Goal: Task Accomplishment & Management: Manage account settings

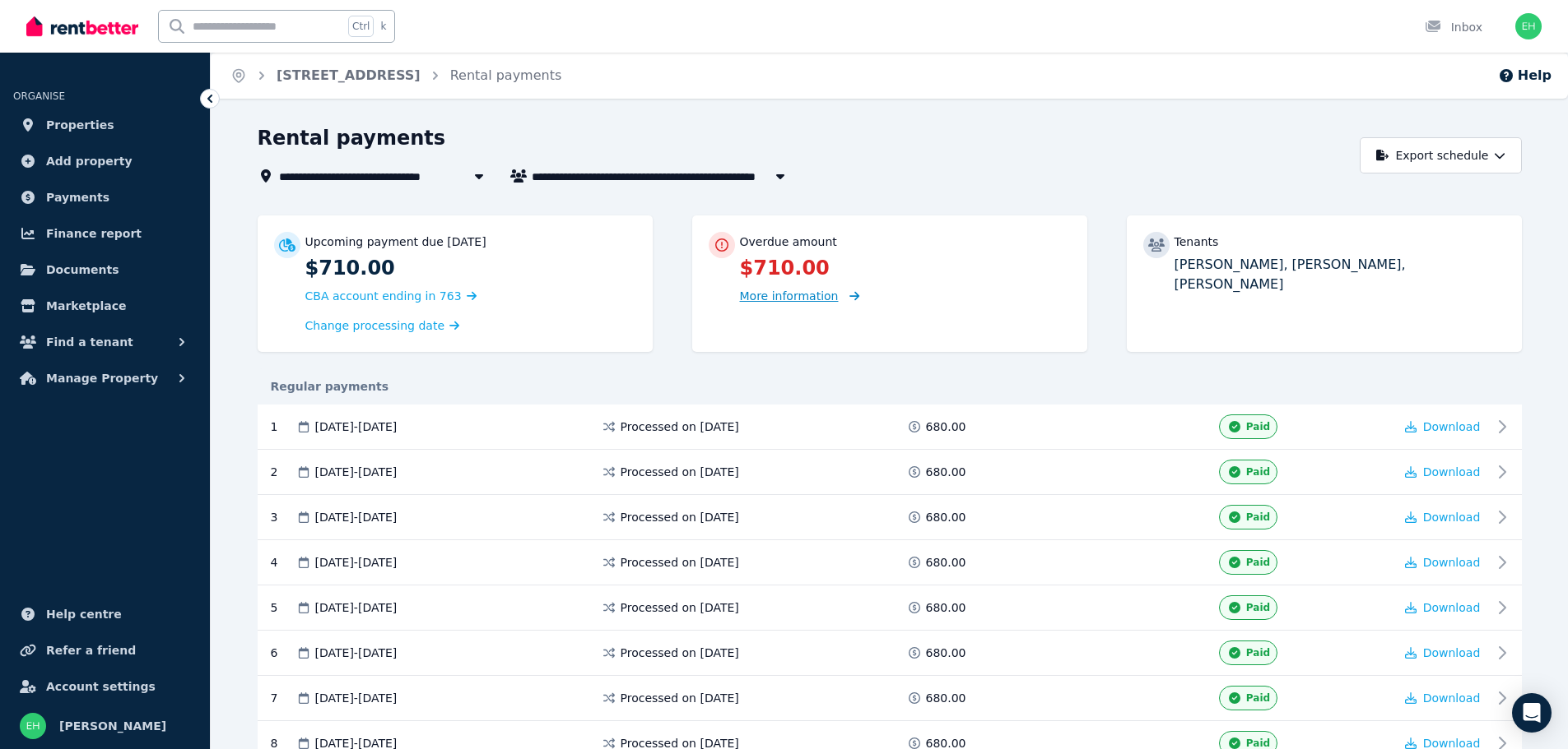
click at [797, 301] on span "More information" at bounding box center [789, 295] width 99 height 13
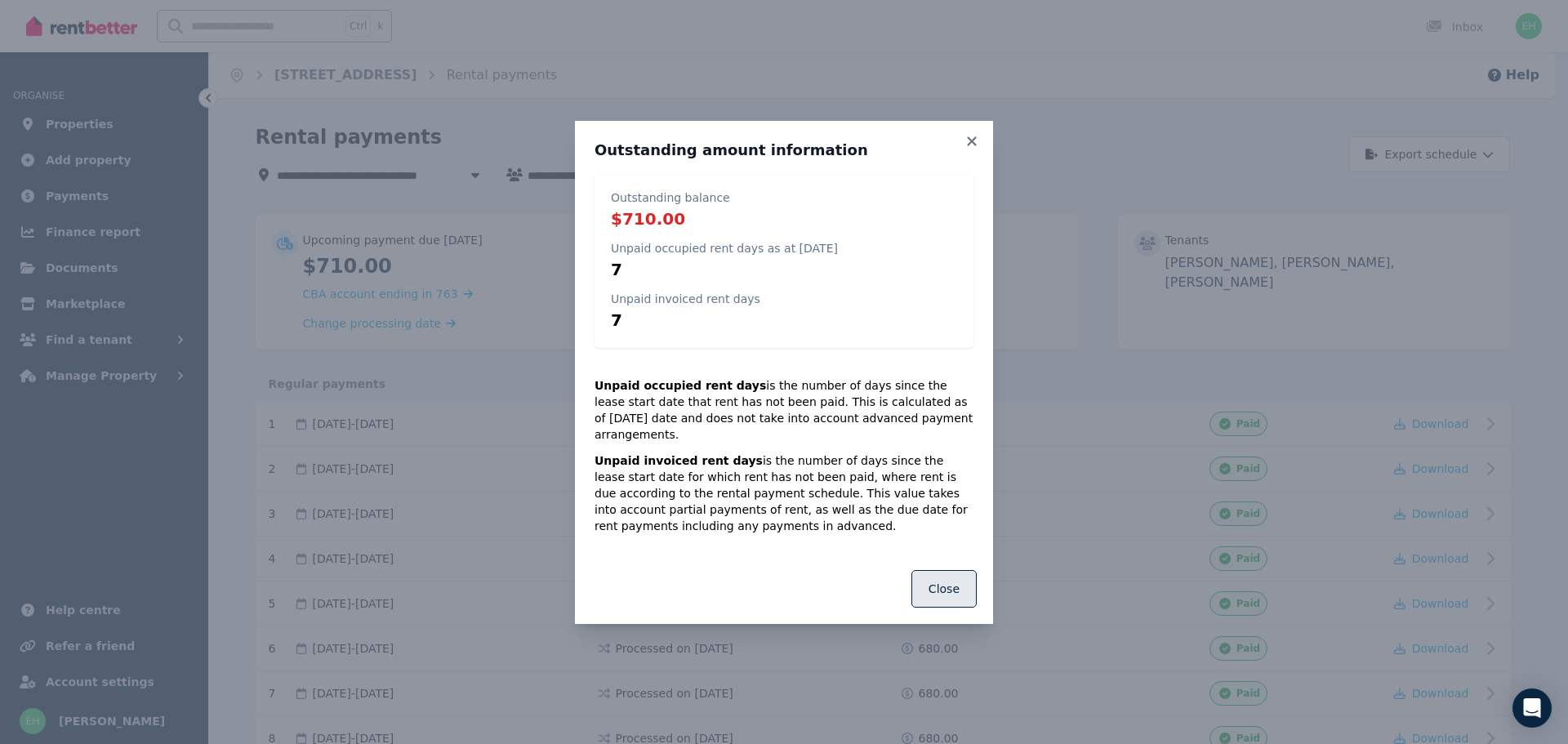
click at [946, 570] on button "Close" at bounding box center [944, 589] width 65 height 38
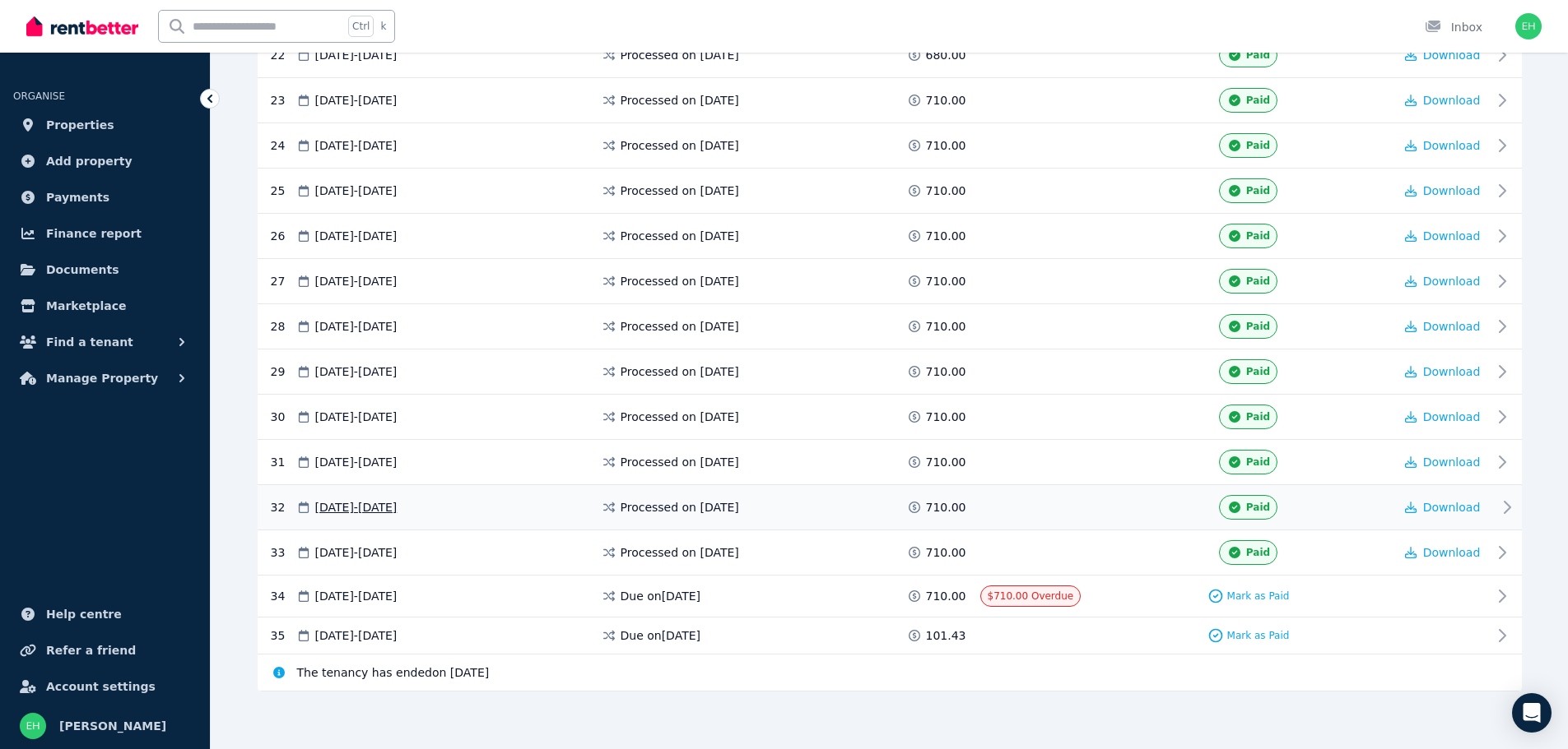
scroll to position [1323, 0]
click at [1247, 596] on span "Mark as Paid" at bounding box center [1258, 595] width 63 height 13
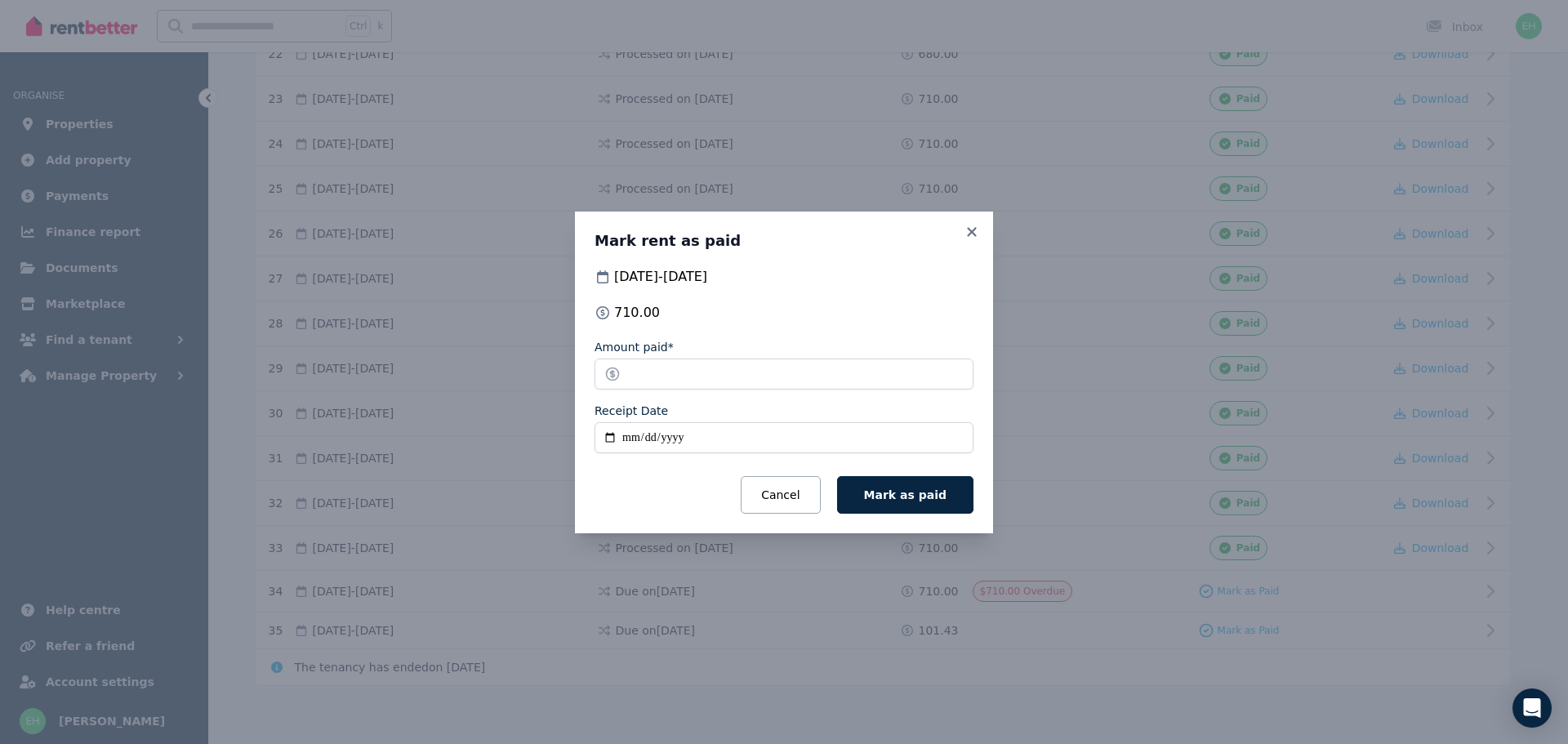
click at [630, 439] on input "Receipt Date" at bounding box center [784, 437] width 379 height 31
click at [607, 438] on input "Receipt Date" at bounding box center [784, 437] width 379 height 31
type input "**********"
click at [910, 502] on span "Mark as paid" at bounding box center [905, 495] width 83 height 13
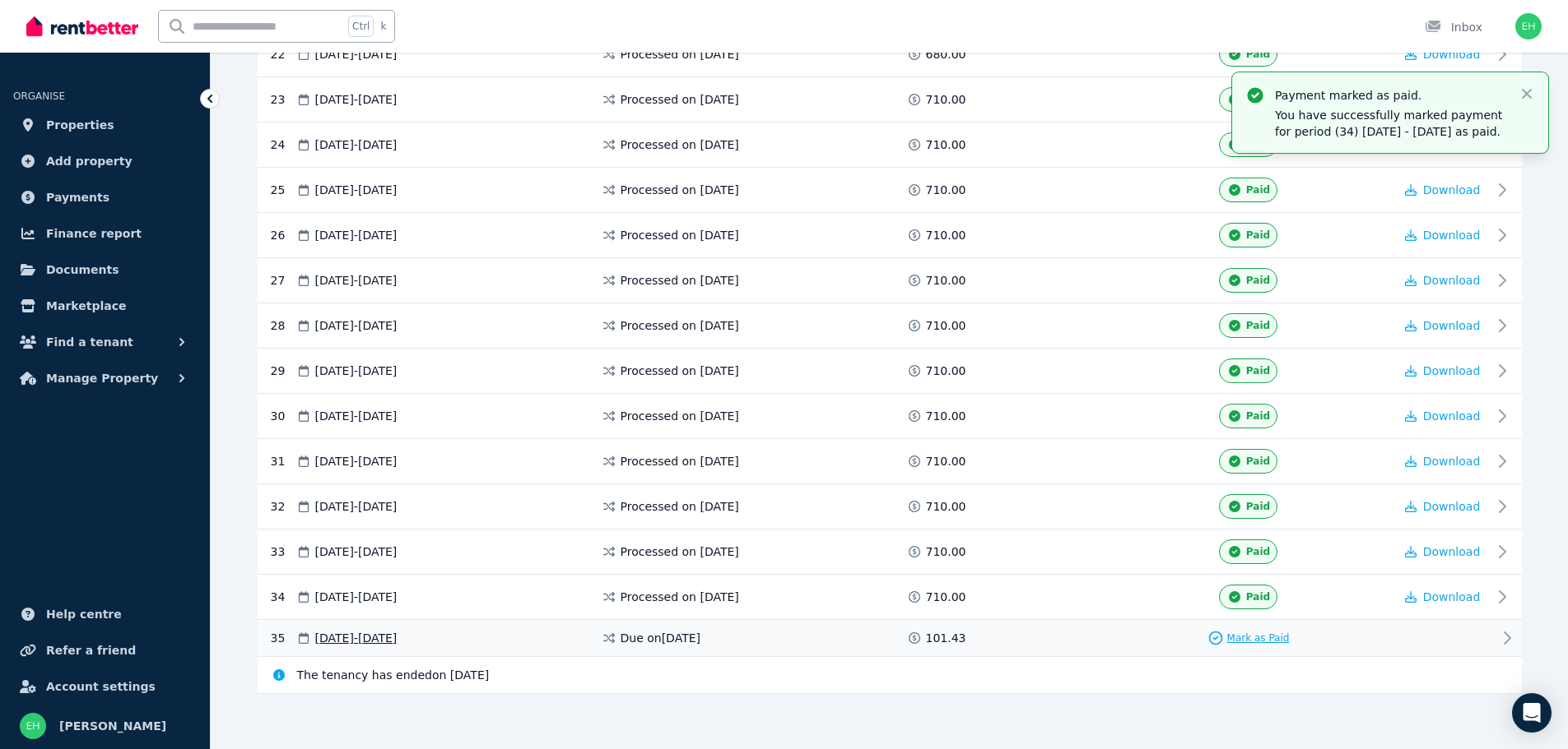
click at [1274, 641] on span "Mark as Paid" at bounding box center [1258, 638] width 63 height 13
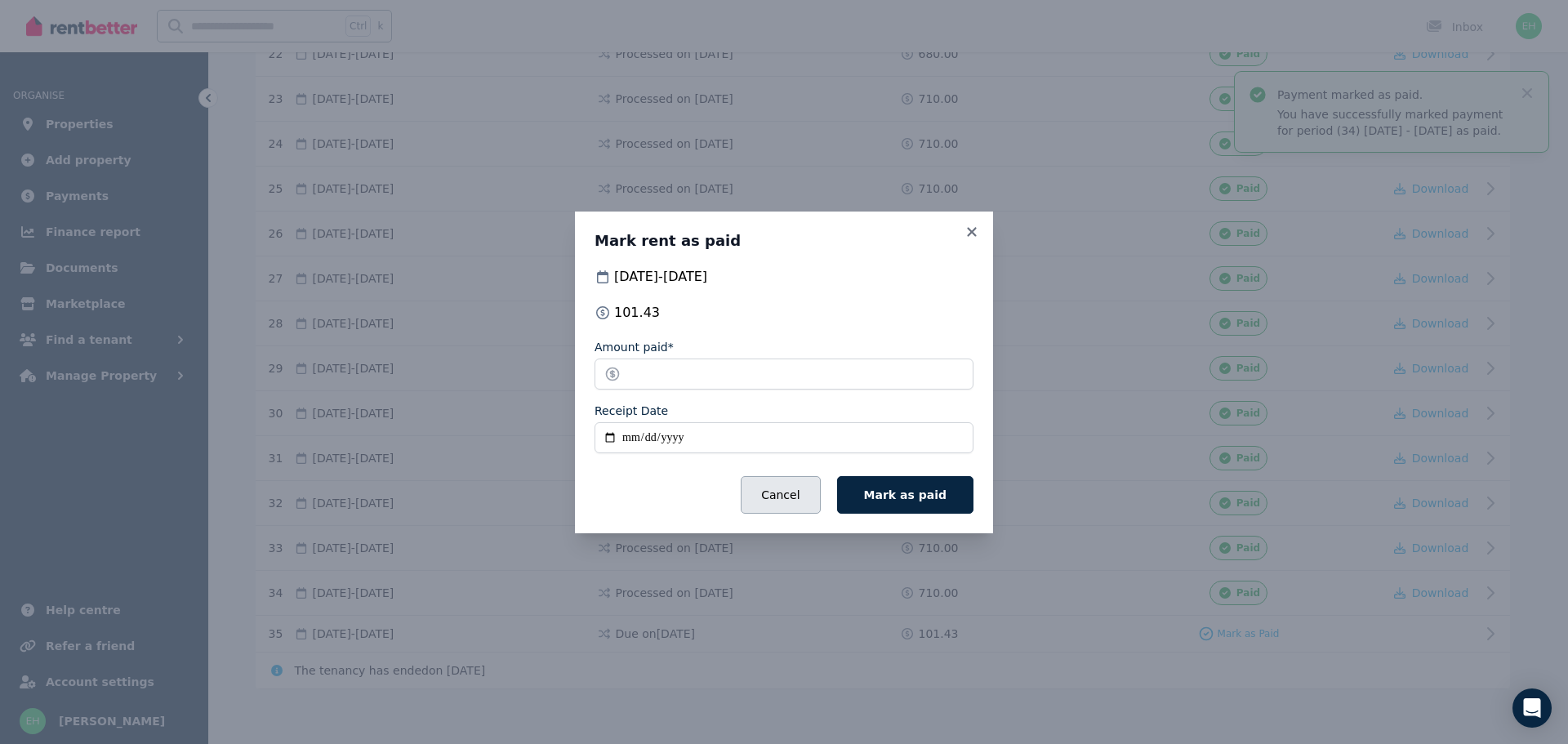
click at [802, 492] on button "Cancel" at bounding box center [780, 495] width 79 height 38
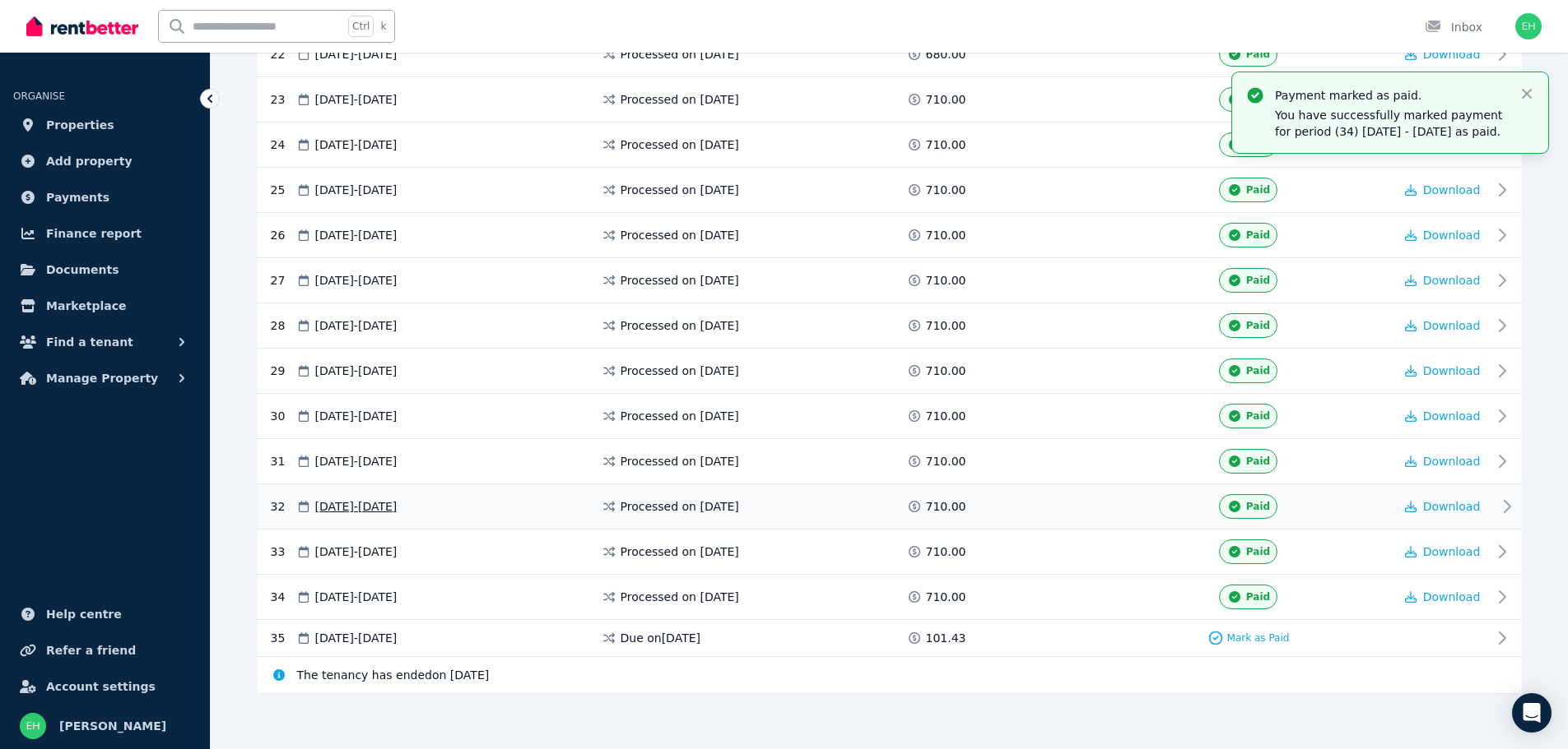
scroll to position [1326, 0]
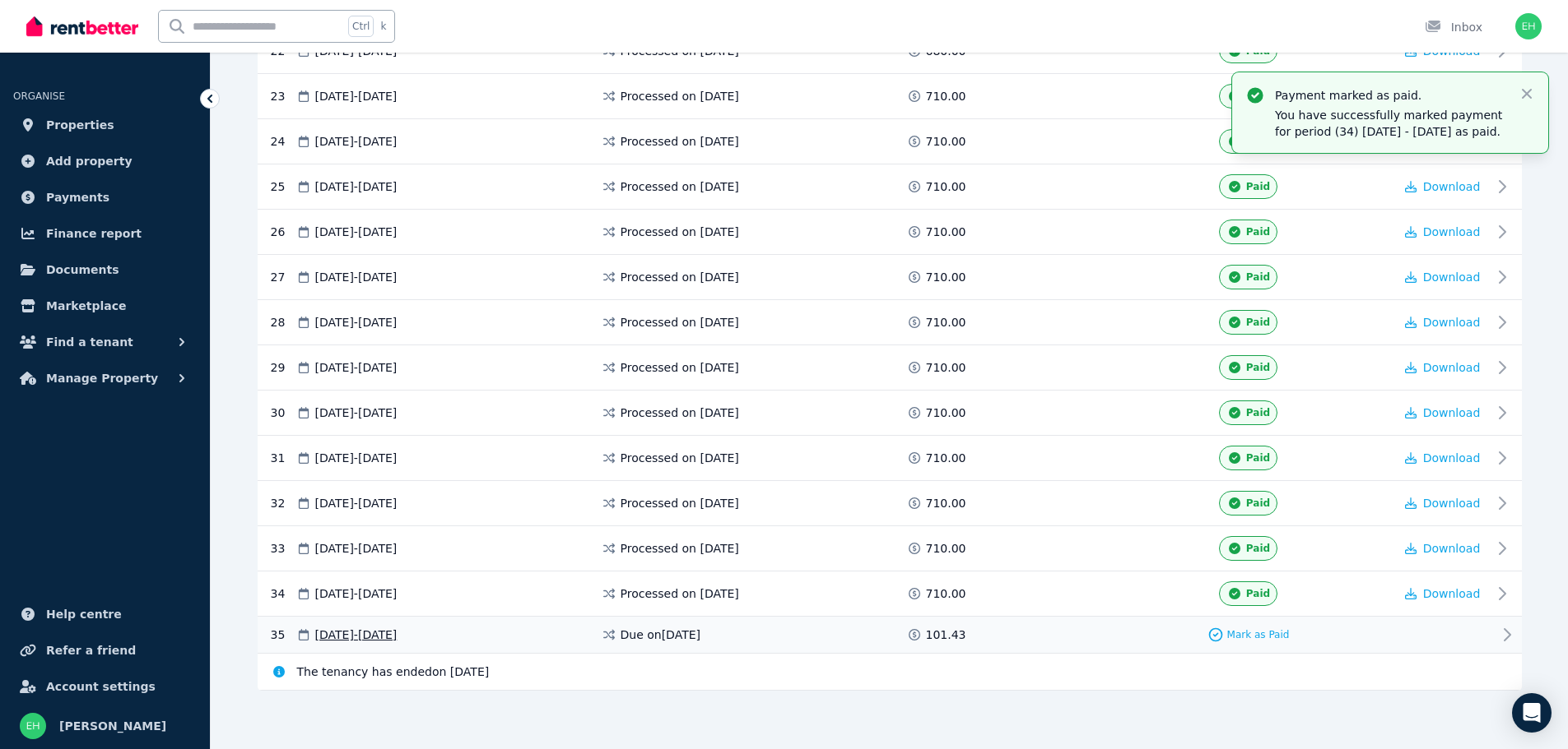
click at [392, 633] on span "[DATE] - [DATE]" at bounding box center [356, 635] width 82 height 17
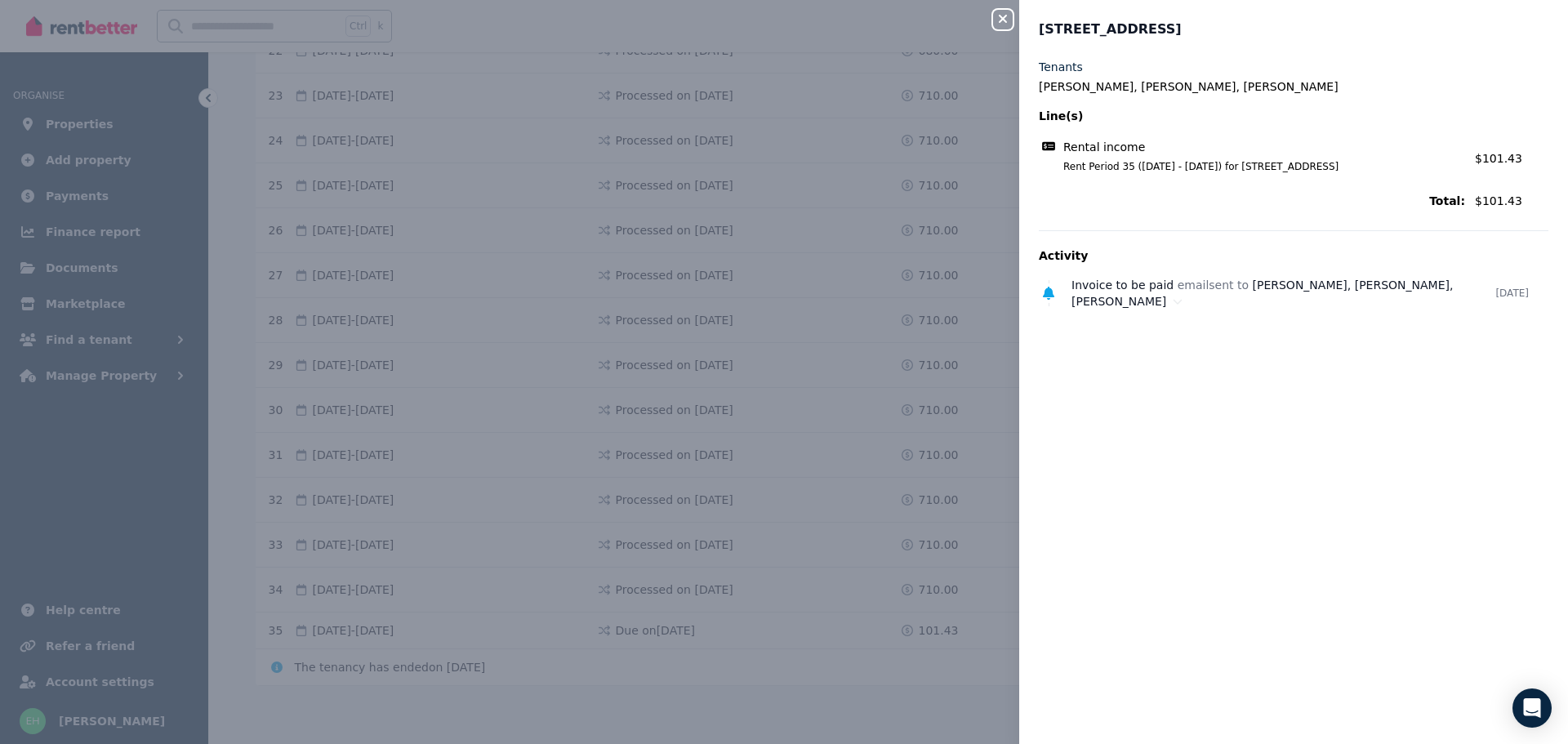
click at [1008, 16] on icon "button" at bounding box center [1003, 18] width 19 height 13
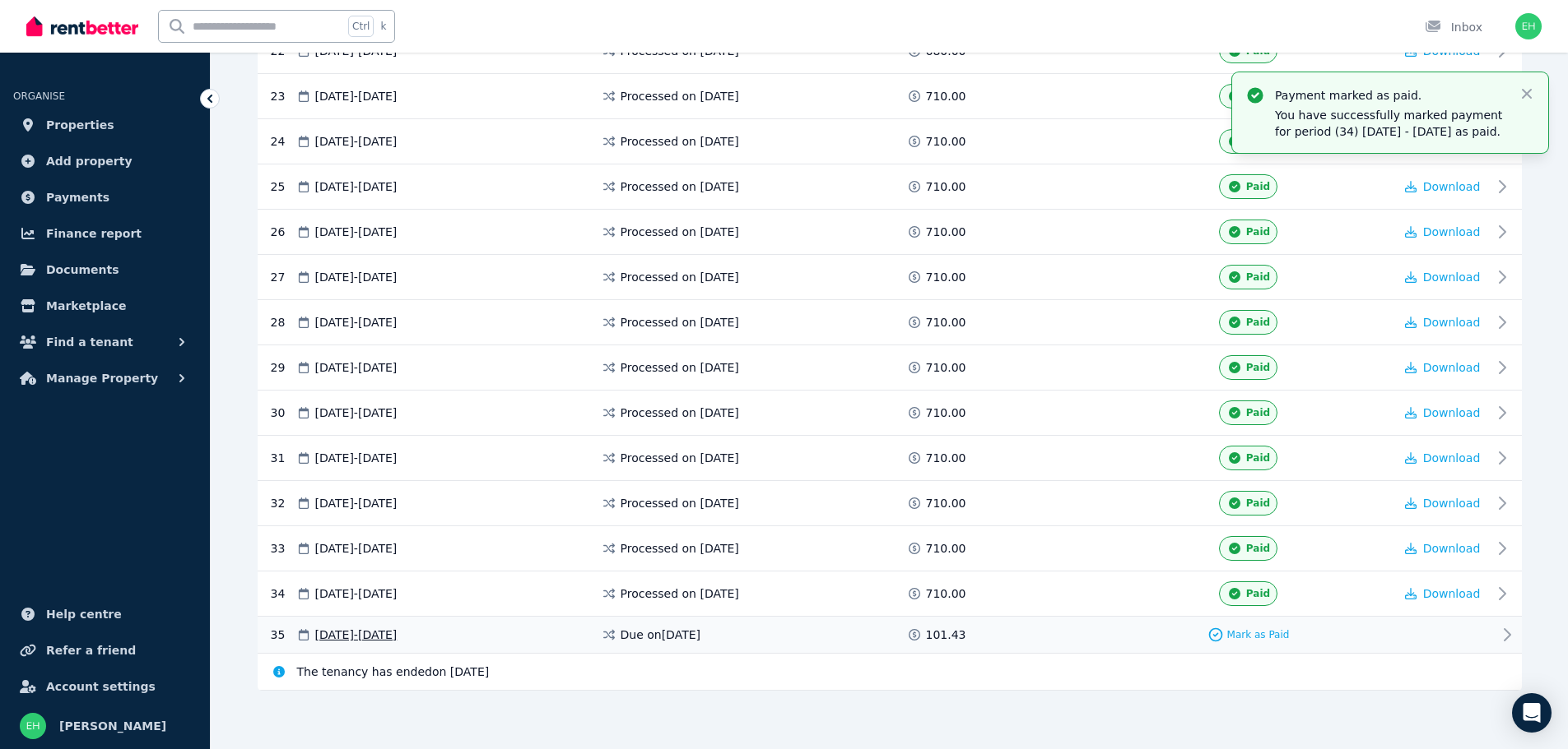
click at [1505, 636] on icon at bounding box center [1507, 635] width 19 height 19
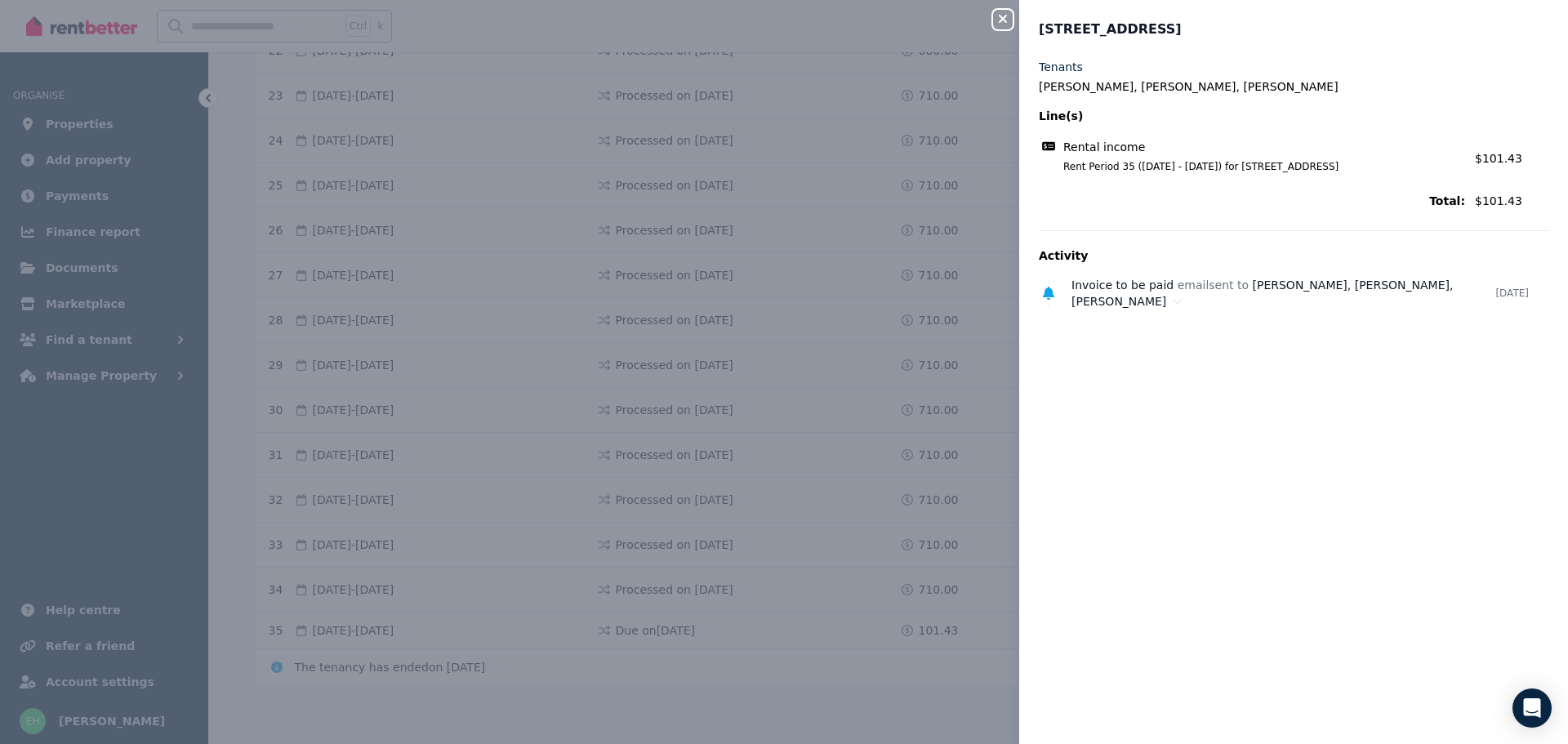
click at [996, 18] on icon "button" at bounding box center [1003, 18] width 19 height 13
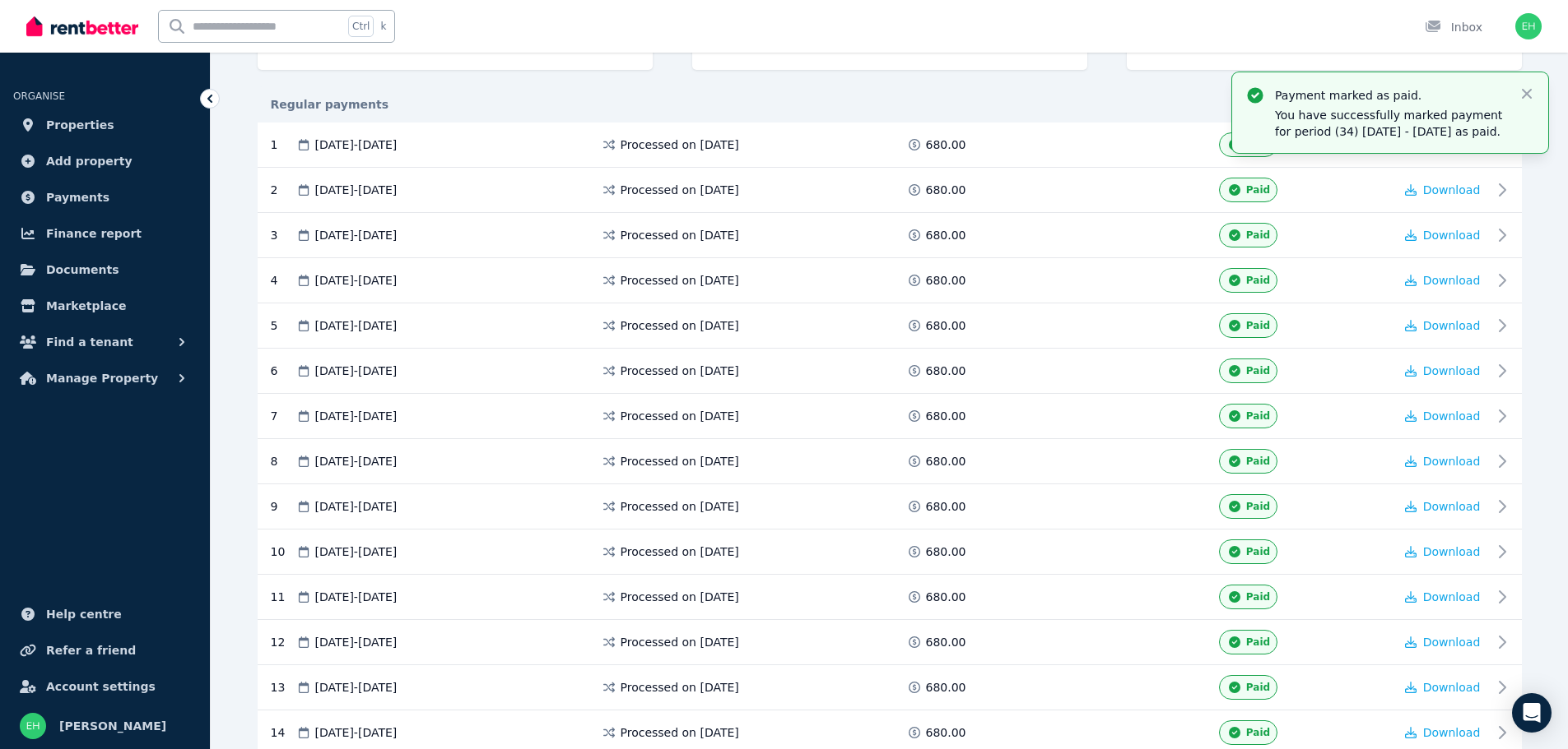
scroll to position [256, 0]
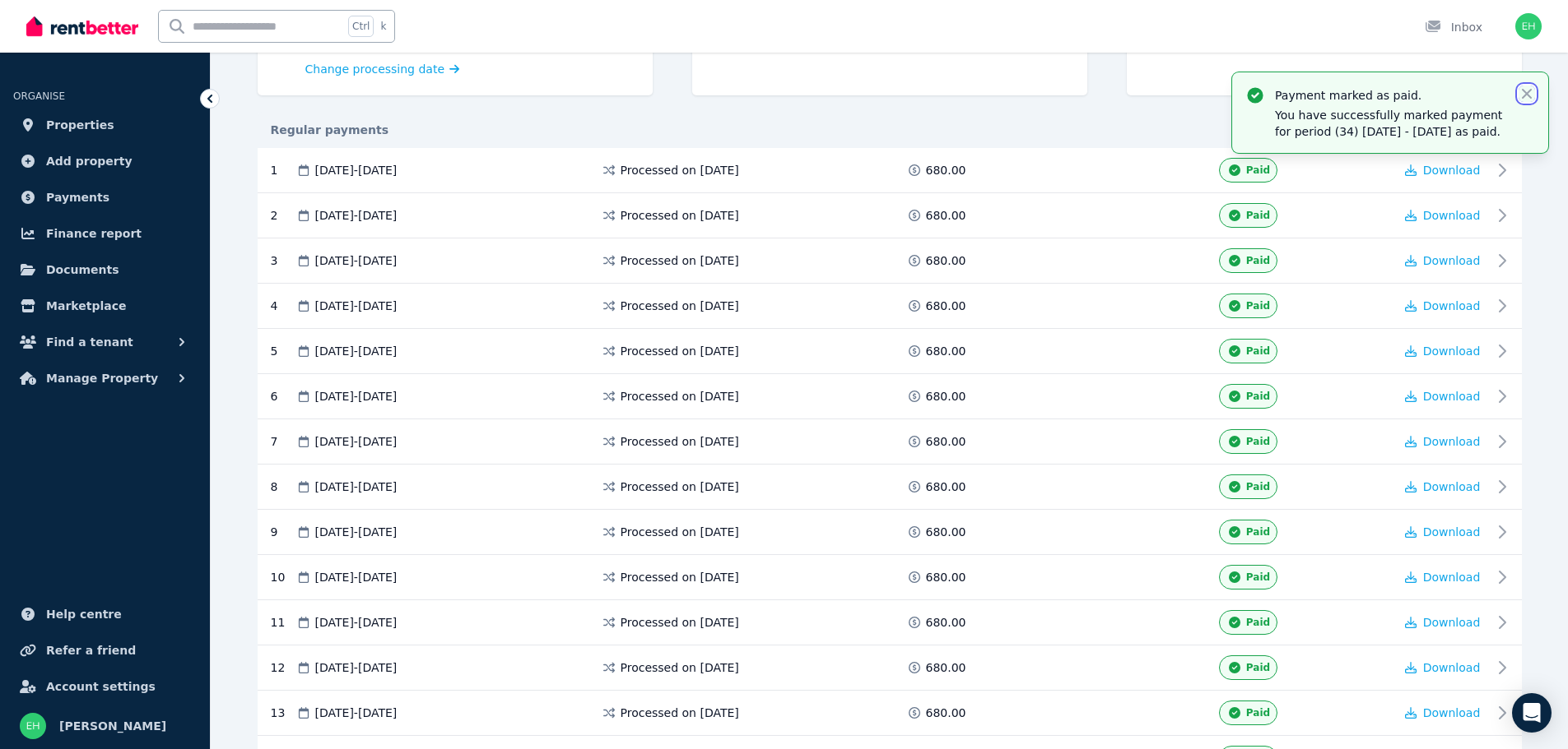
click at [1526, 87] on icon "button" at bounding box center [1526, 94] width 17 height 17
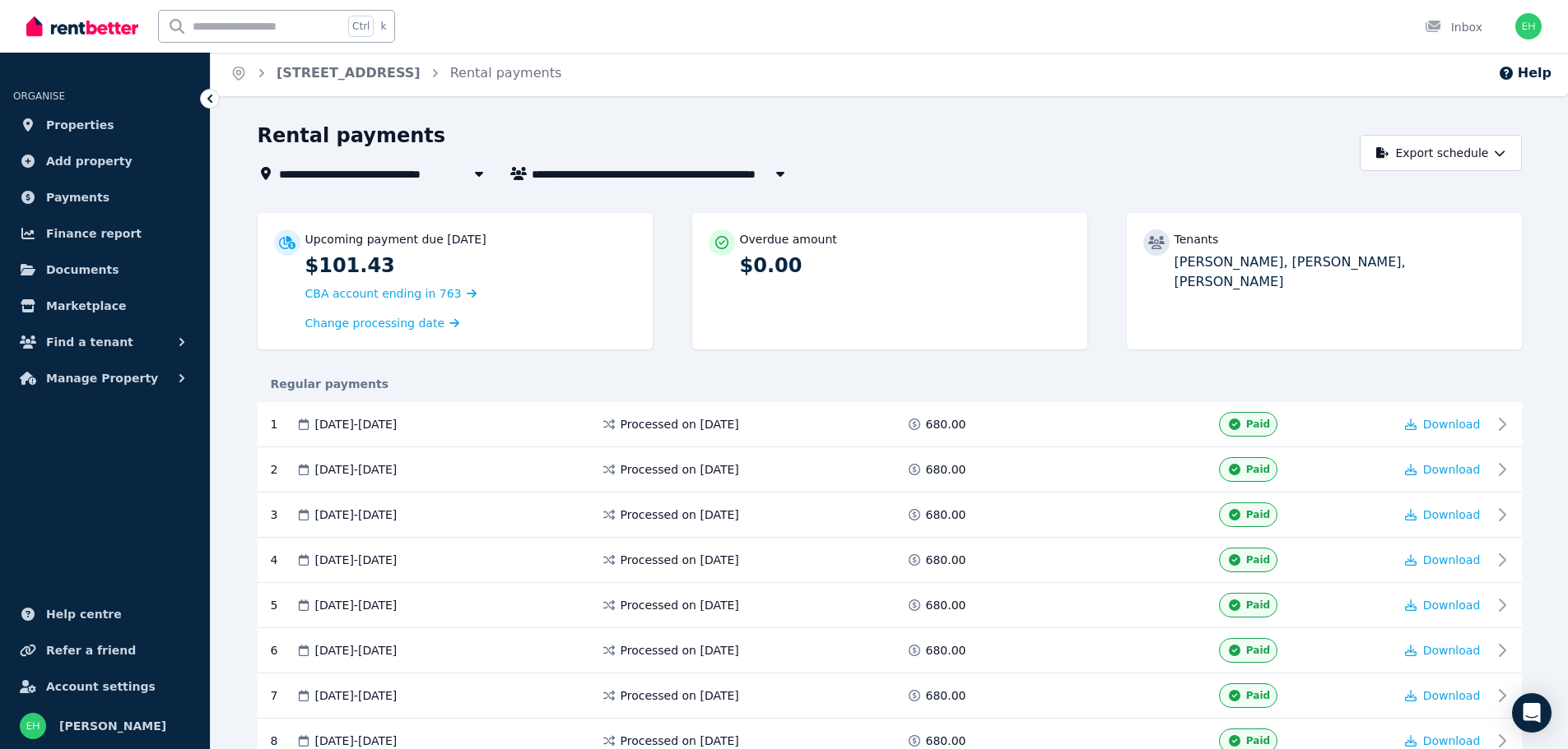
scroll to position [0, 0]
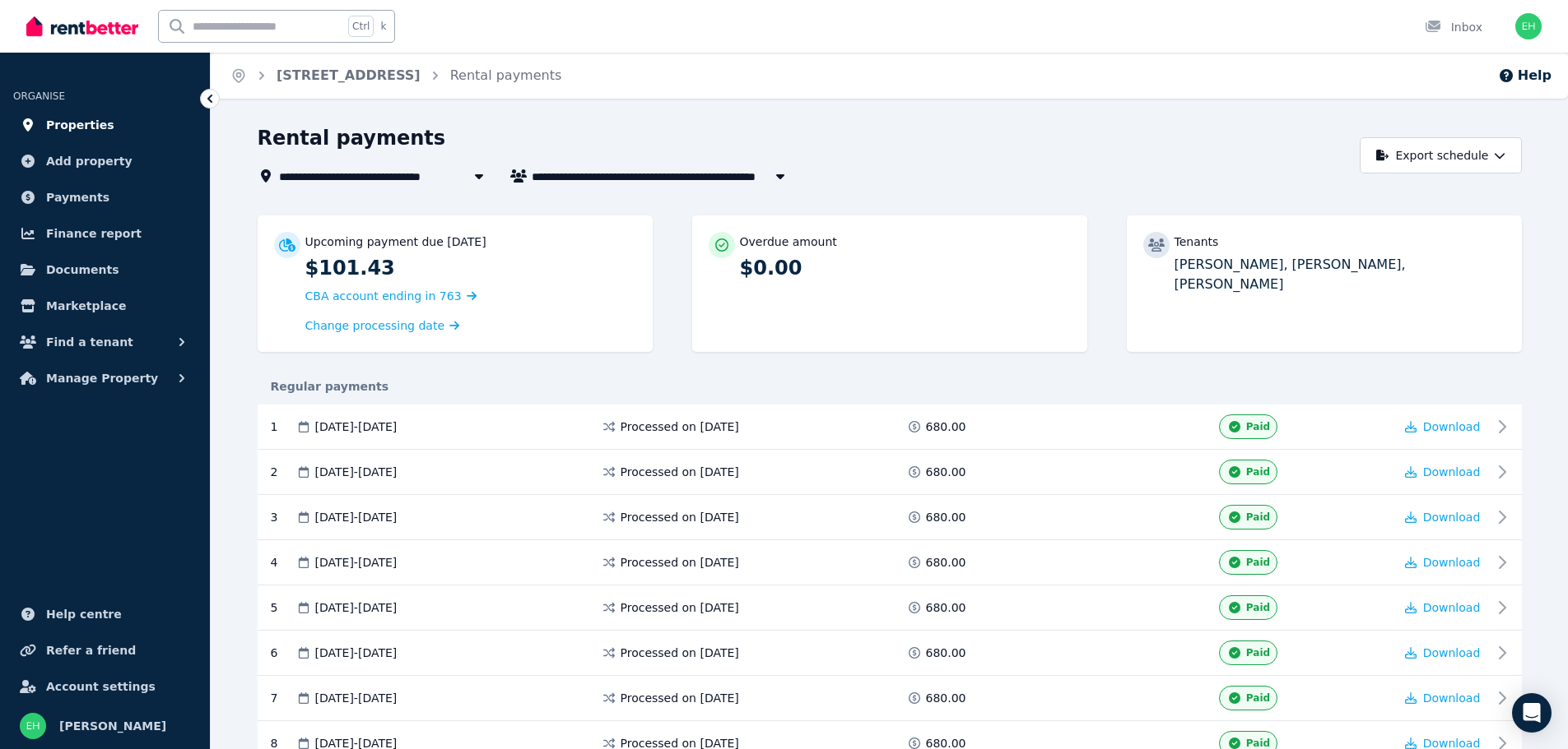
click at [78, 126] on span "Properties" at bounding box center [80, 125] width 68 height 19
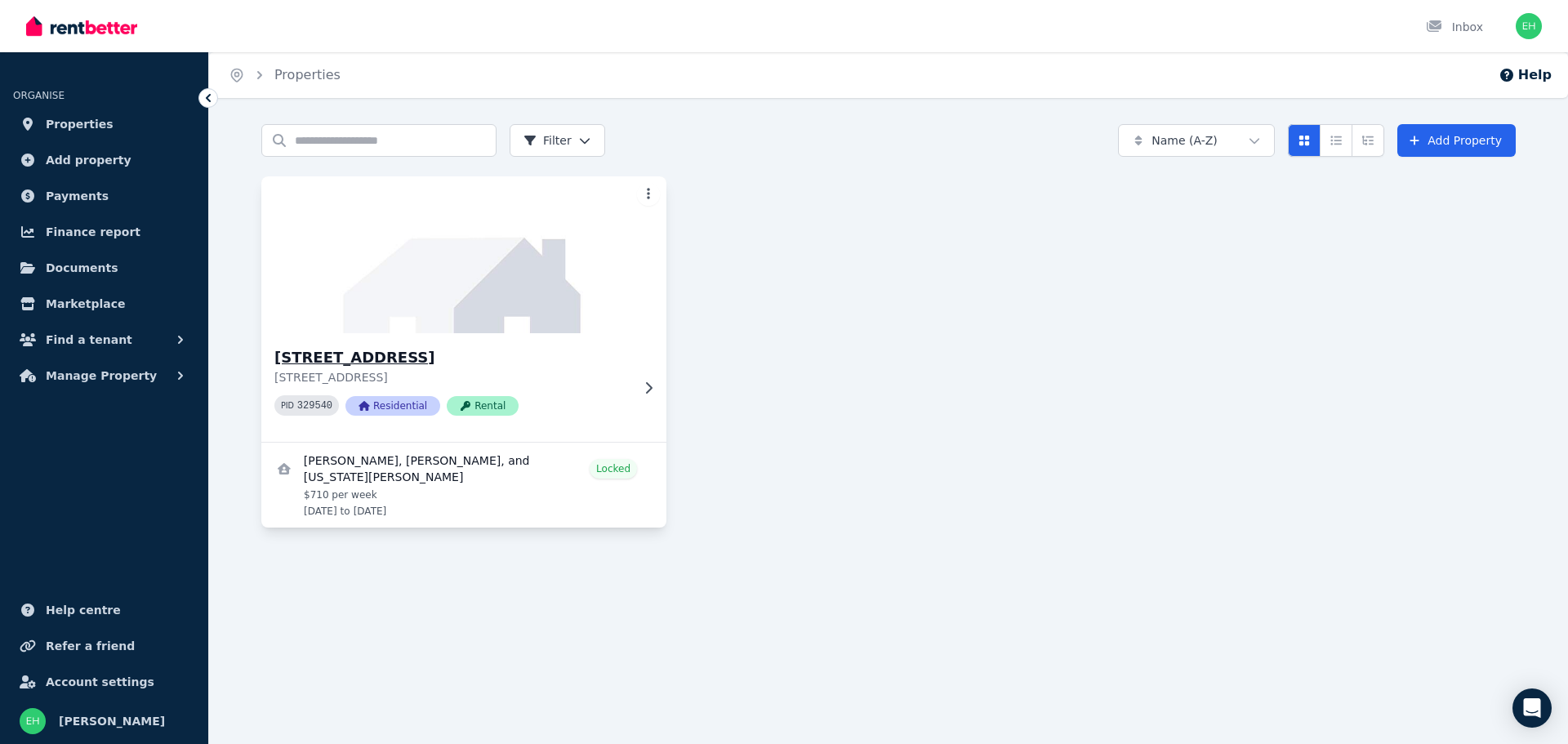
click at [648, 389] on icon at bounding box center [648, 387] width 17 height 13
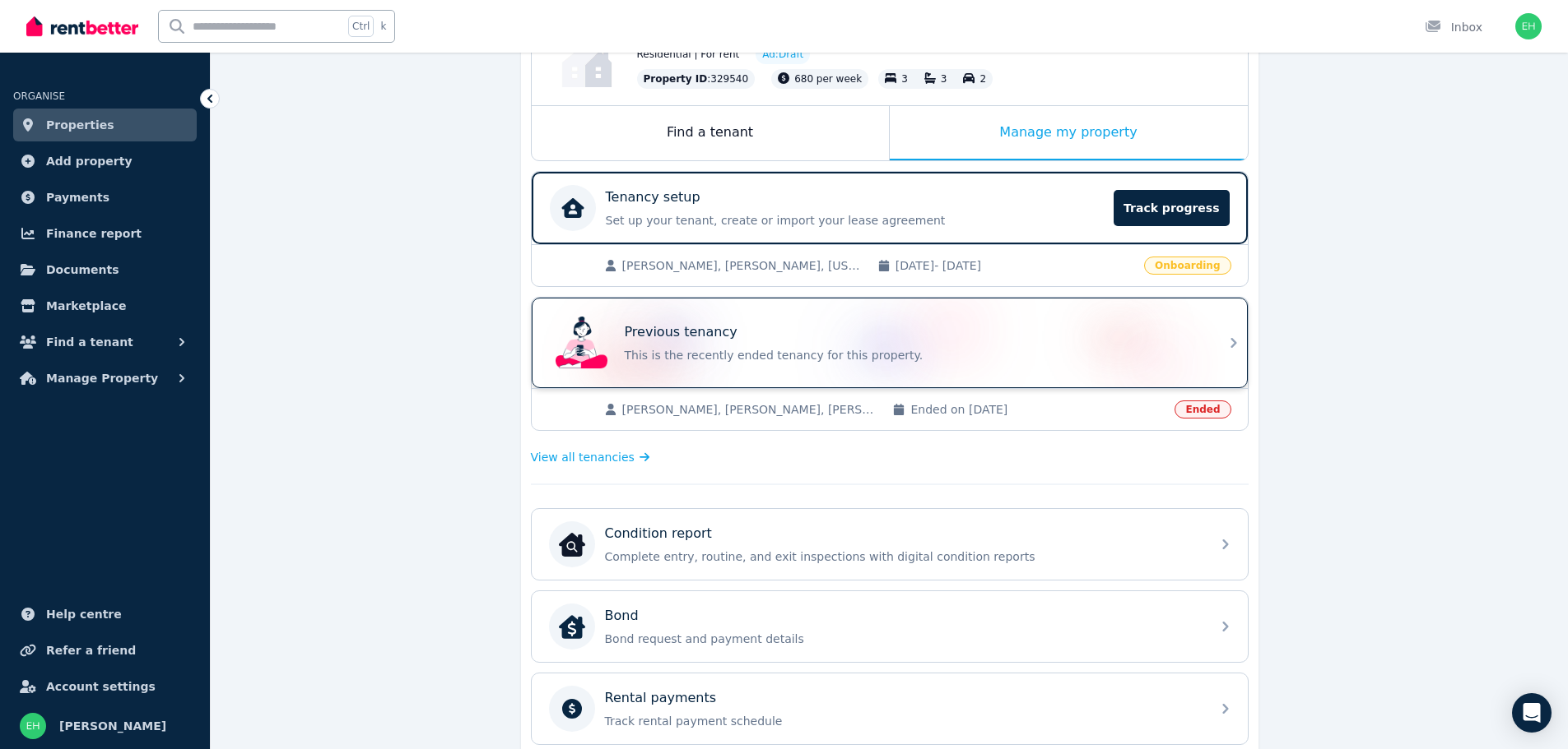
scroll to position [247, 0]
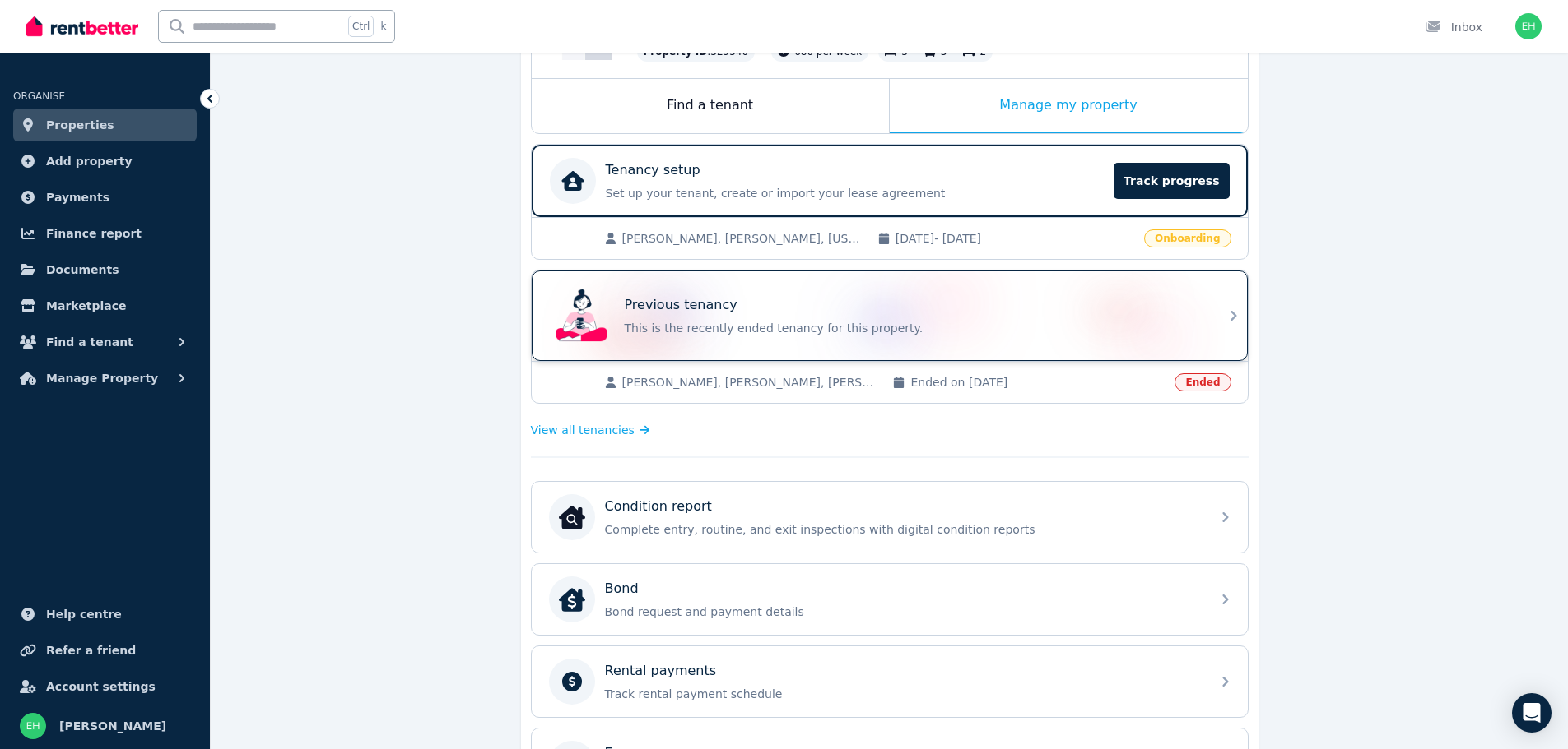
click at [1230, 313] on icon at bounding box center [1234, 316] width 19 height 19
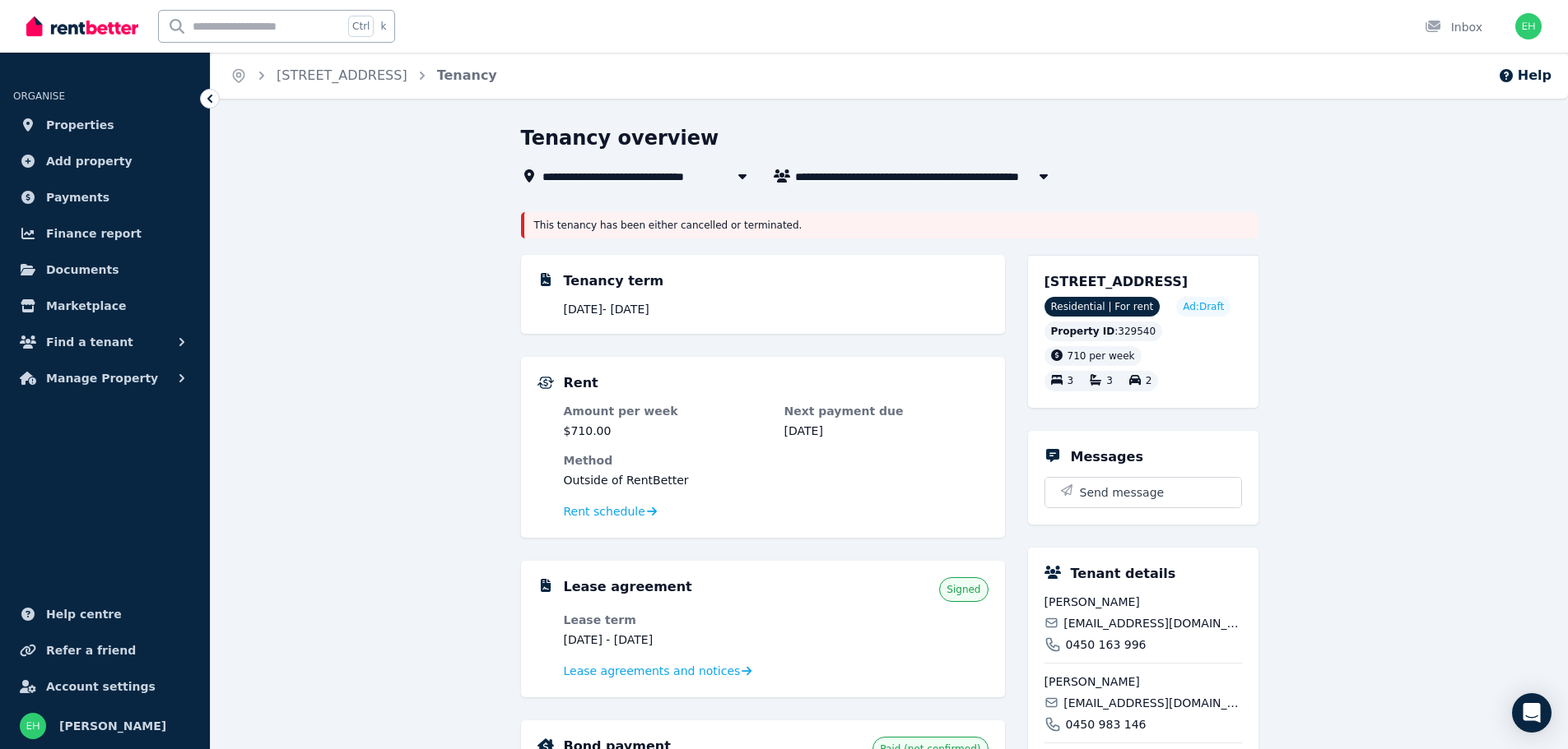
click at [1043, 175] on icon "button" at bounding box center [1042, 177] width 8 height 5
type input "**********"
click at [1125, 182] on div "**********" at bounding box center [885, 176] width 727 height 19
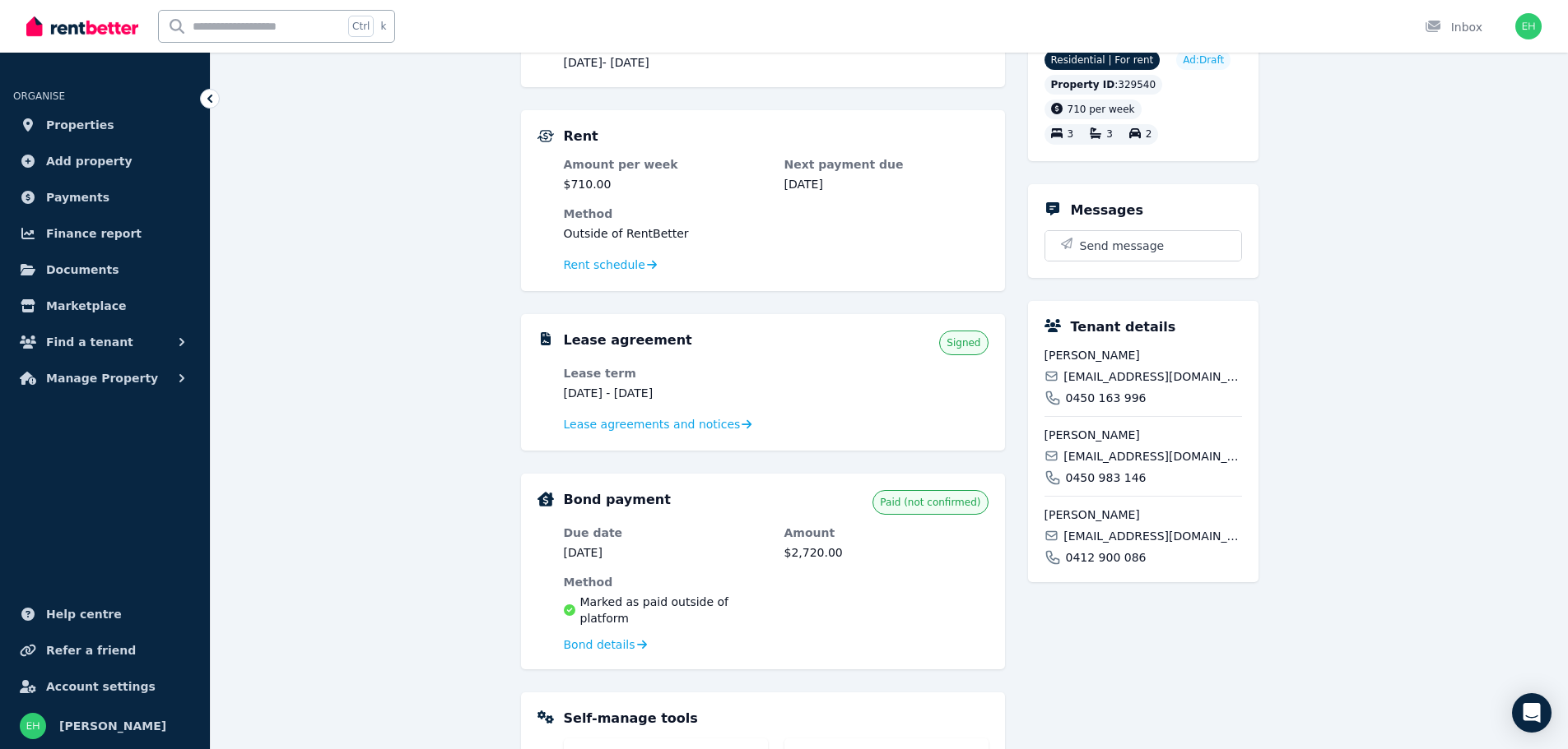
scroll to position [164, 0]
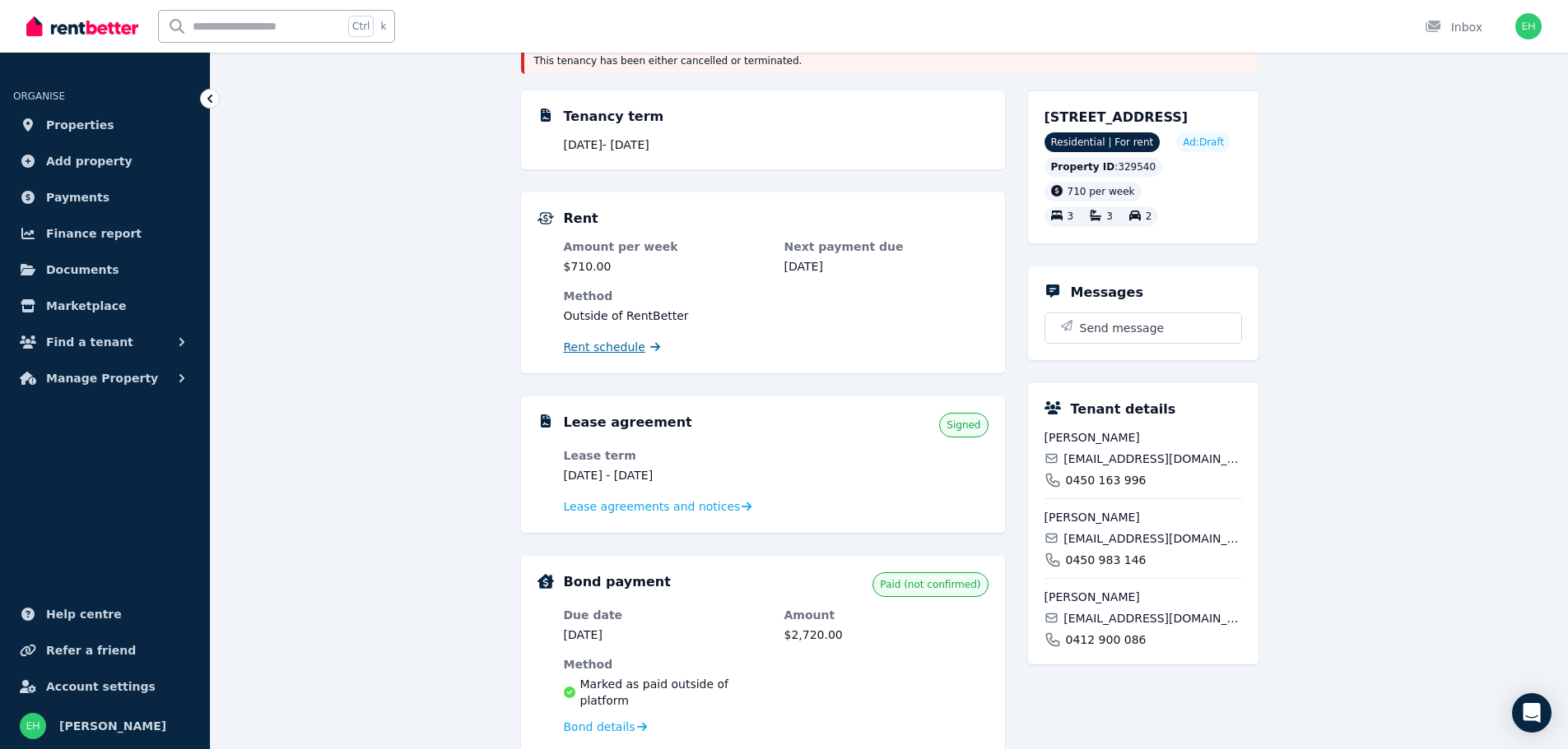
click at [619, 347] on span "Rent schedule" at bounding box center [604, 347] width 81 height 17
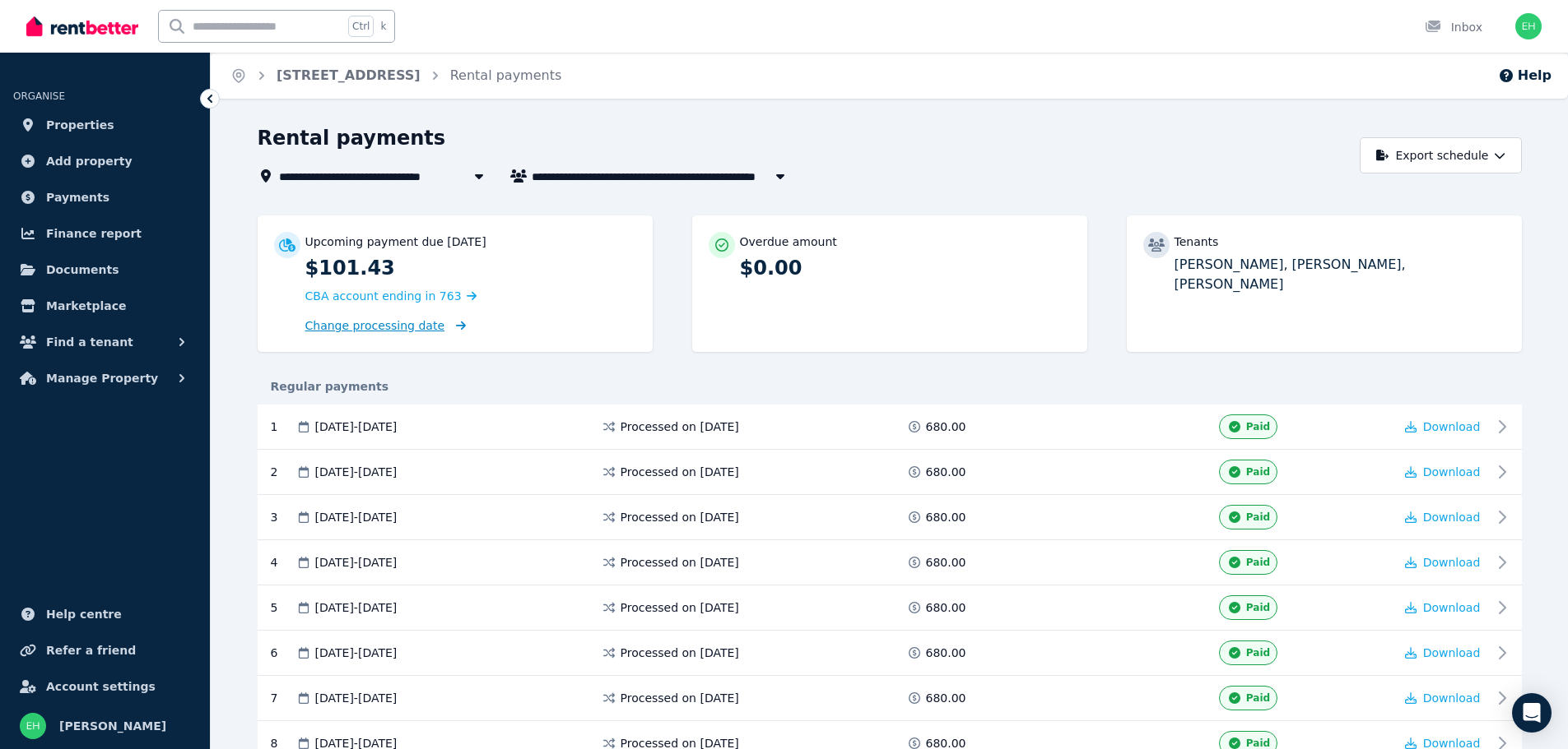
click at [389, 327] on span "Change processing date" at bounding box center [375, 325] width 140 height 17
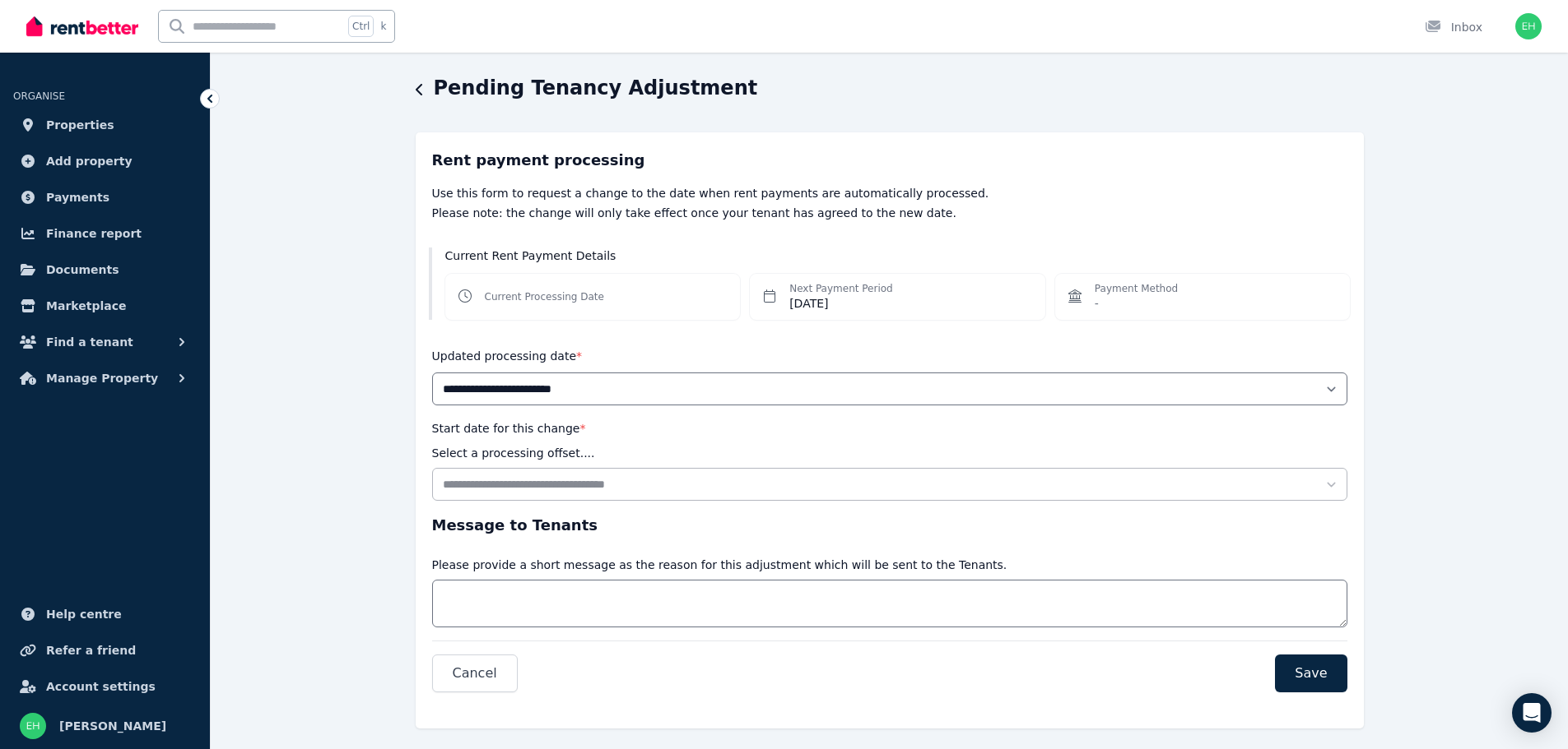
scroll to position [76, 0]
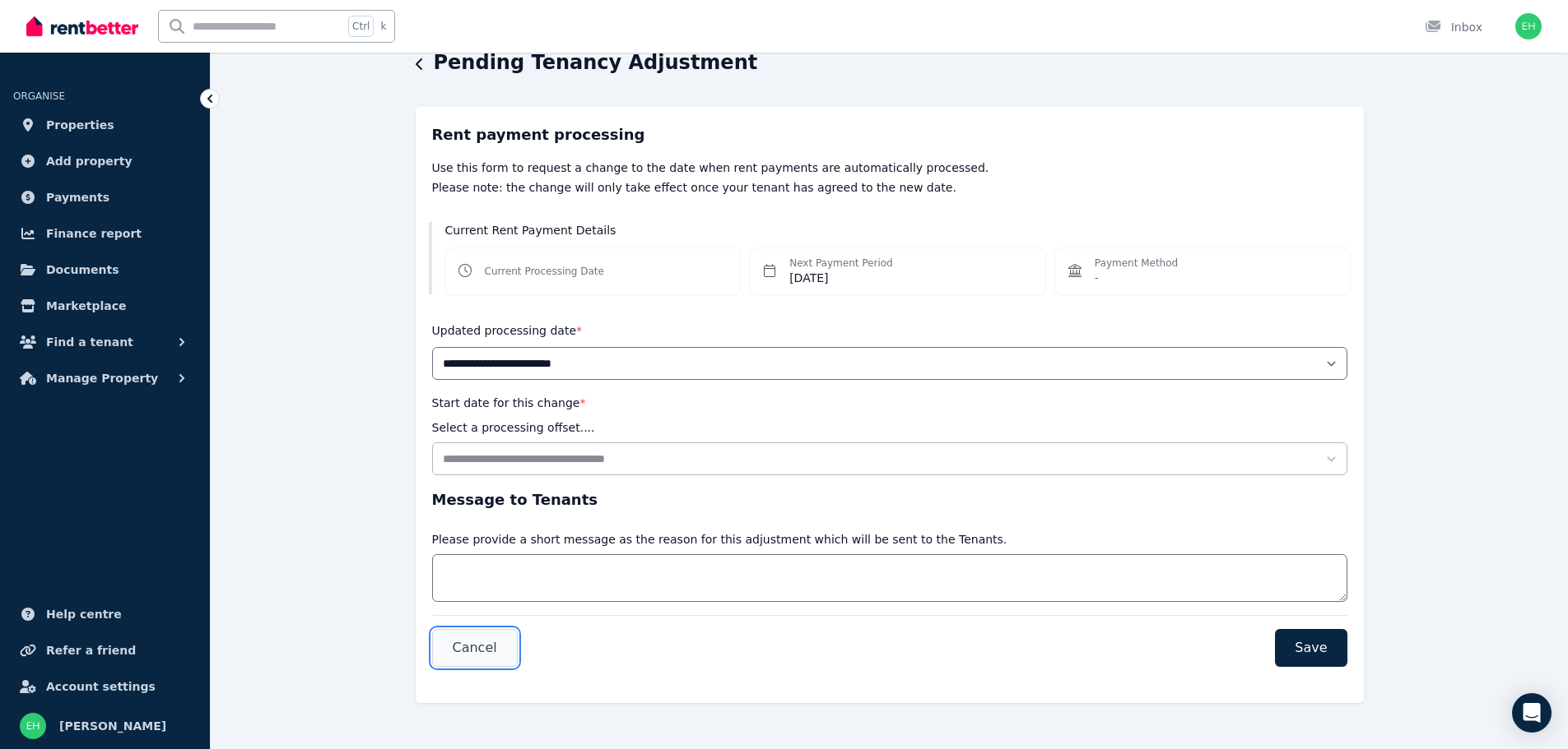
click at [478, 643] on span "Cancel" at bounding box center [475, 648] width 44 height 19
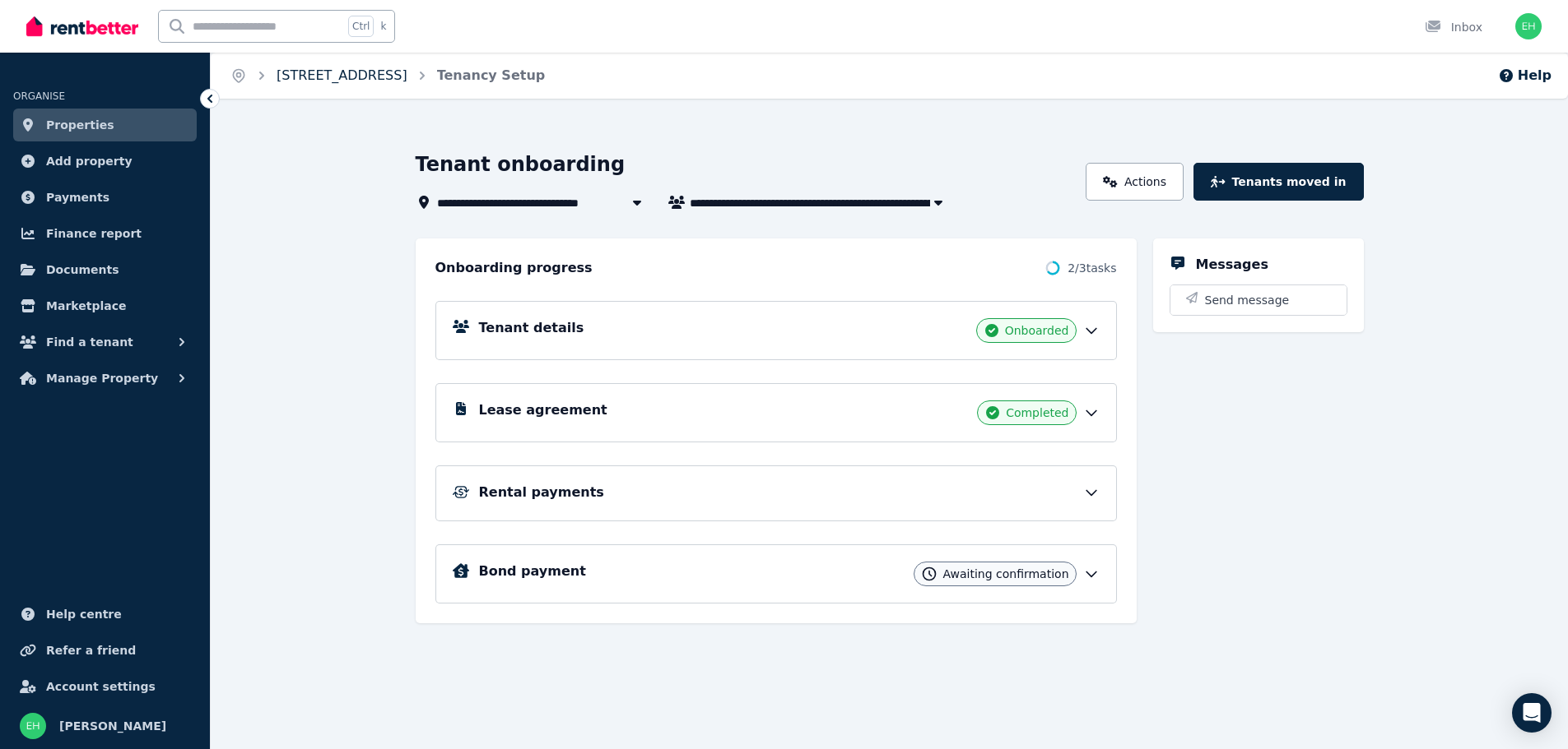
click at [296, 73] on link "[STREET_ADDRESS]" at bounding box center [342, 75] width 131 height 16
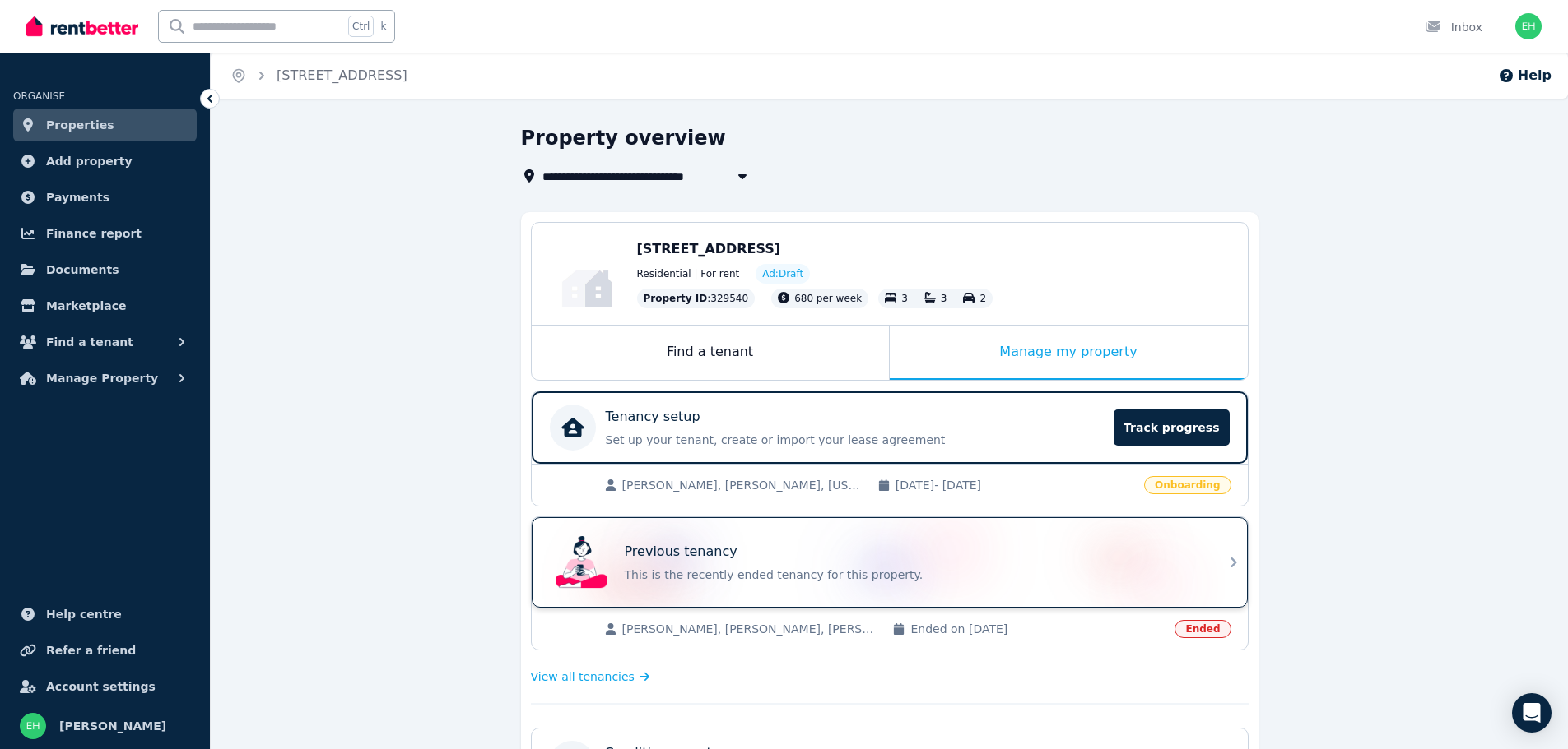
click at [1075, 560] on div "Previous tenancy" at bounding box center [912, 552] width 576 height 19
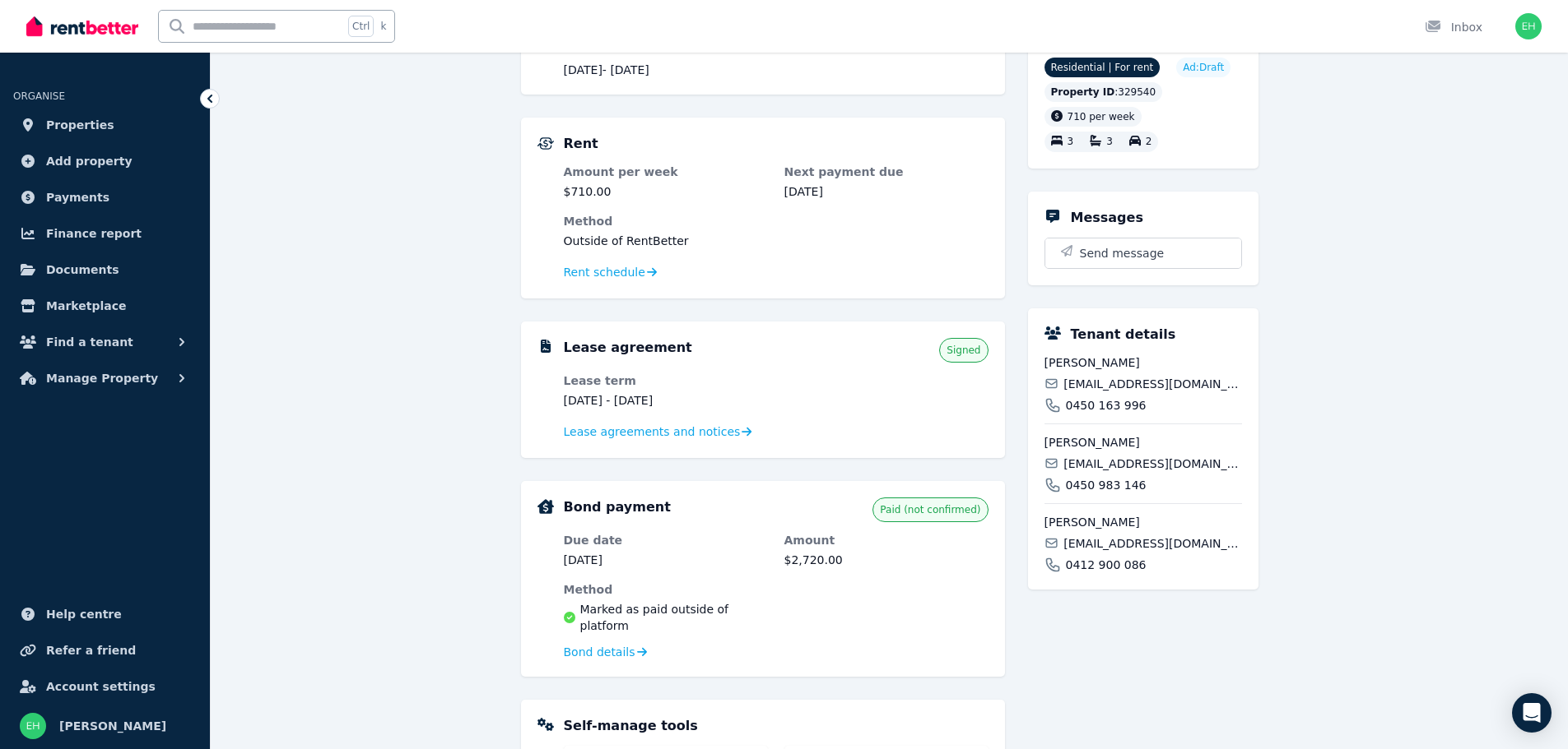
scroll to position [247, 0]
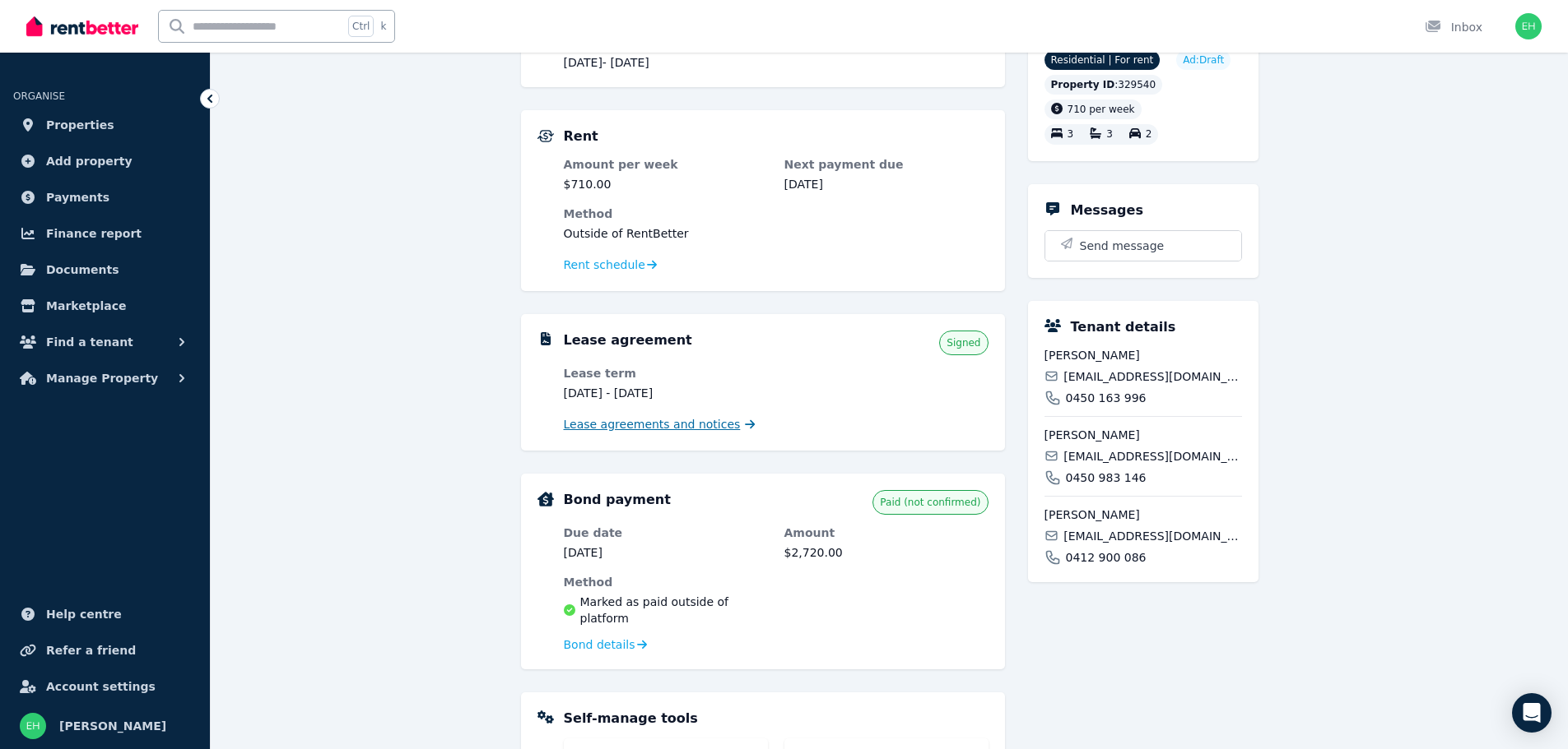
click at [691, 424] on span "Lease agreements and notices" at bounding box center [652, 424] width 177 height 17
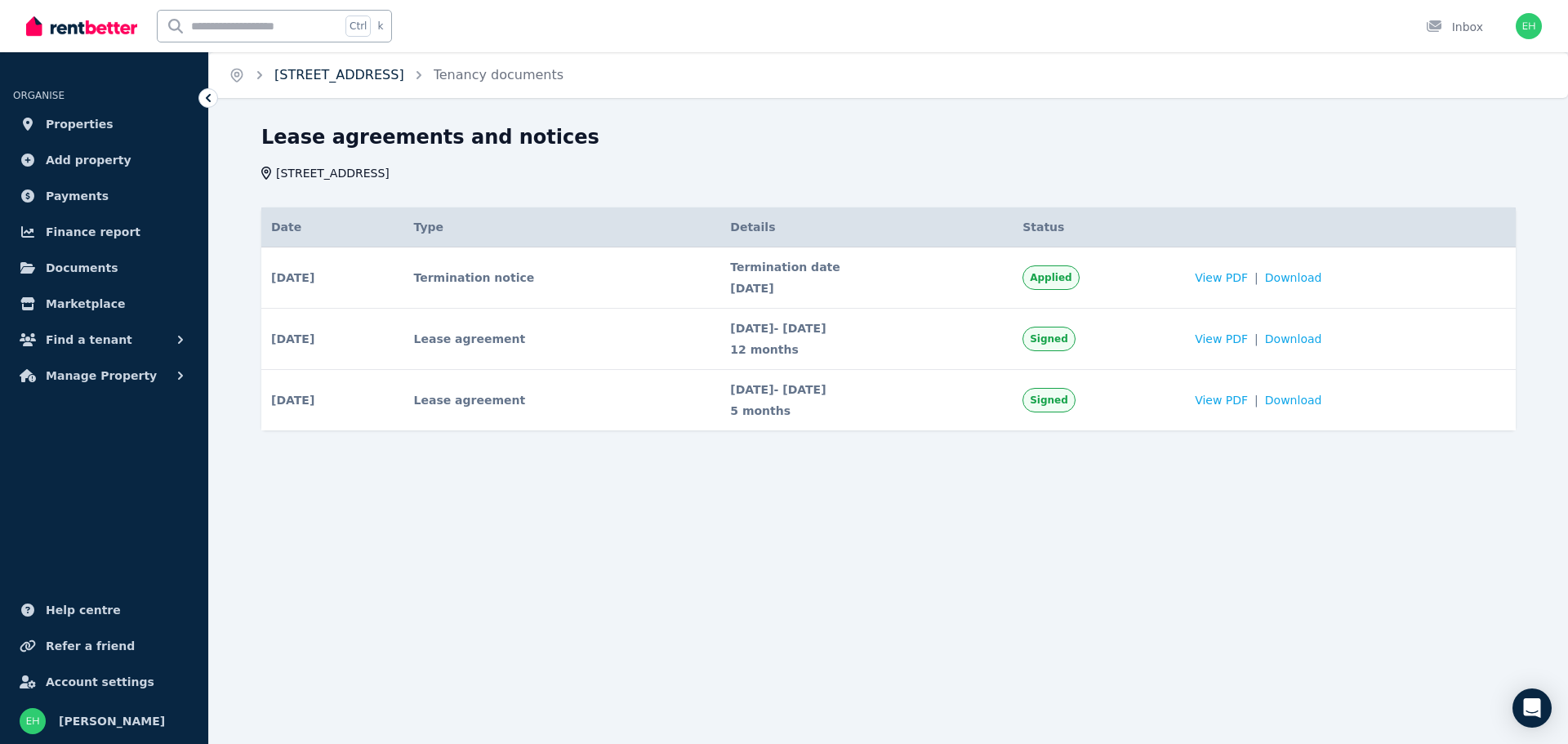
click at [289, 77] on link "[STREET_ADDRESS]" at bounding box center [340, 75] width 130 height 16
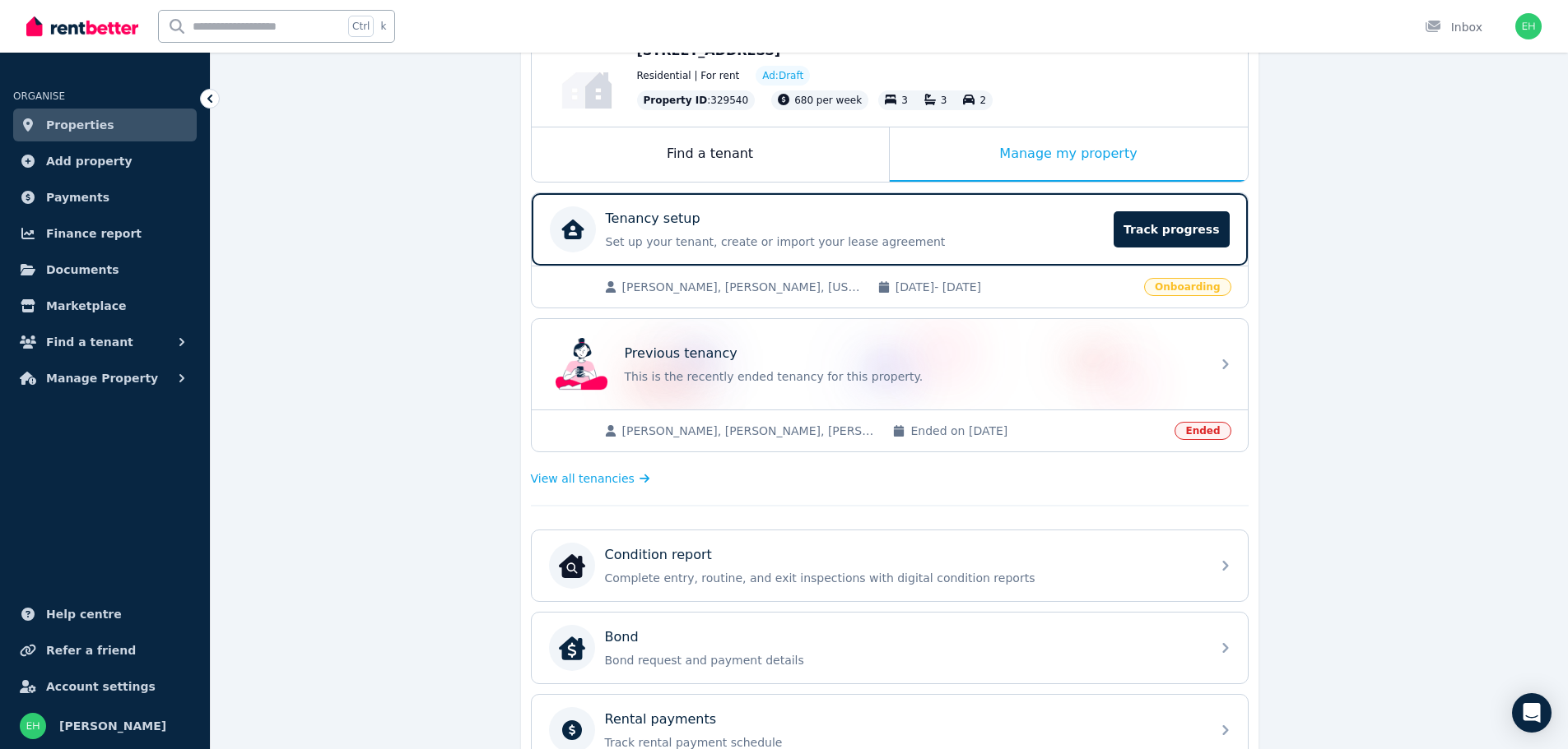
scroll to position [247, 0]
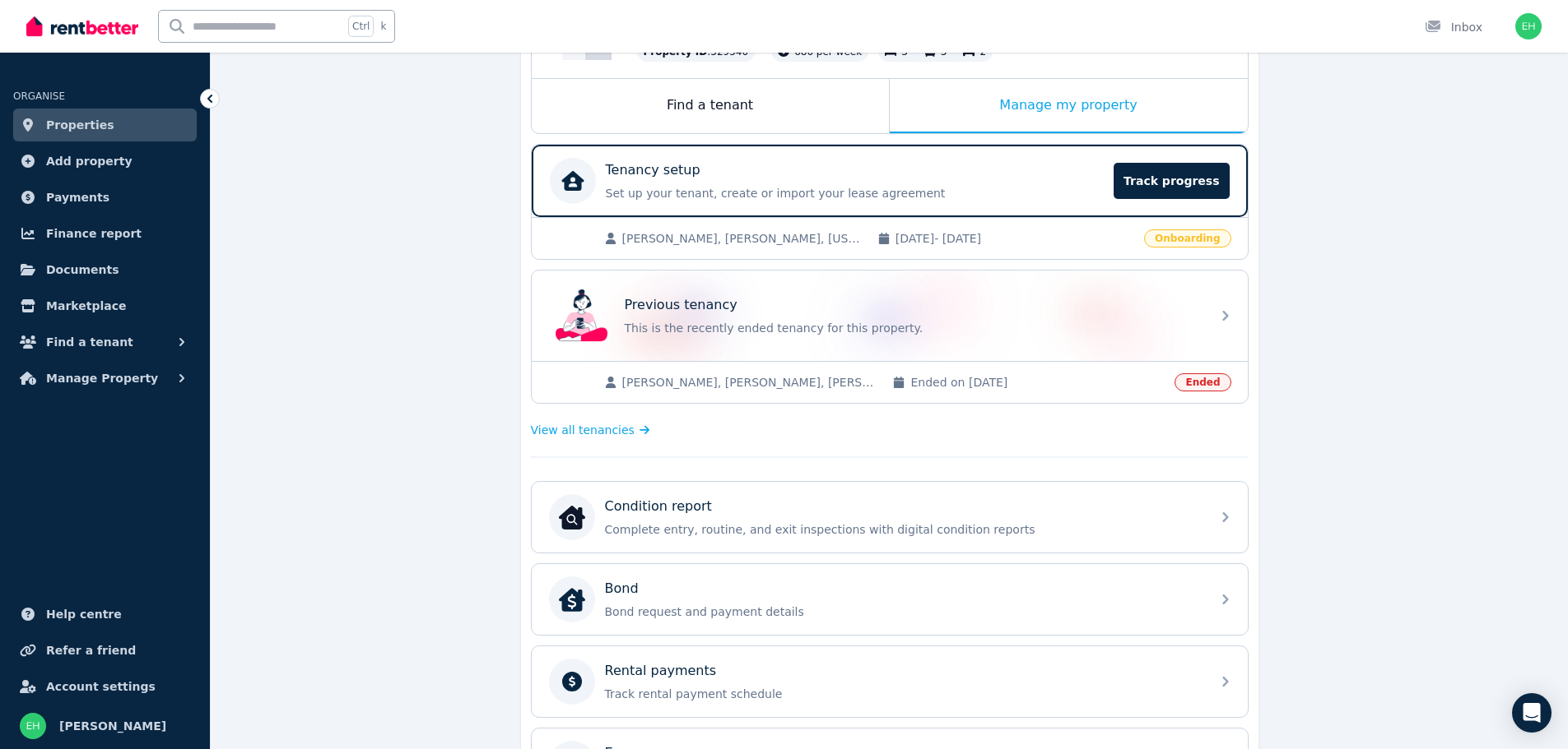
click at [1005, 386] on span "Ended on [DATE]" at bounding box center [1037, 382] width 254 height 17
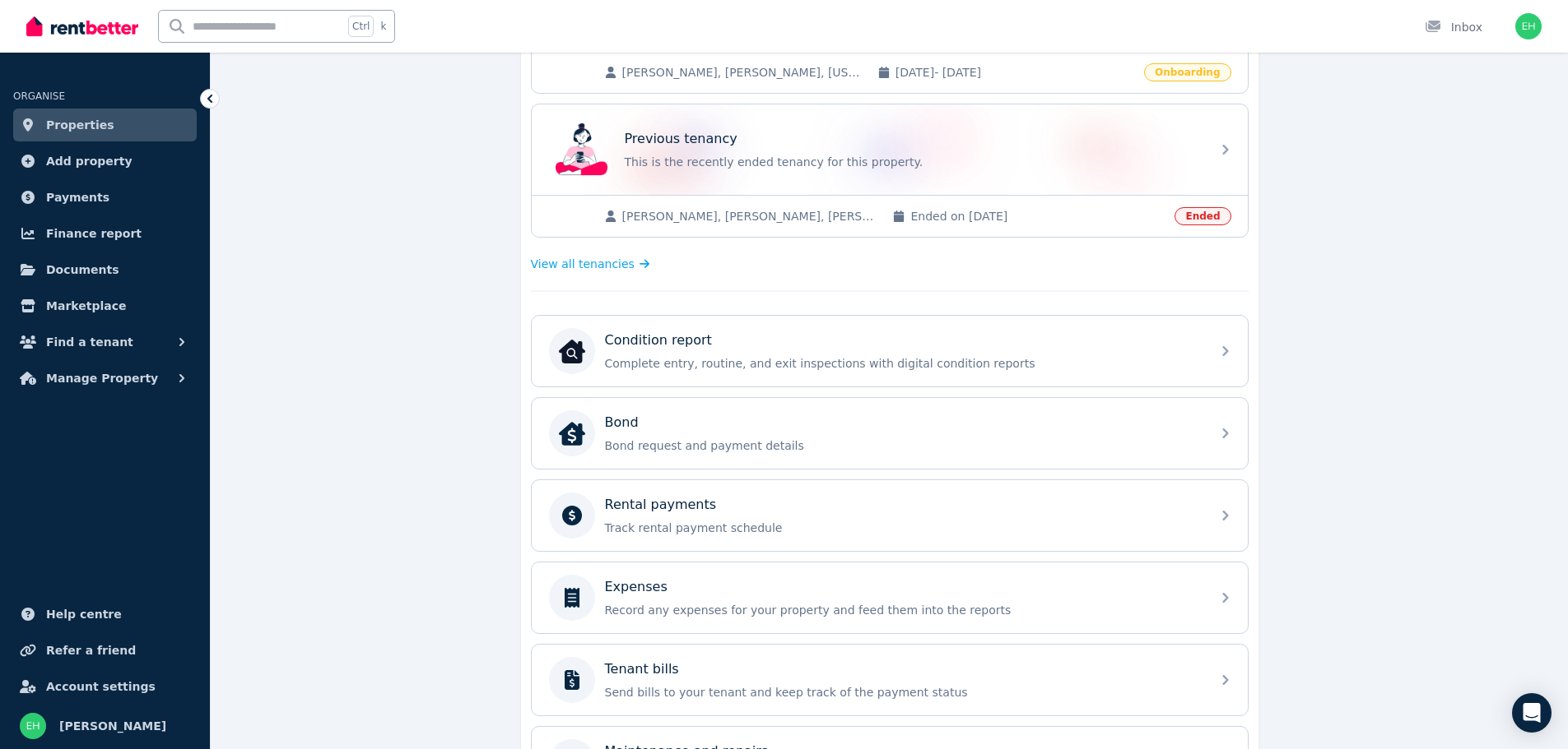
scroll to position [493, 0]
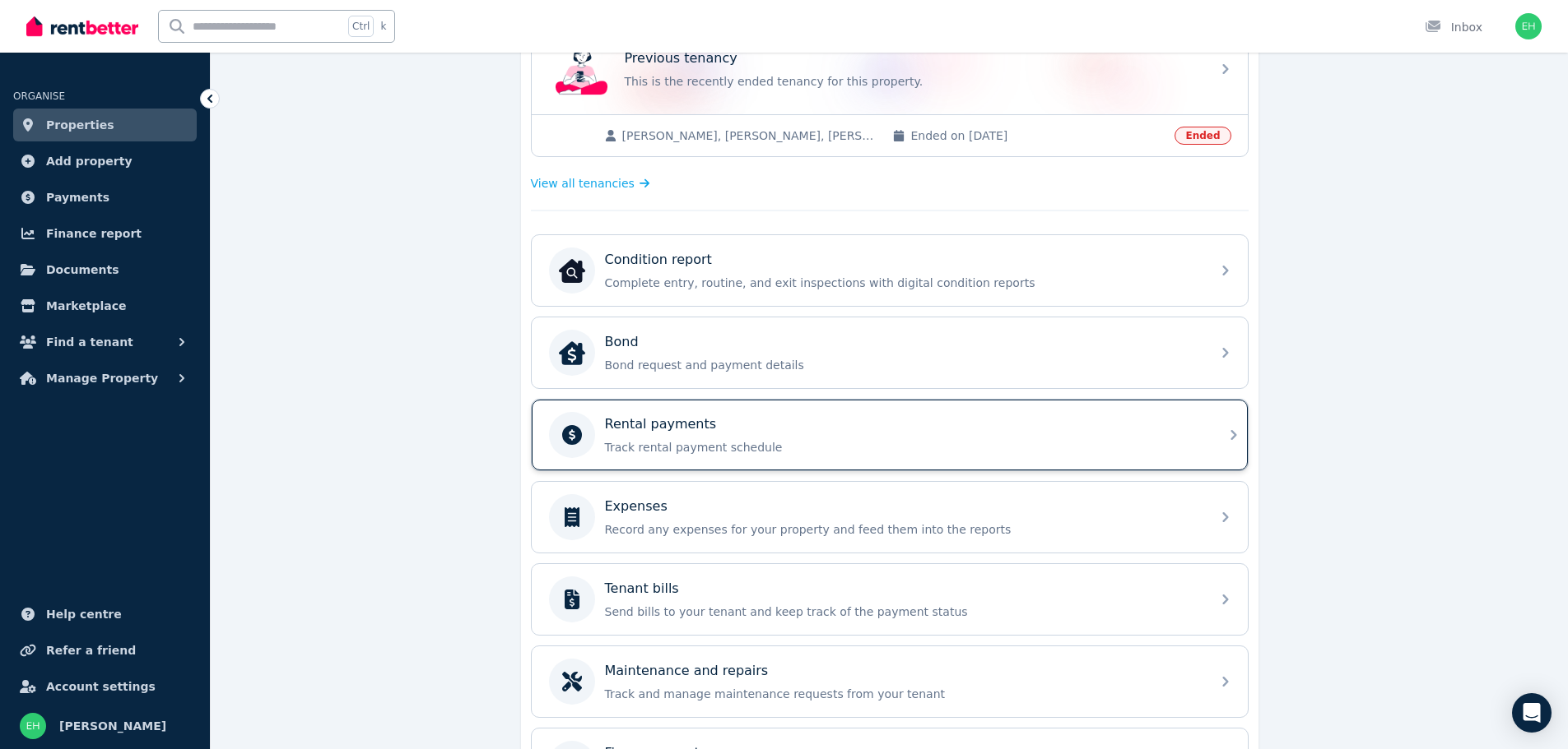
click at [914, 455] on p "Track rental payment schedule" at bounding box center [903, 447] width 596 height 17
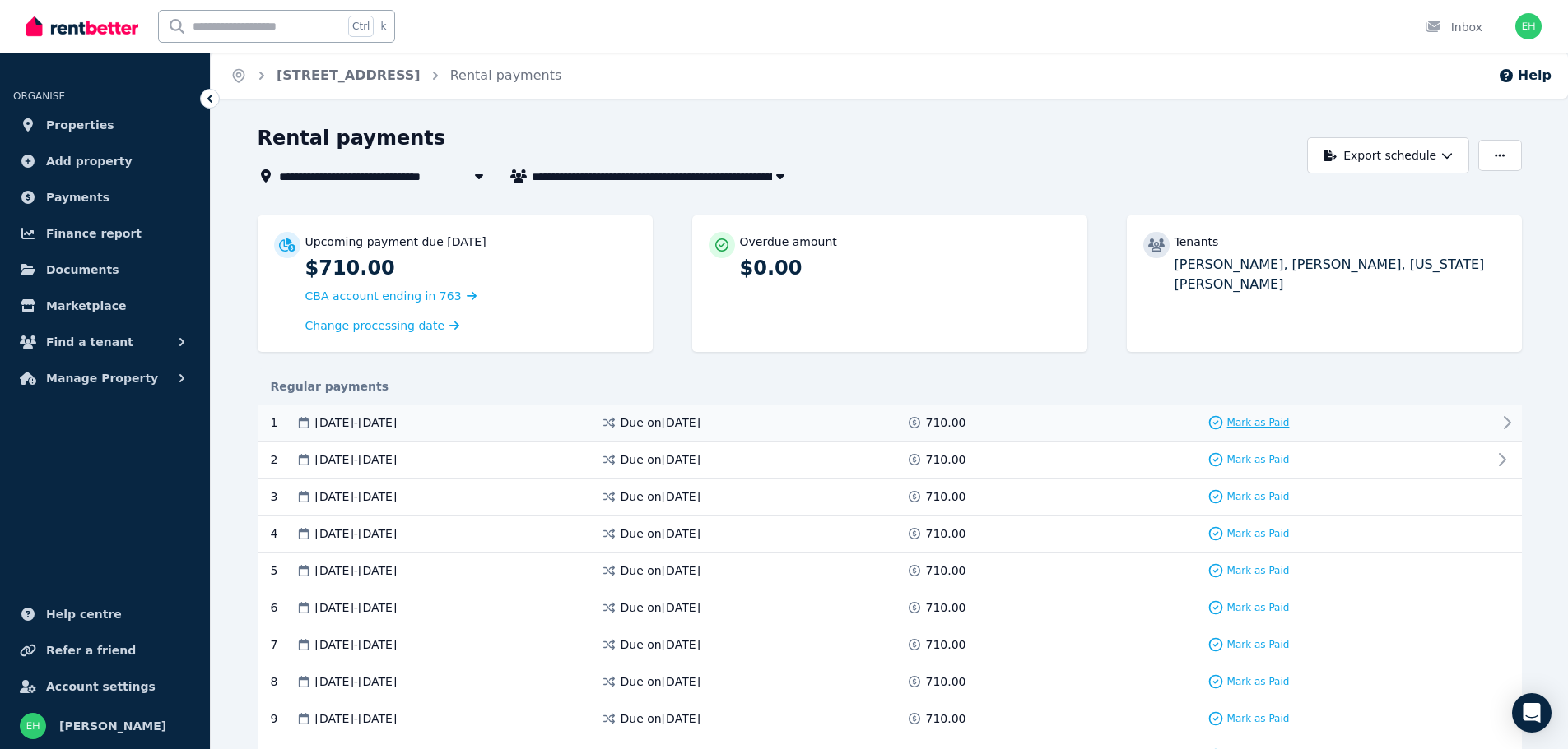
click at [1251, 420] on span "Mark as Paid" at bounding box center [1258, 423] width 63 height 13
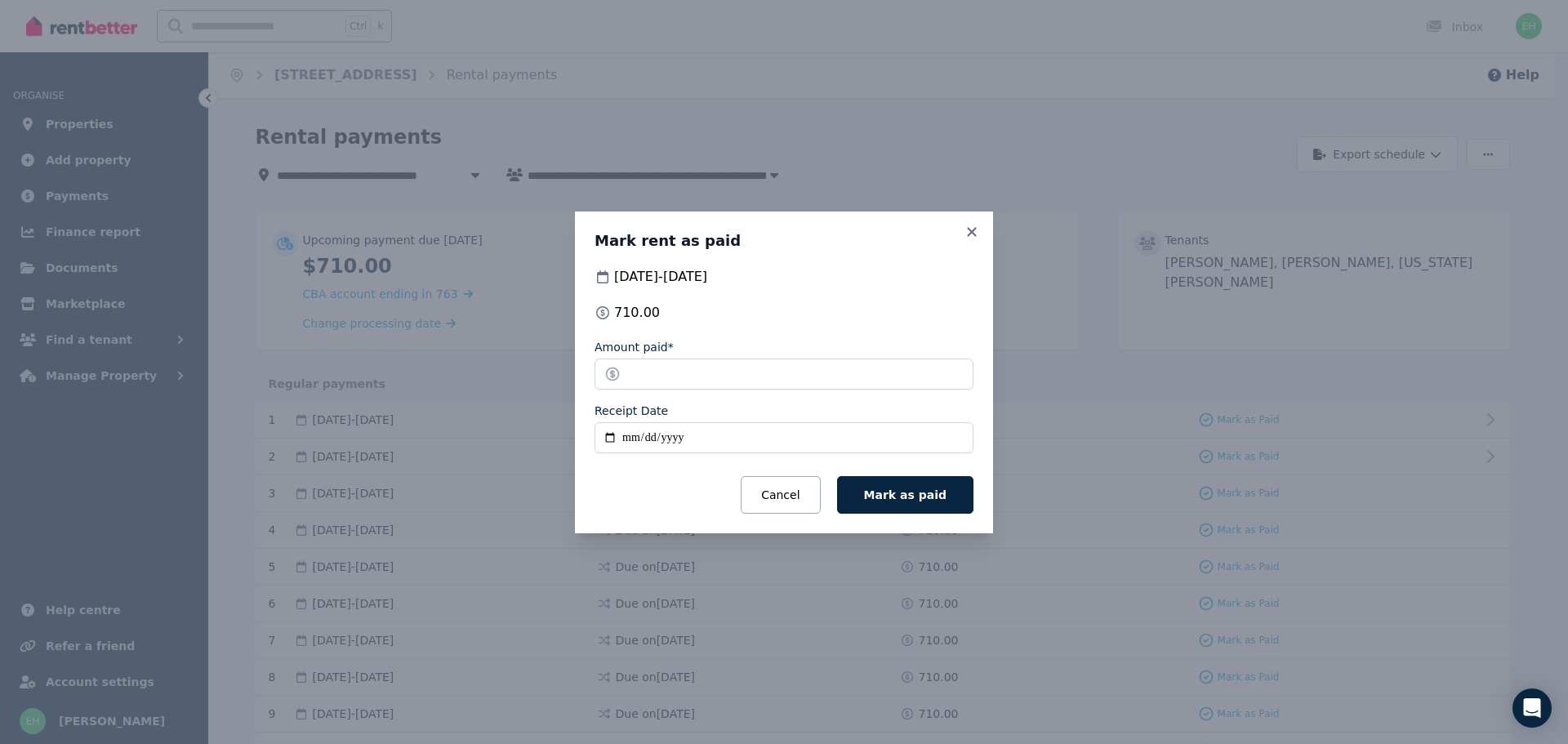
click at [609, 439] on input "Receipt Date" at bounding box center [784, 437] width 379 height 31
type input "**********"
click at [910, 498] on span "Mark as paid" at bounding box center [905, 495] width 83 height 13
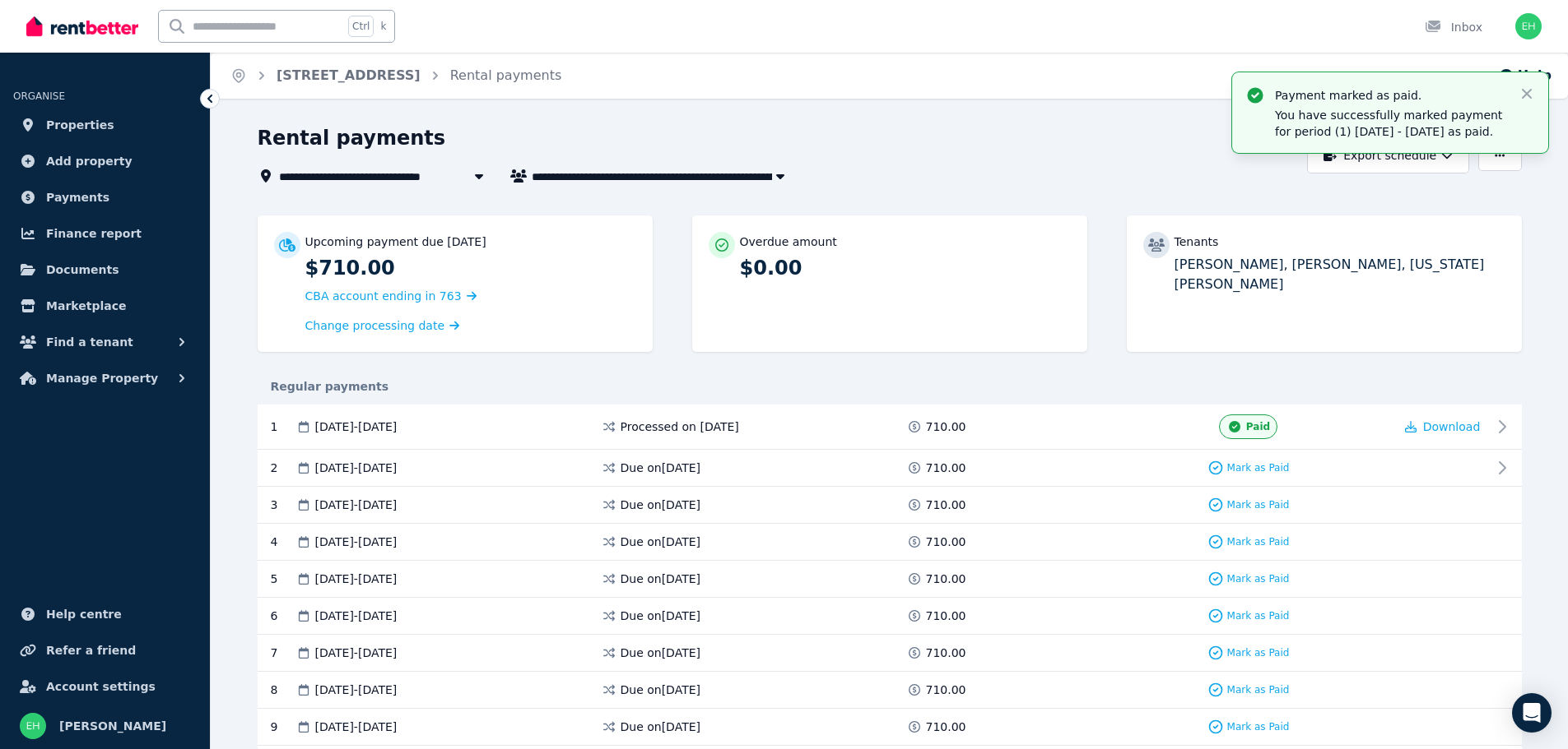
click at [986, 240] on div "Overdue amount" at bounding box center [905, 241] width 331 height 17
click at [305, 72] on link "[STREET_ADDRESS]" at bounding box center [349, 75] width 144 height 16
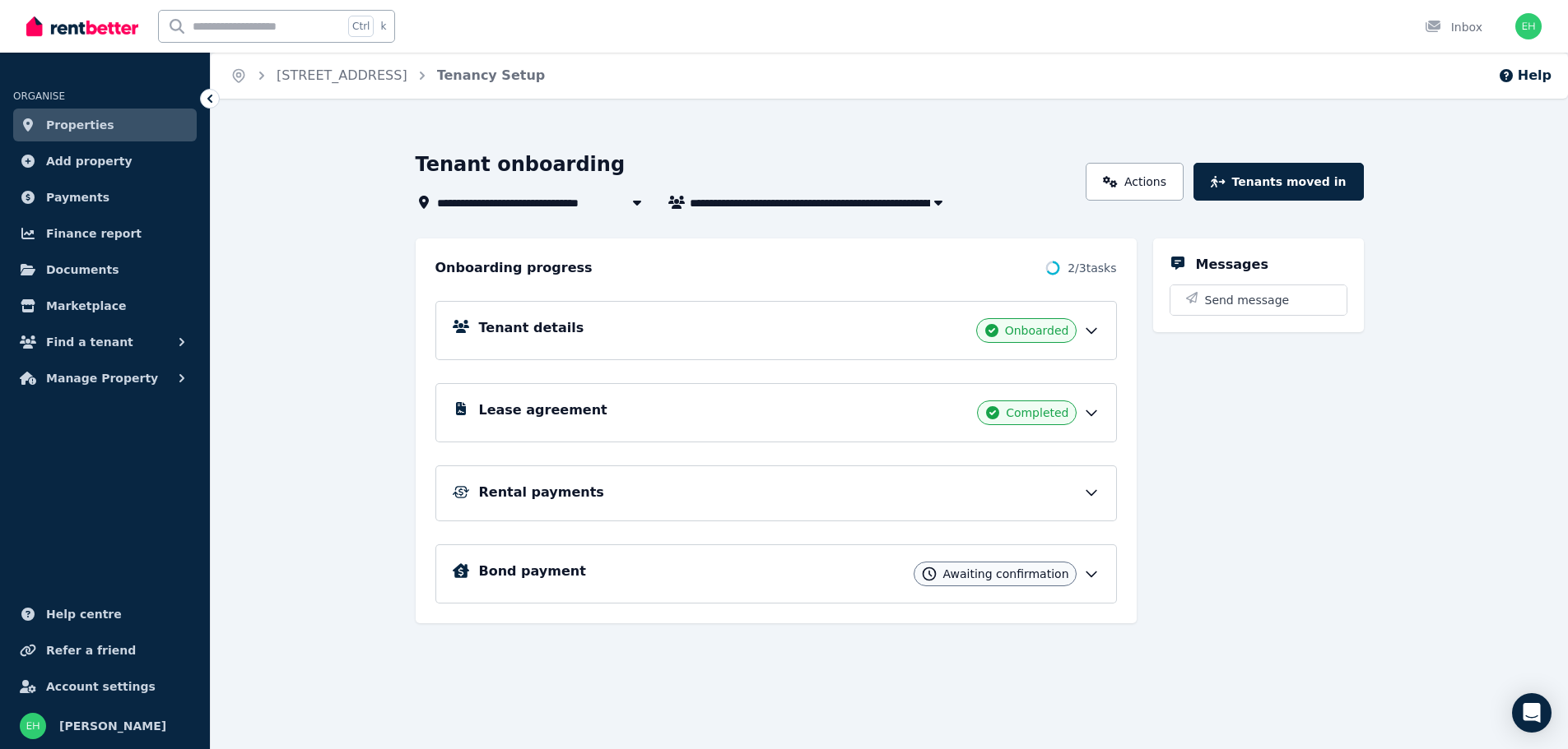
click at [91, 121] on span "Properties" at bounding box center [80, 125] width 68 height 19
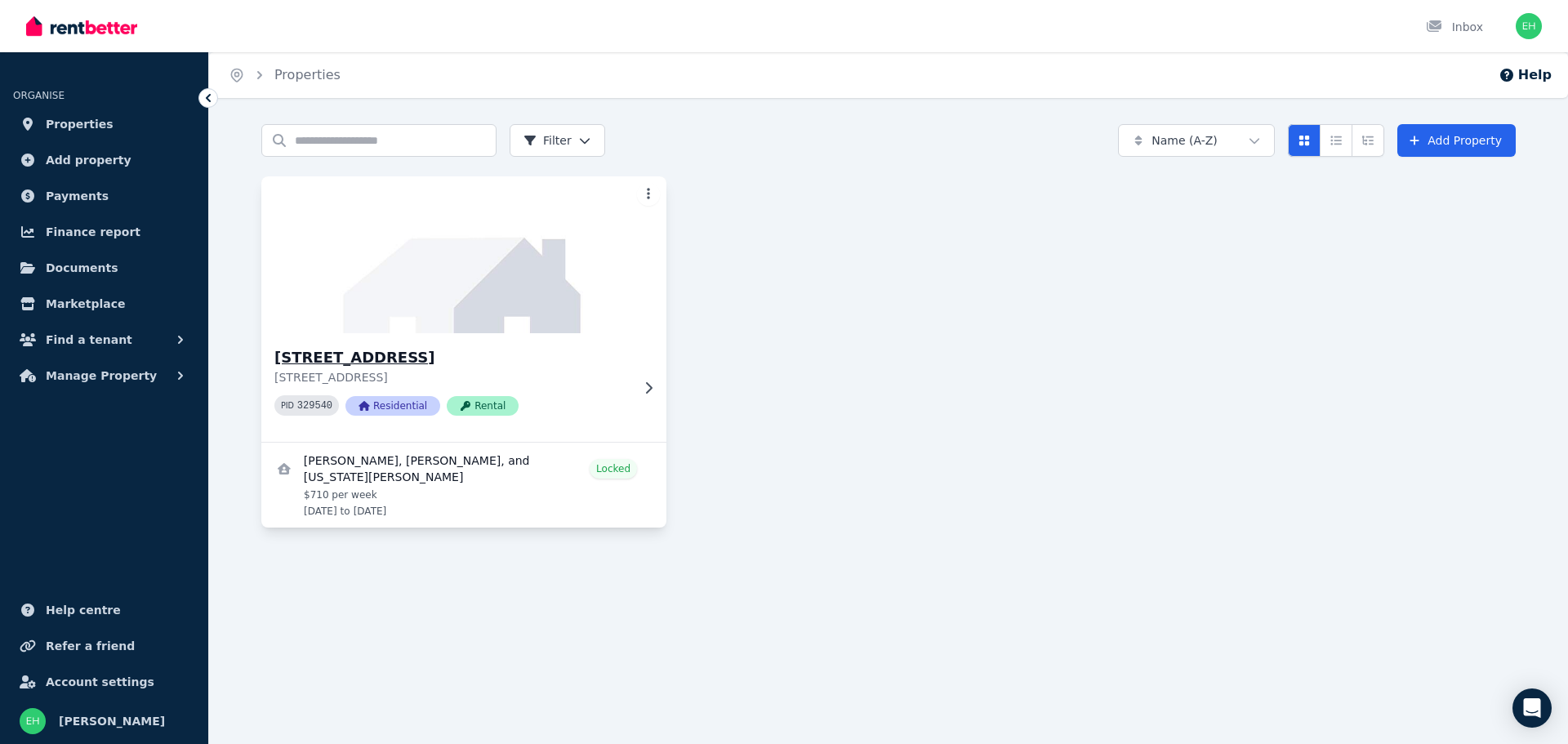
click at [486, 361] on h3 "[STREET_ADDRESS]" at bounding box center [453, 358] width 356 height 23
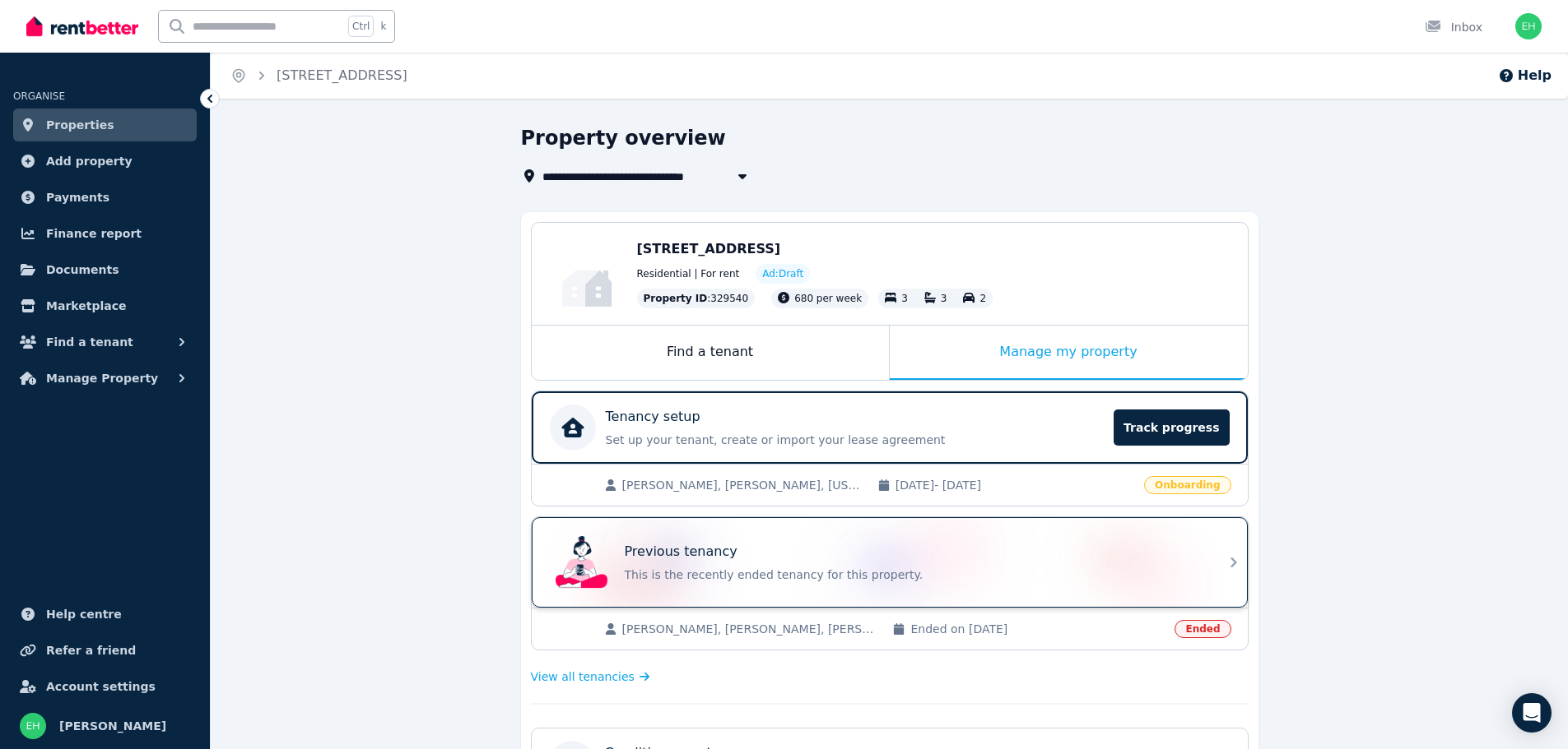
click at [911, 562] on div "Previous tenancy This is the recently ended tenancy for this property." at bounding box center [912, 562] width 576 height 42
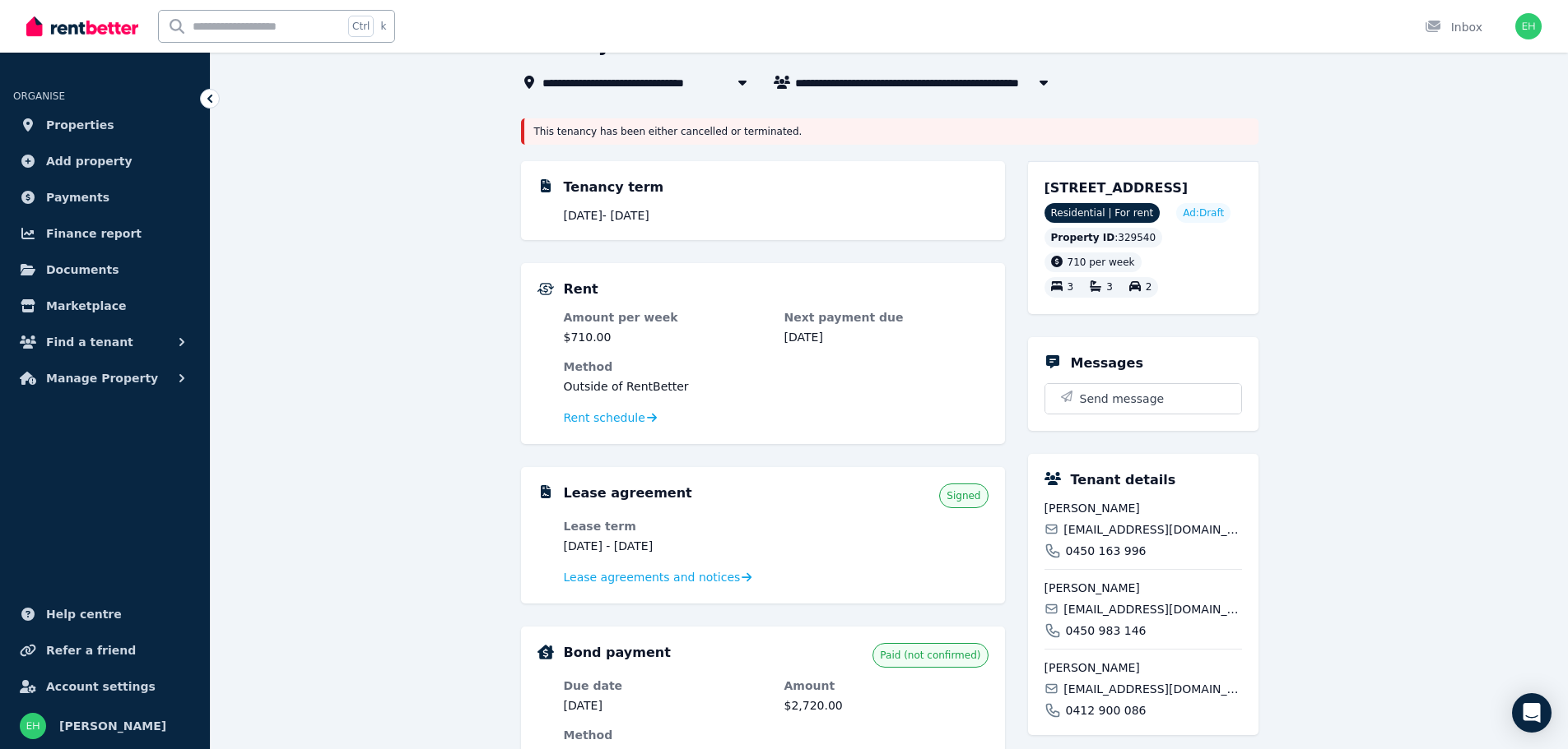
scroll to position [82, 0]
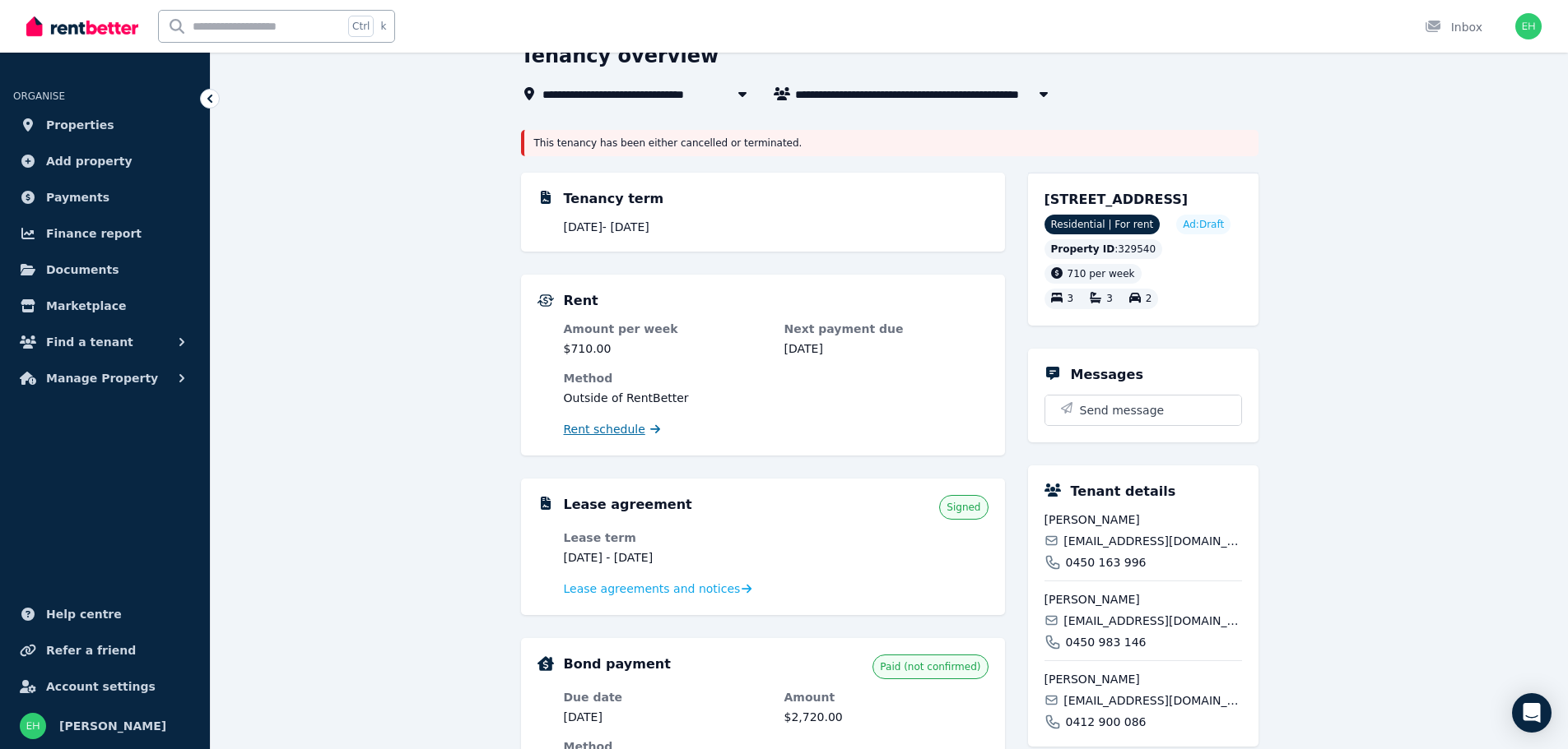
click at [621, 431] on span "Rent schedule" at bounding box center [604, 429] width 81 height 17
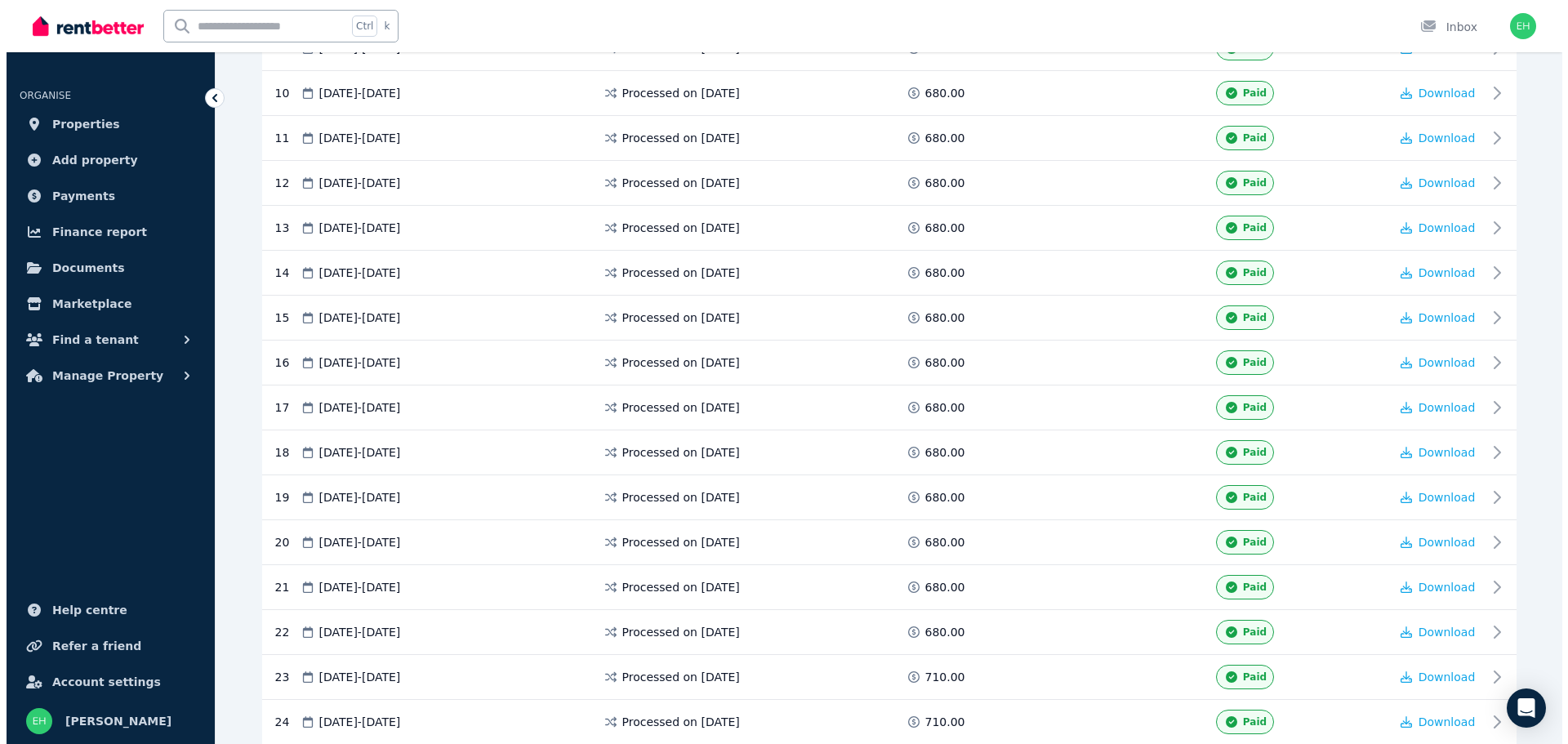
scroll to position [1318, 0]
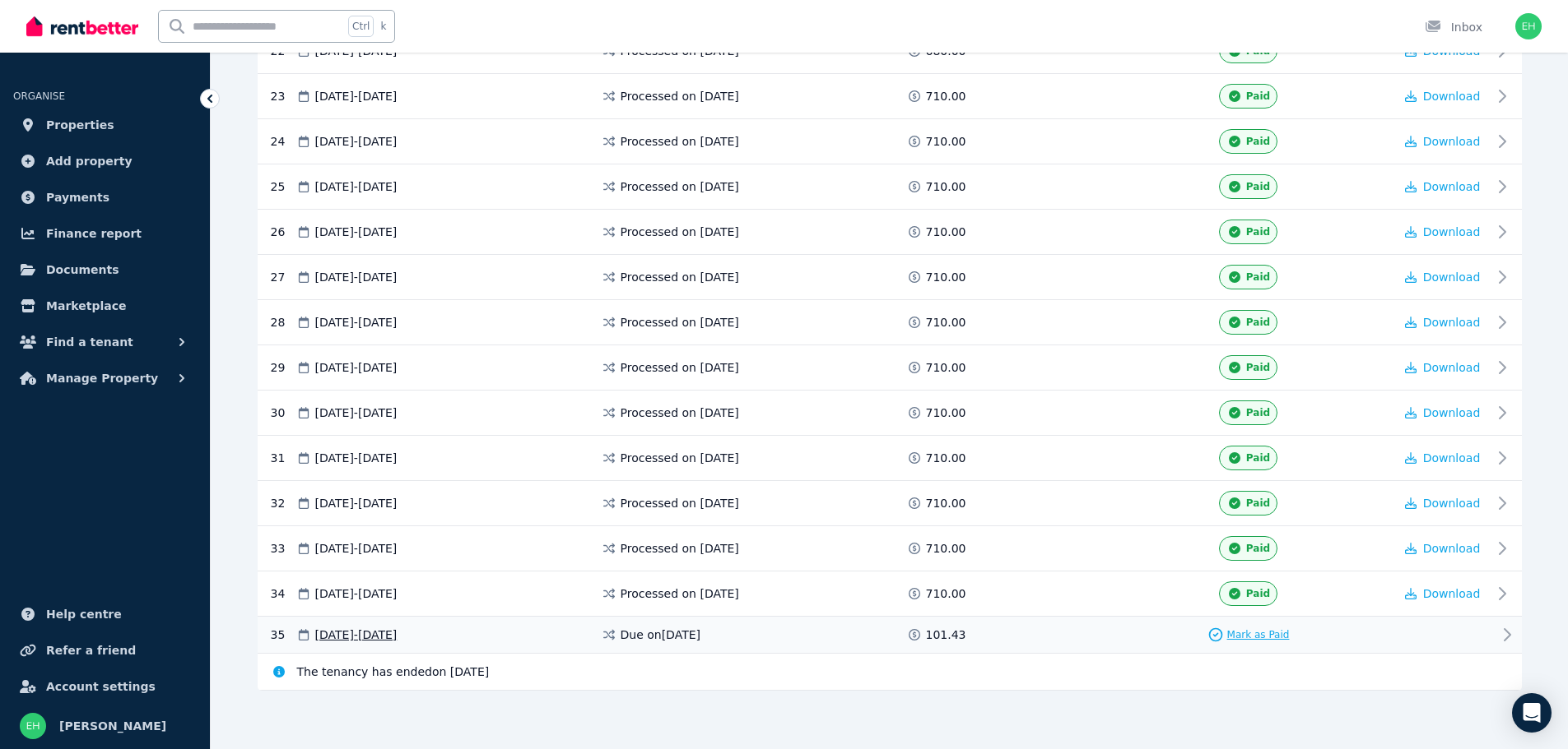
click at [1257, 634] on span "Mark as Paid" at bounding box center [1258, 635] width 63 height 13
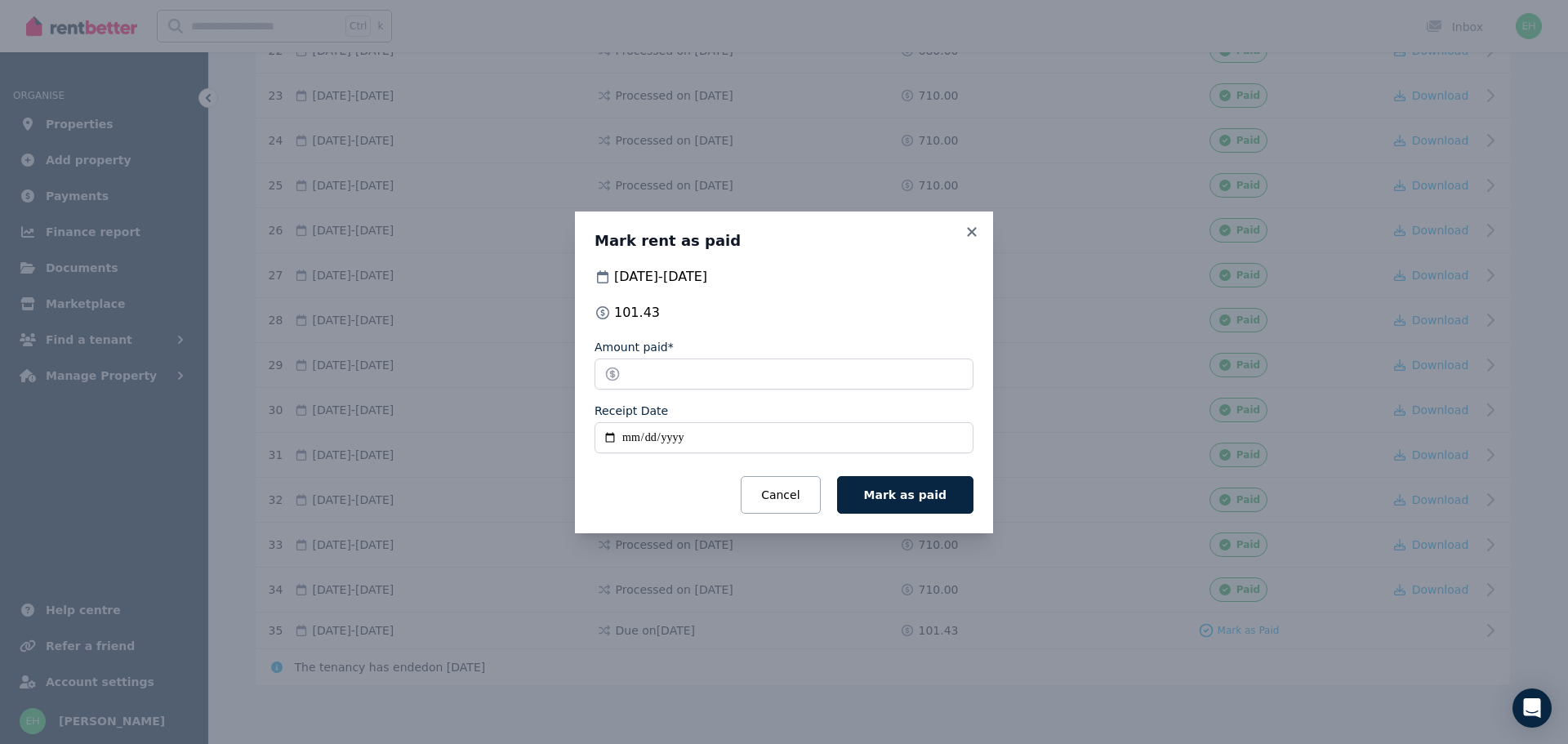
click at [629, 443] on input "Receipt Date" at bounding box center [784, 437] width 379 height 31
click at [606, 440] on input "Receipt Date" at bounding box center [784, 437] width 379 height 31
type input "**********"
click at [929, 492] on span "Mark as paid" at bounding box center [905, 495] width 83 height 13
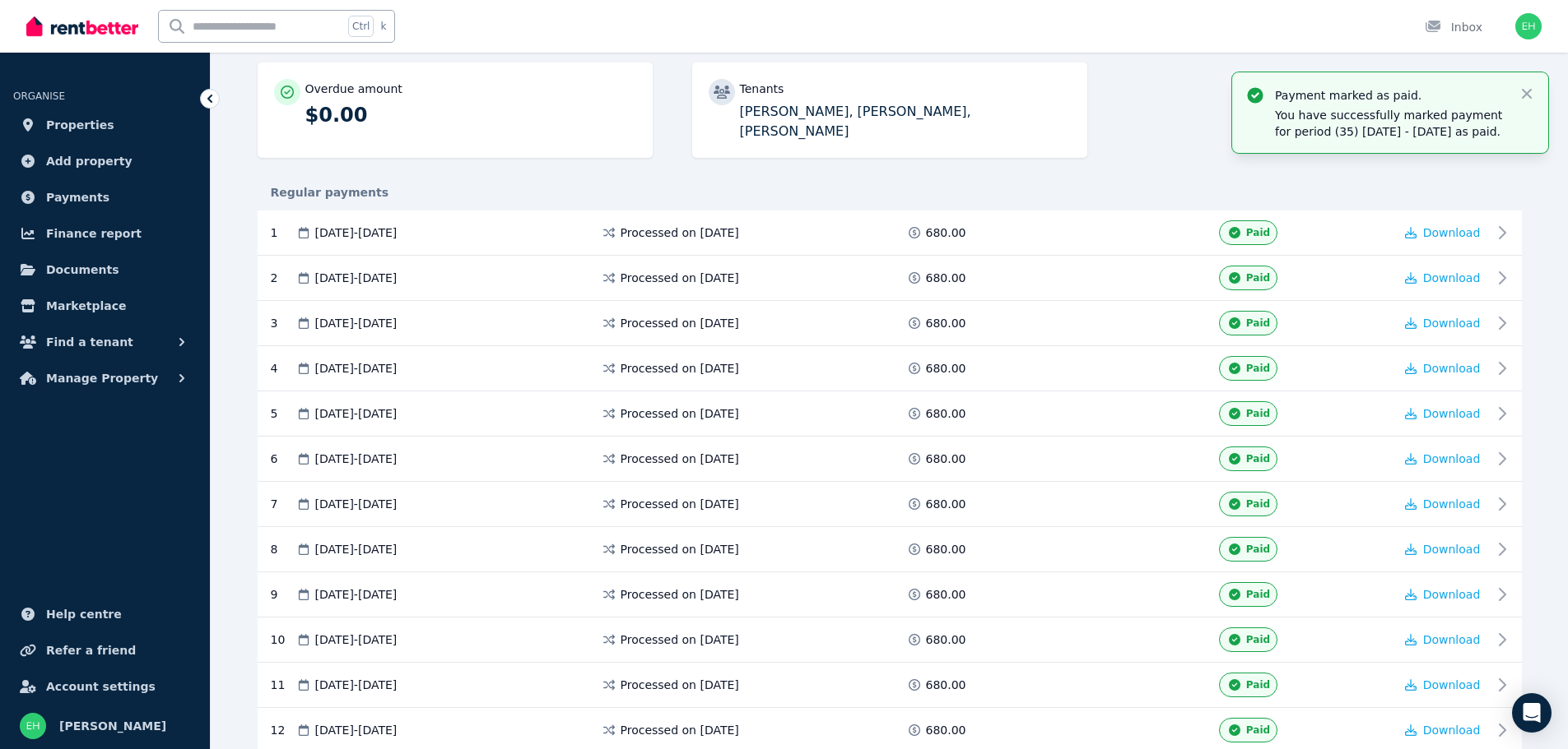
scroll to position [0, 0]
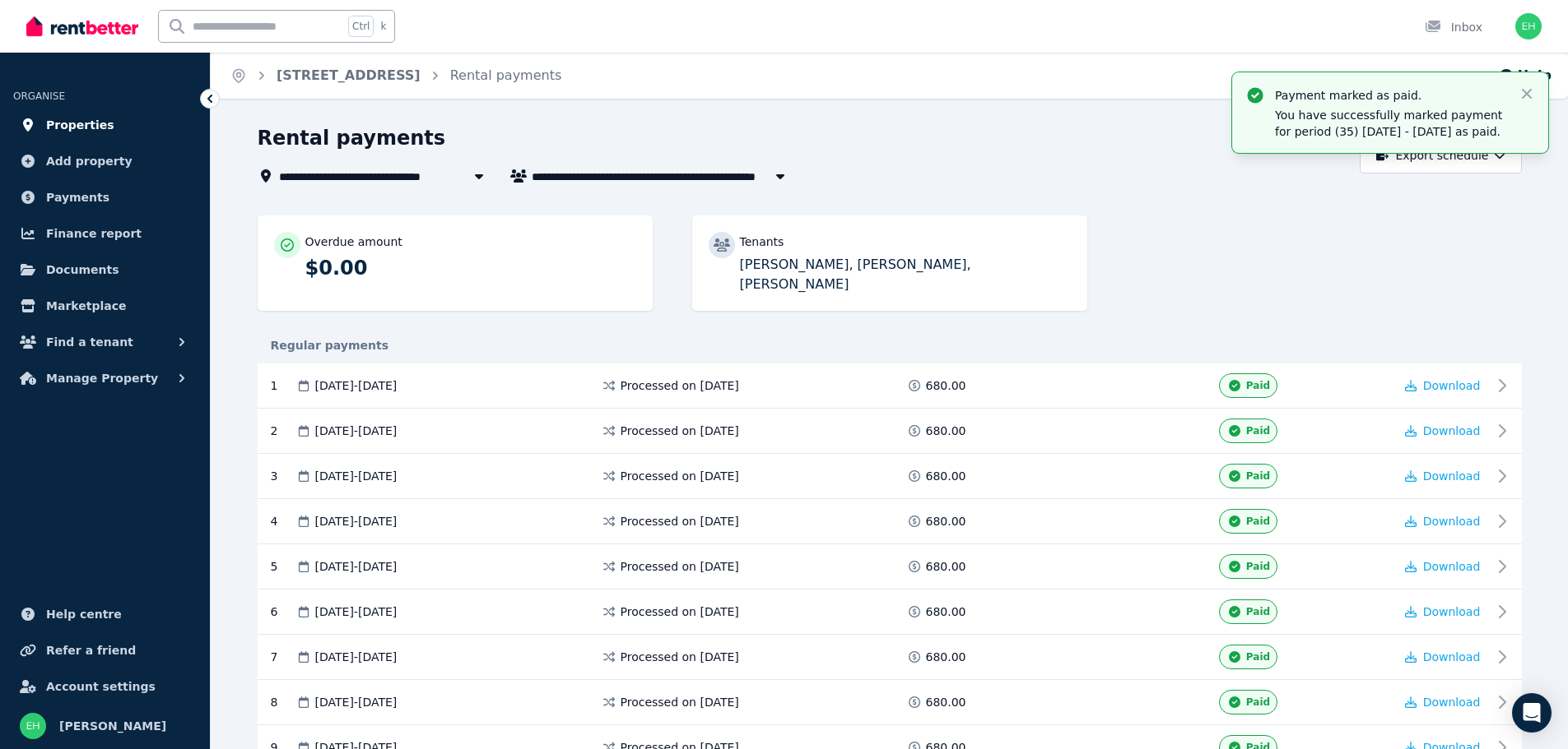
click at [73, 126] on span "Properties" at bounding box center [80, 125] width 68 height 19
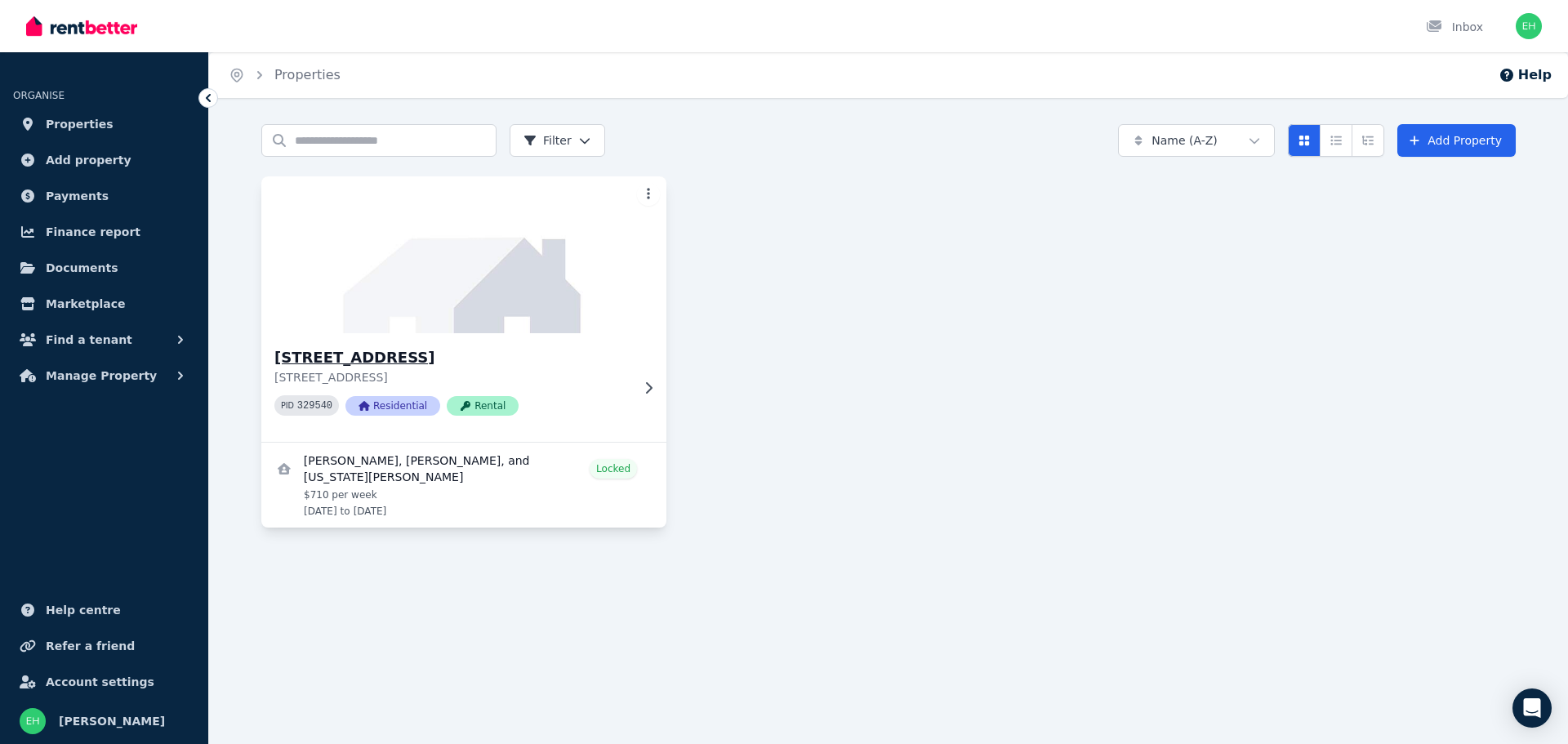
click at [417, 366] on h3 "[STREET_ADDRESS]" at bounding box center [453, 358] width 356 height 23
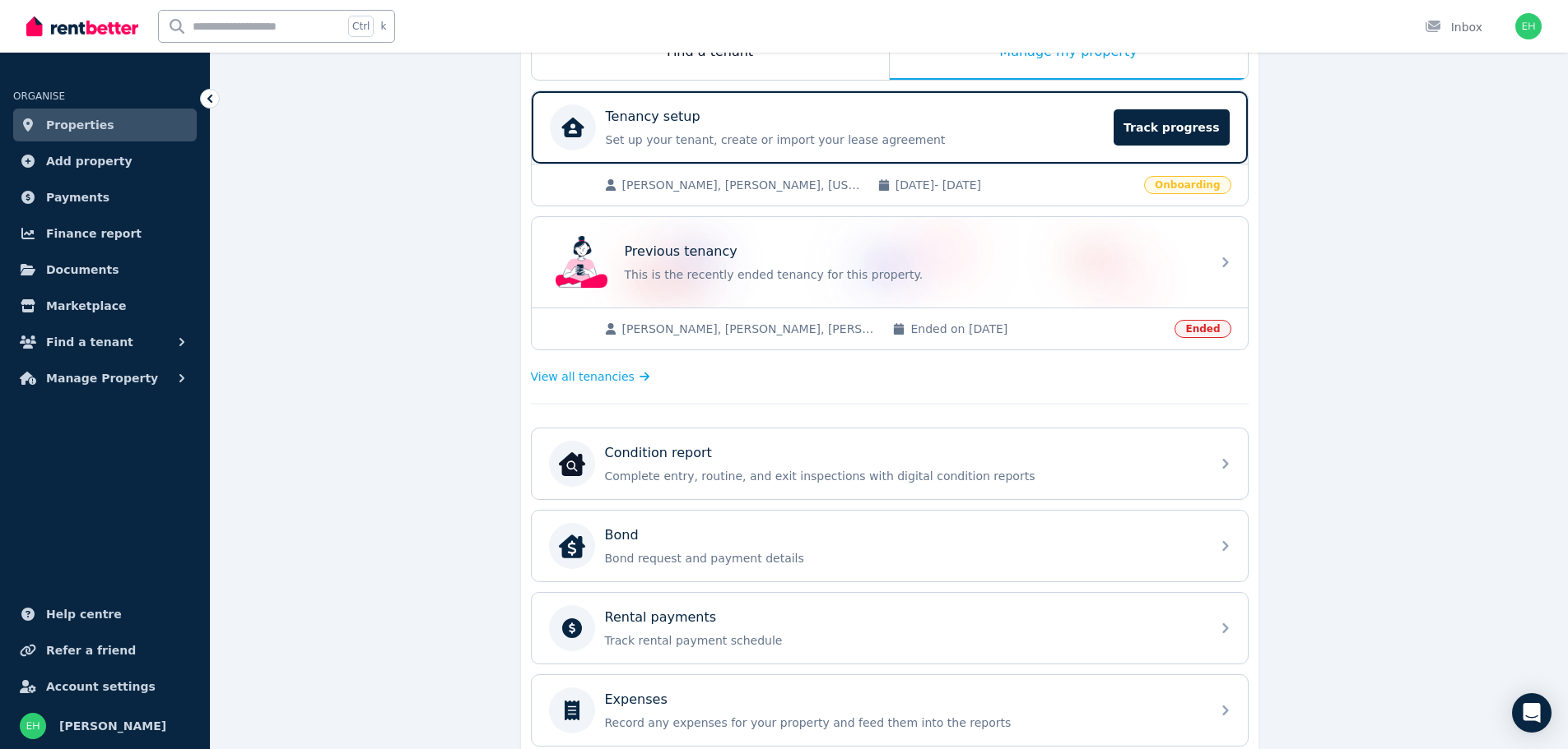
scroll to position [329, 0]
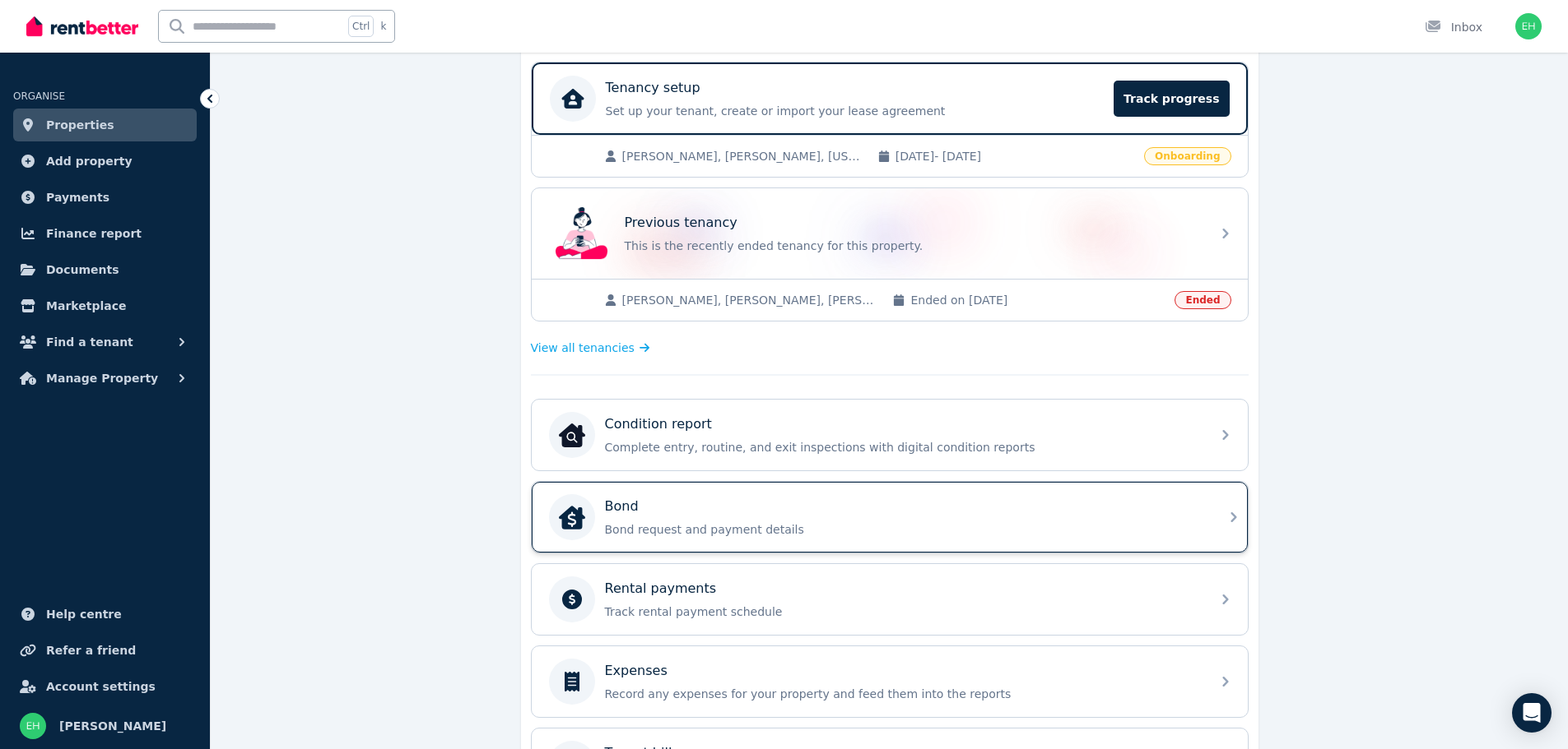
click at [1024, 510] on div "Bond" at bounding box center [903, 507] width 596 height 19
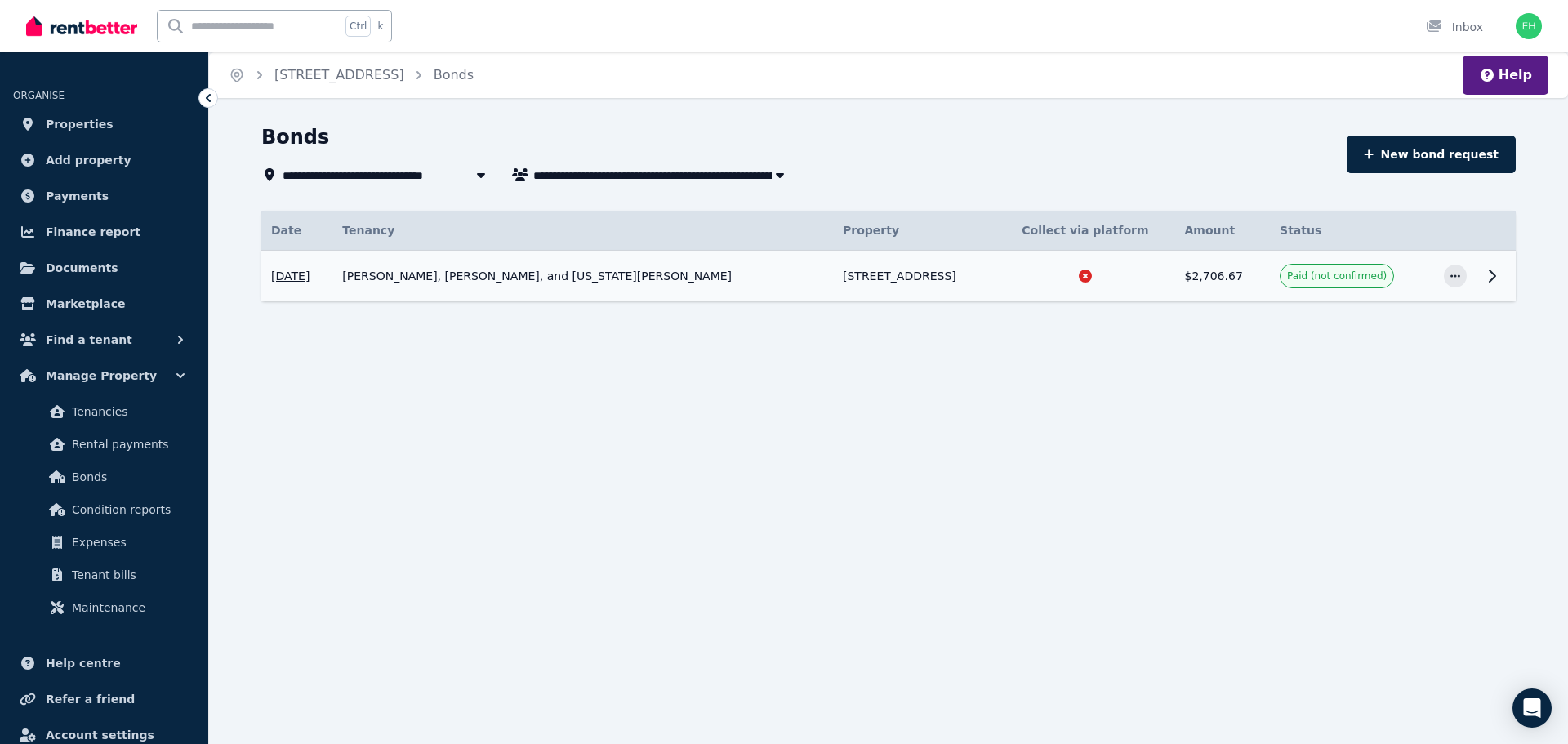
click at [1487, 276] on icon at bounding box center [1492, 276] width 19 height 19
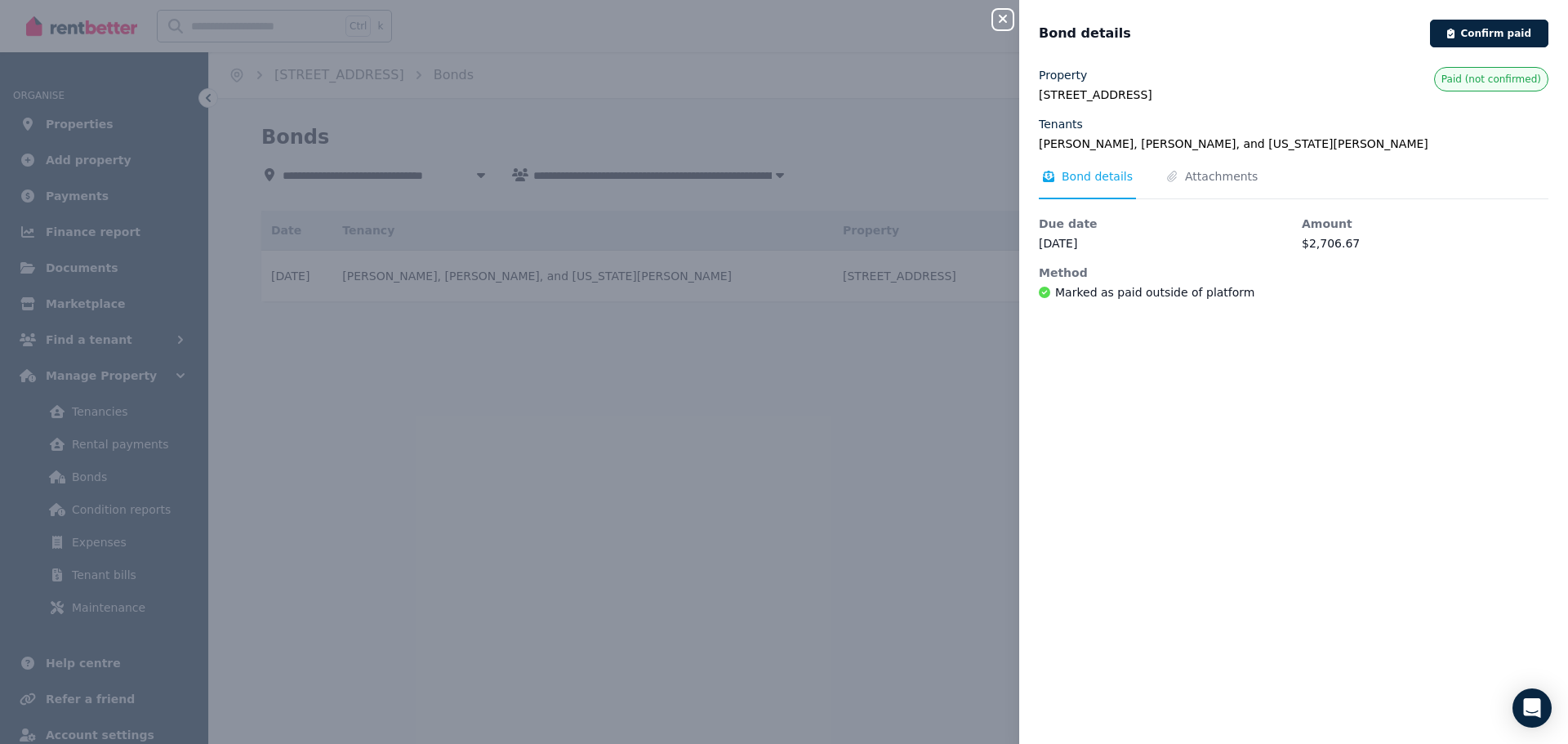
click at [1468, 76] on span "Paid (not confirmed)" at bounding box center [1491, 79] width 99 height 13
click at [1480, 31] on button "Confirm paid" at bounding box center [1489, 33] width 119 height 28
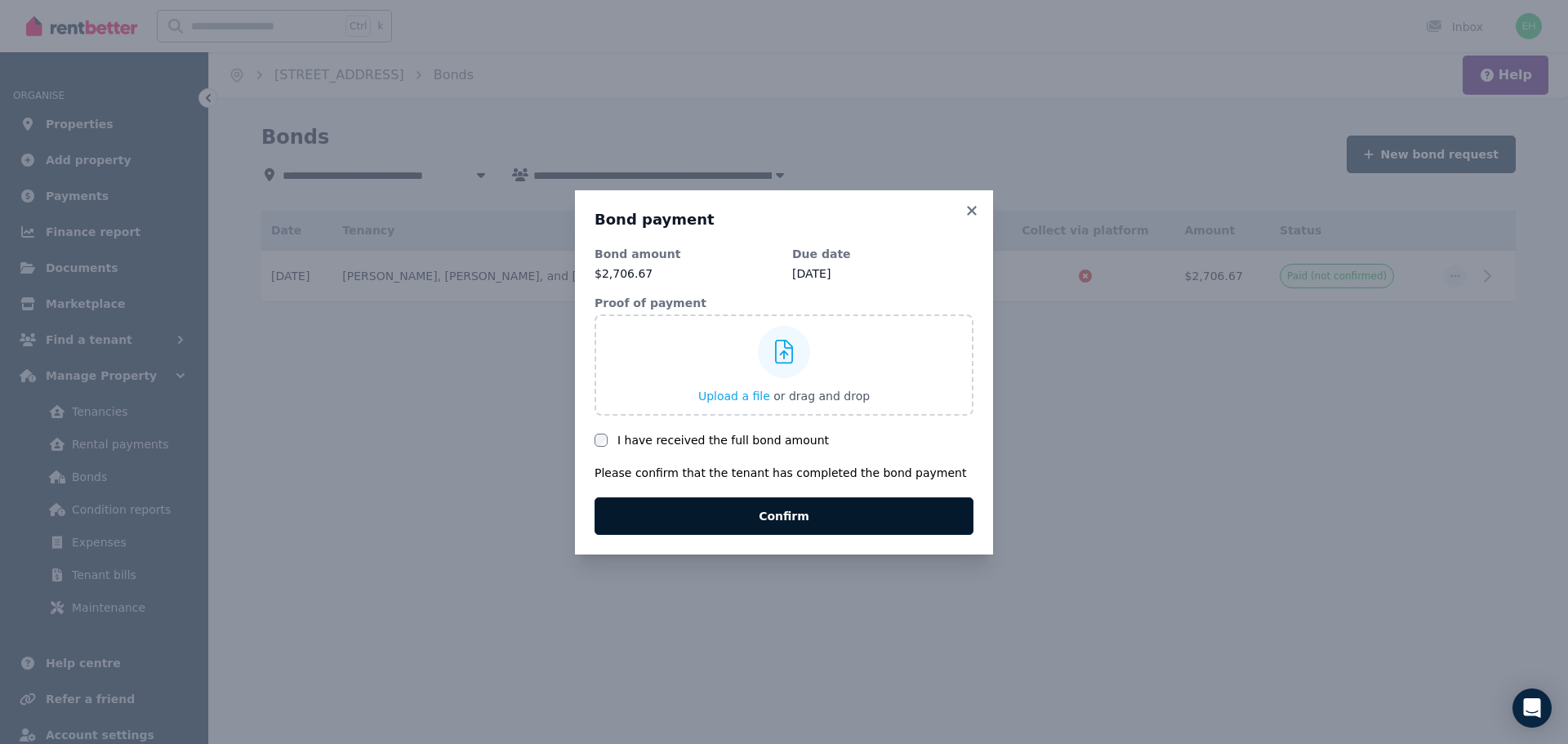
click at [783, 512] on button "Confirm" at bounding box center [784, 516] width 379 height 38
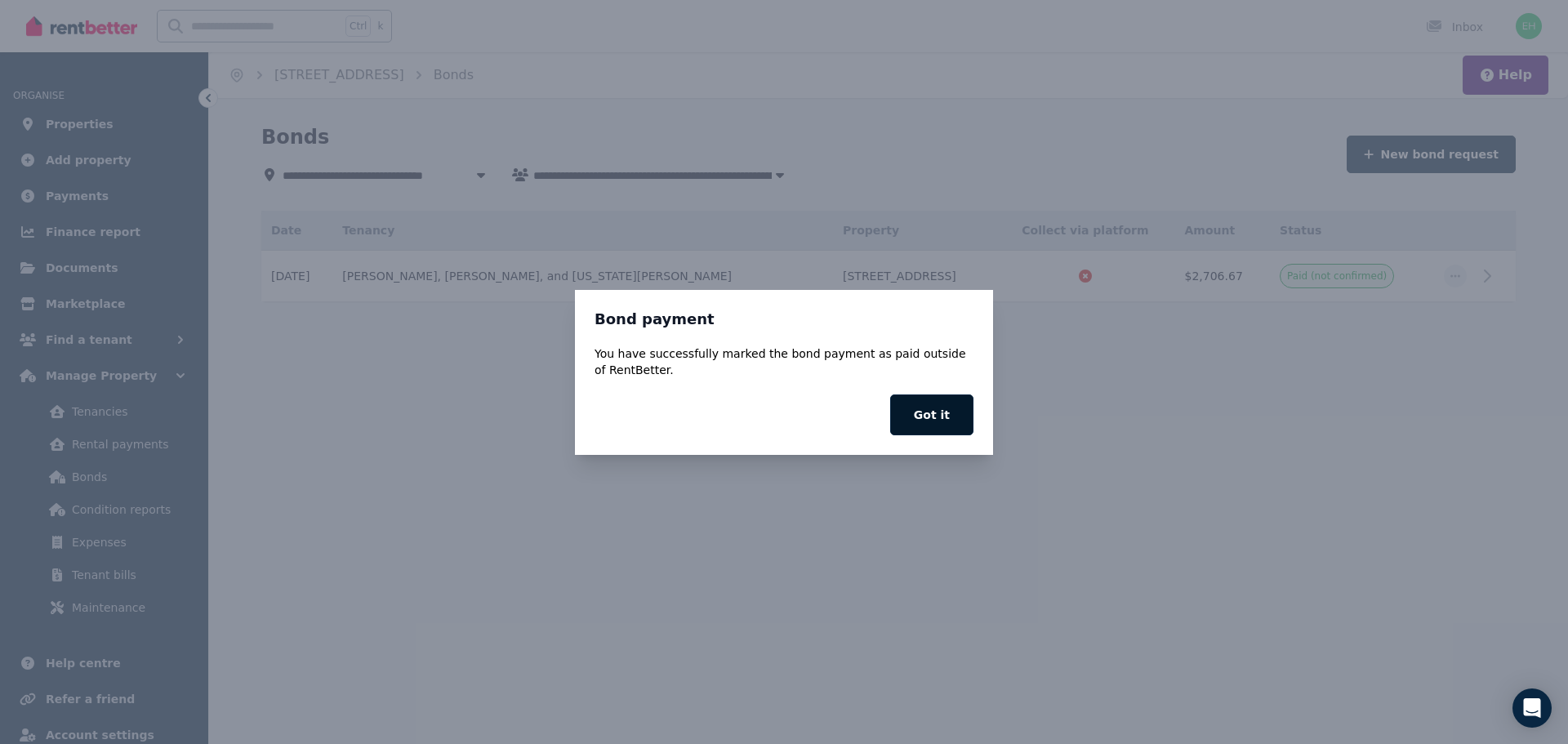
click at [920, 407] on button "Got it" at bounding box center [931, 415] width 83 height 41
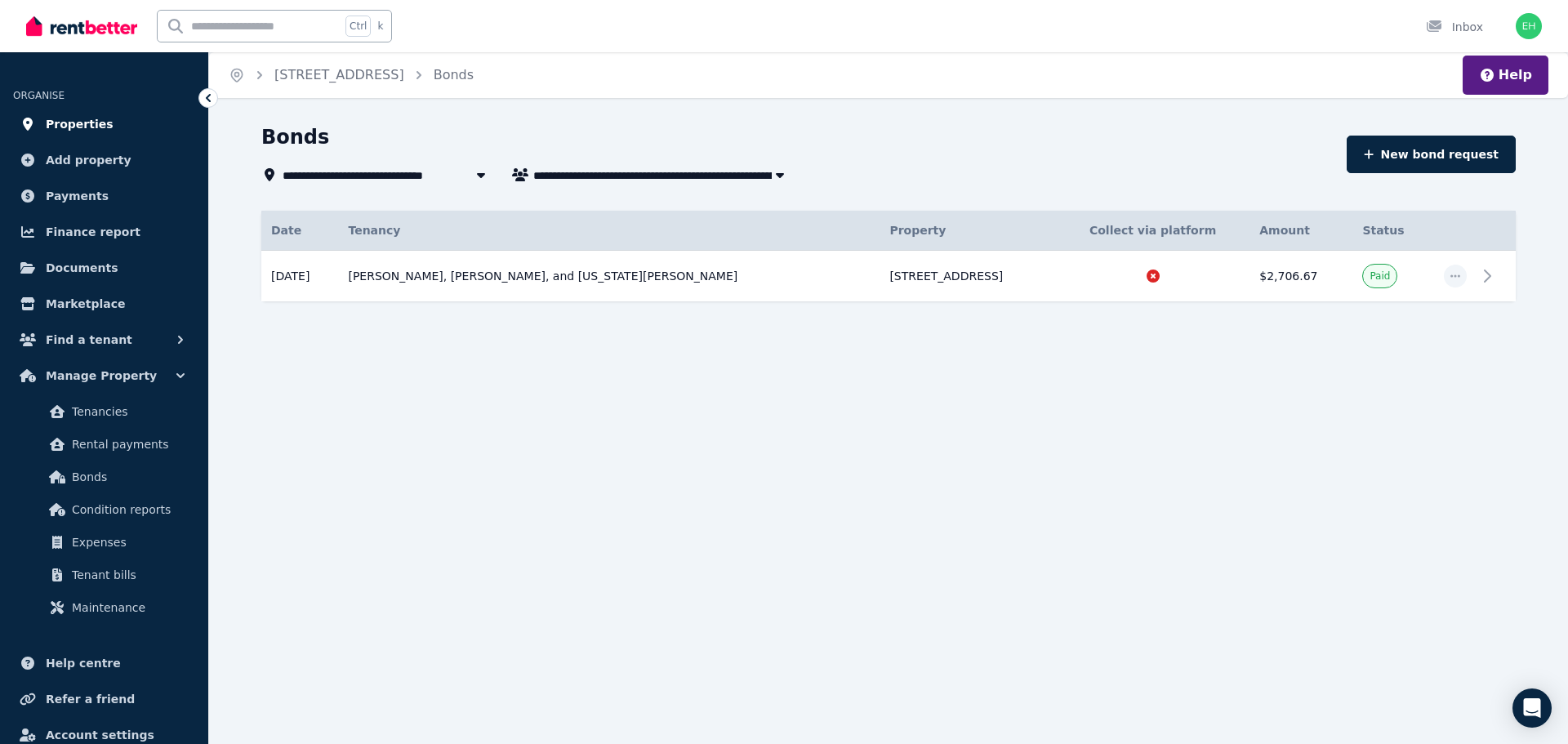
click at [70, 125] on span "Properties" at bounding box center [79, 124] width 68 height 19
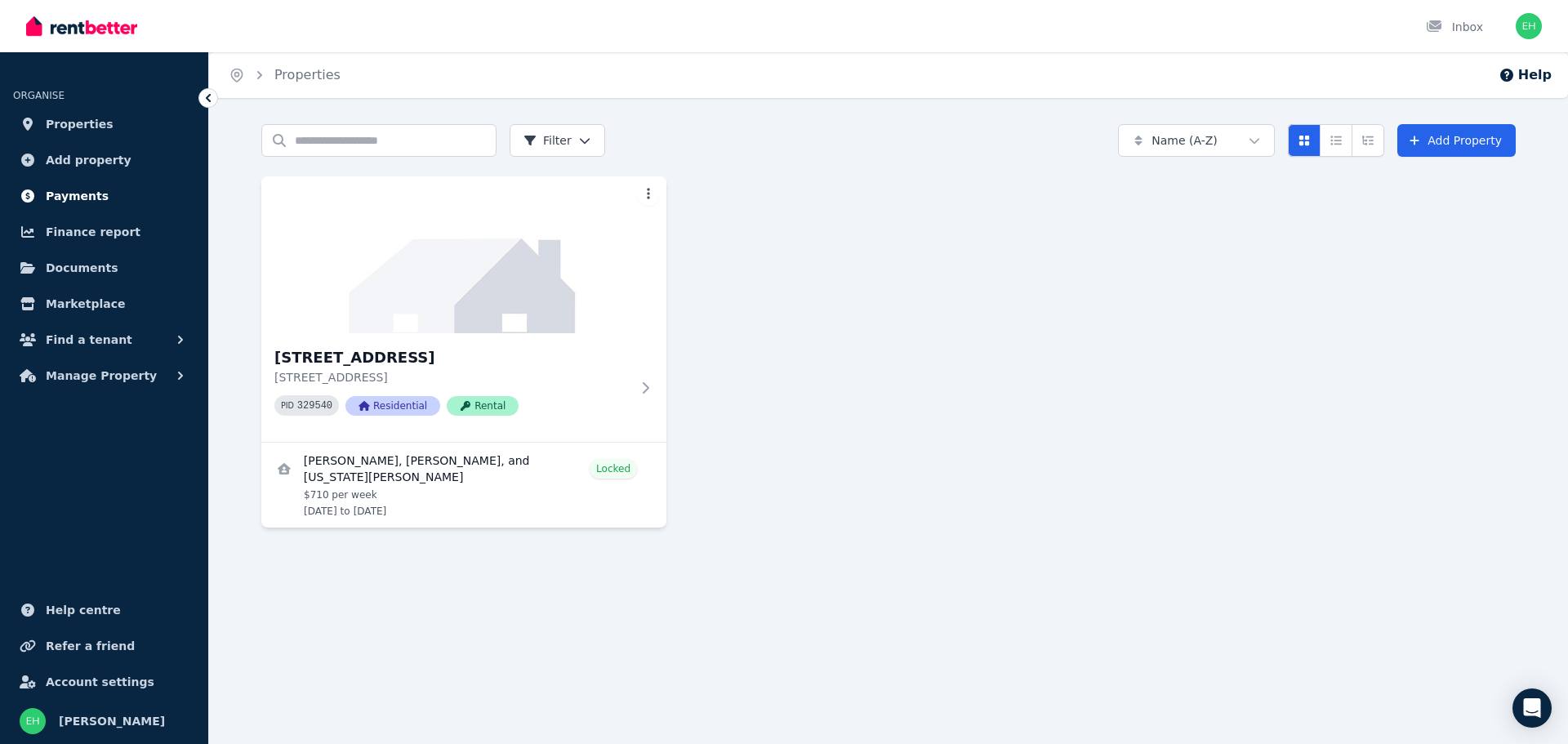
click at [53, 193] on span "Payments" at bounding box center [77, 196] width 63 height 19
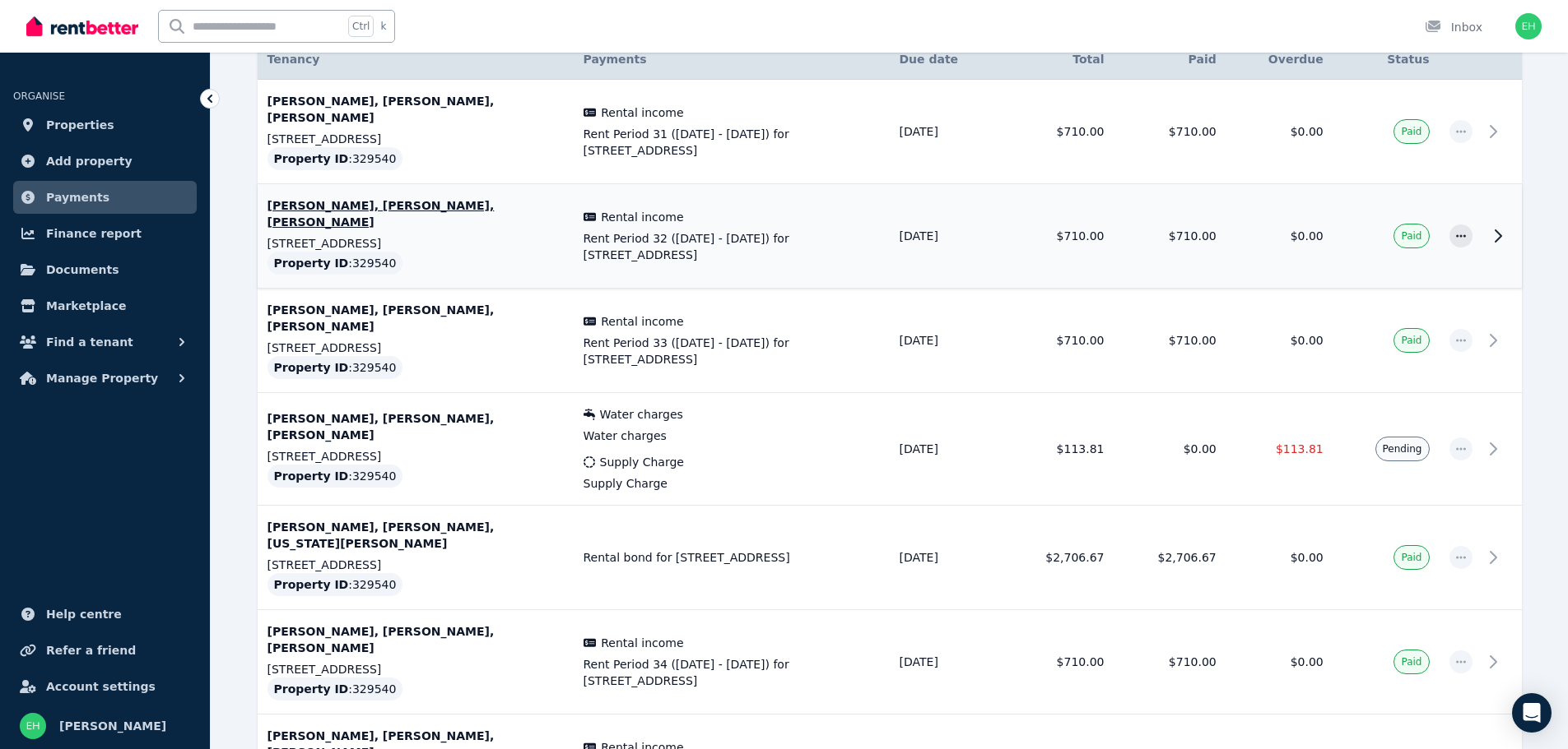
scroll to position [329, 0]
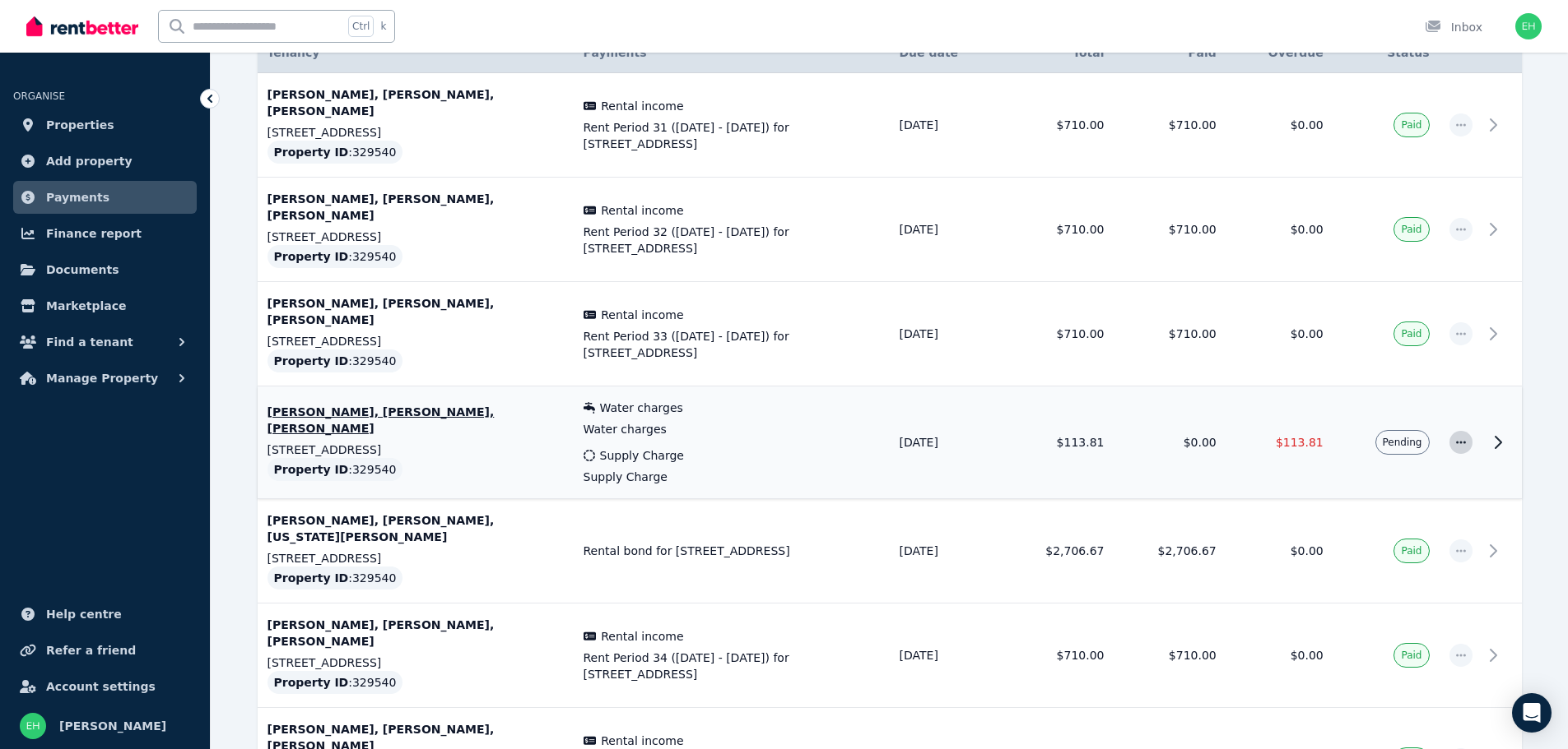
click at [1467, 437] on icon "button" at bounding box center [1461, 442] width 13 height 11
click at [1407, 510] on span "Mark as paid" at bounding box center [1406, 520] width 105 height 19
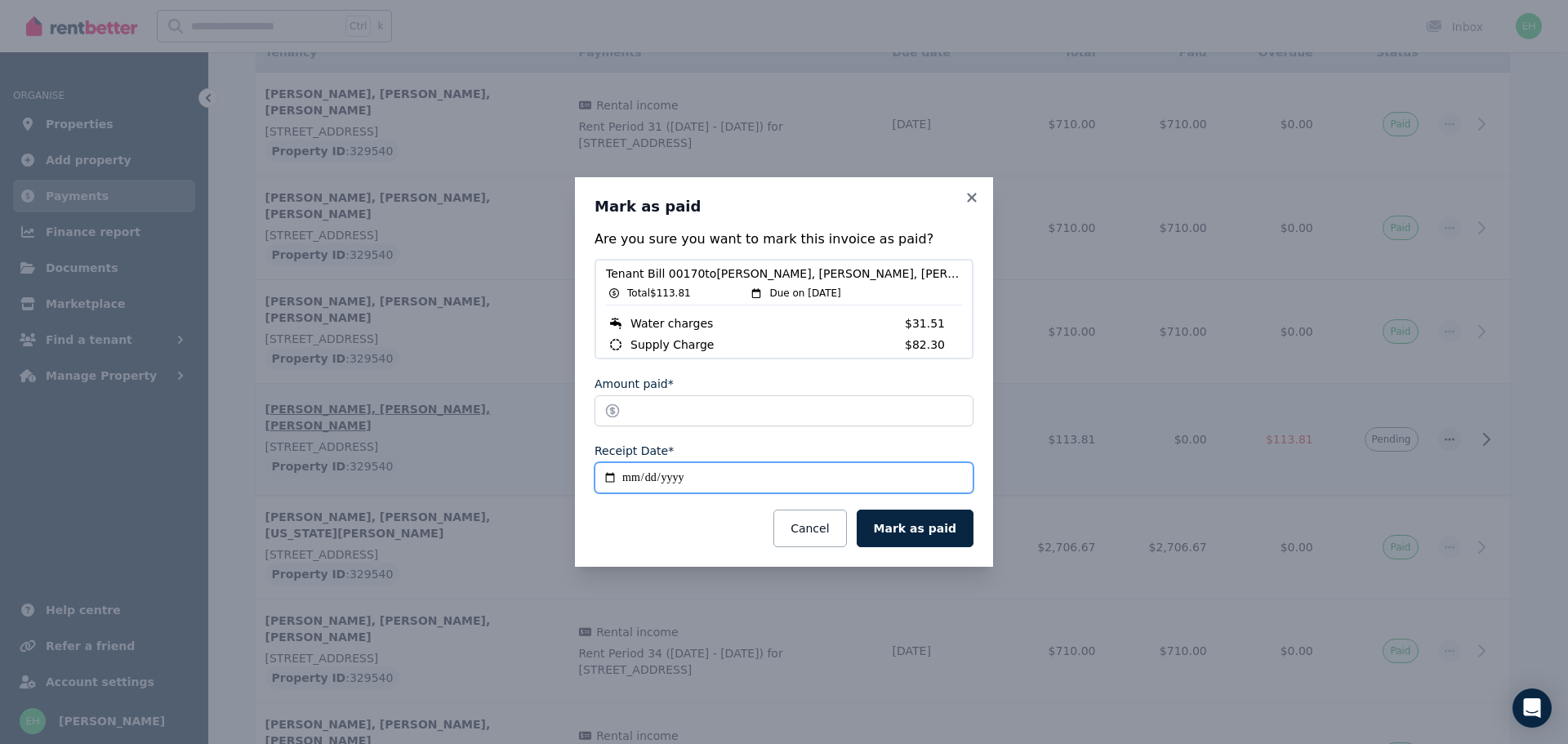
click at [611, 478] on input "**********" at bounding box center [784, 478] width 379 height 31
type input "**********"
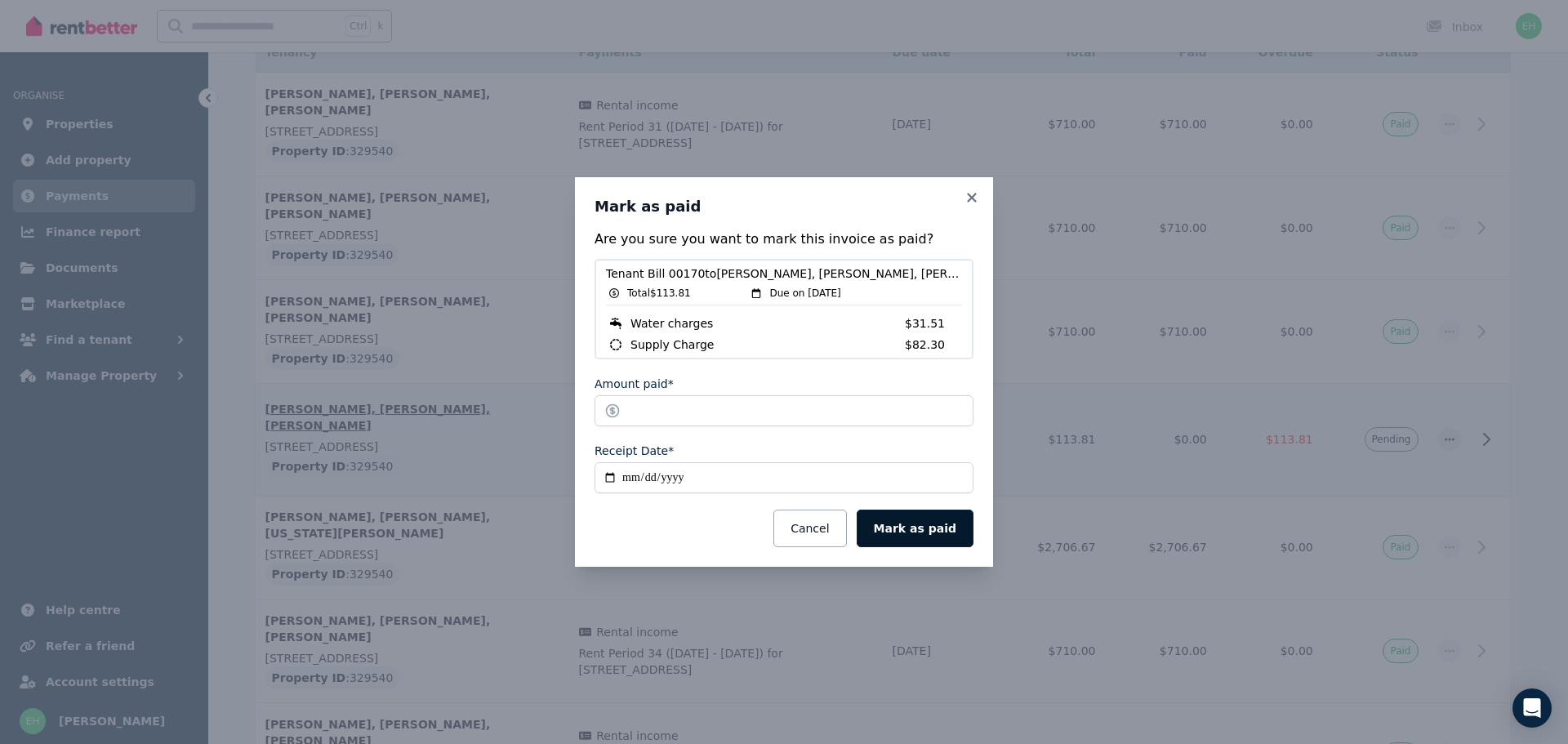
click at [933, 525] on button "Mark as paid" at bounding box center [915, 528] width 117 height 38
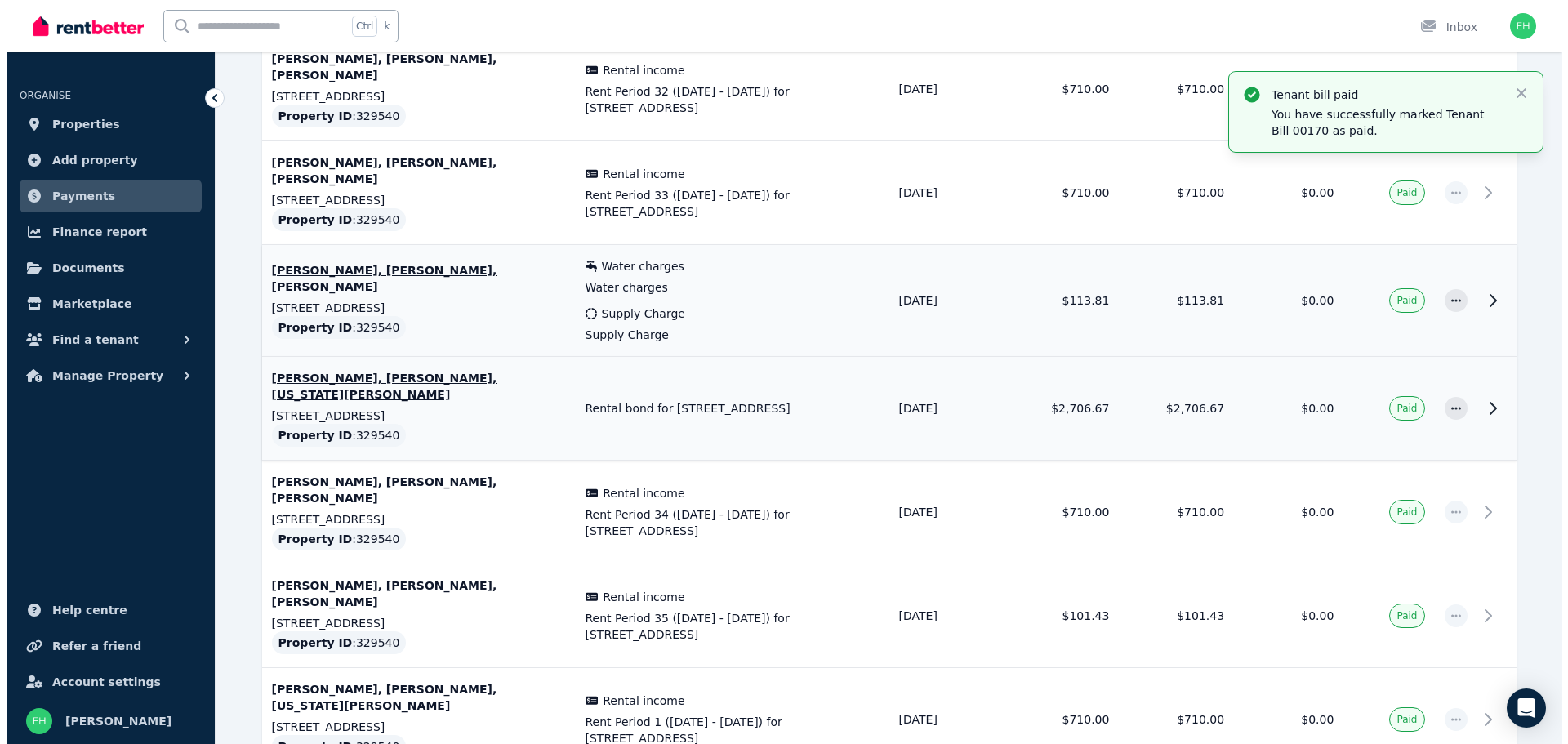
scroll to position [499, 0]
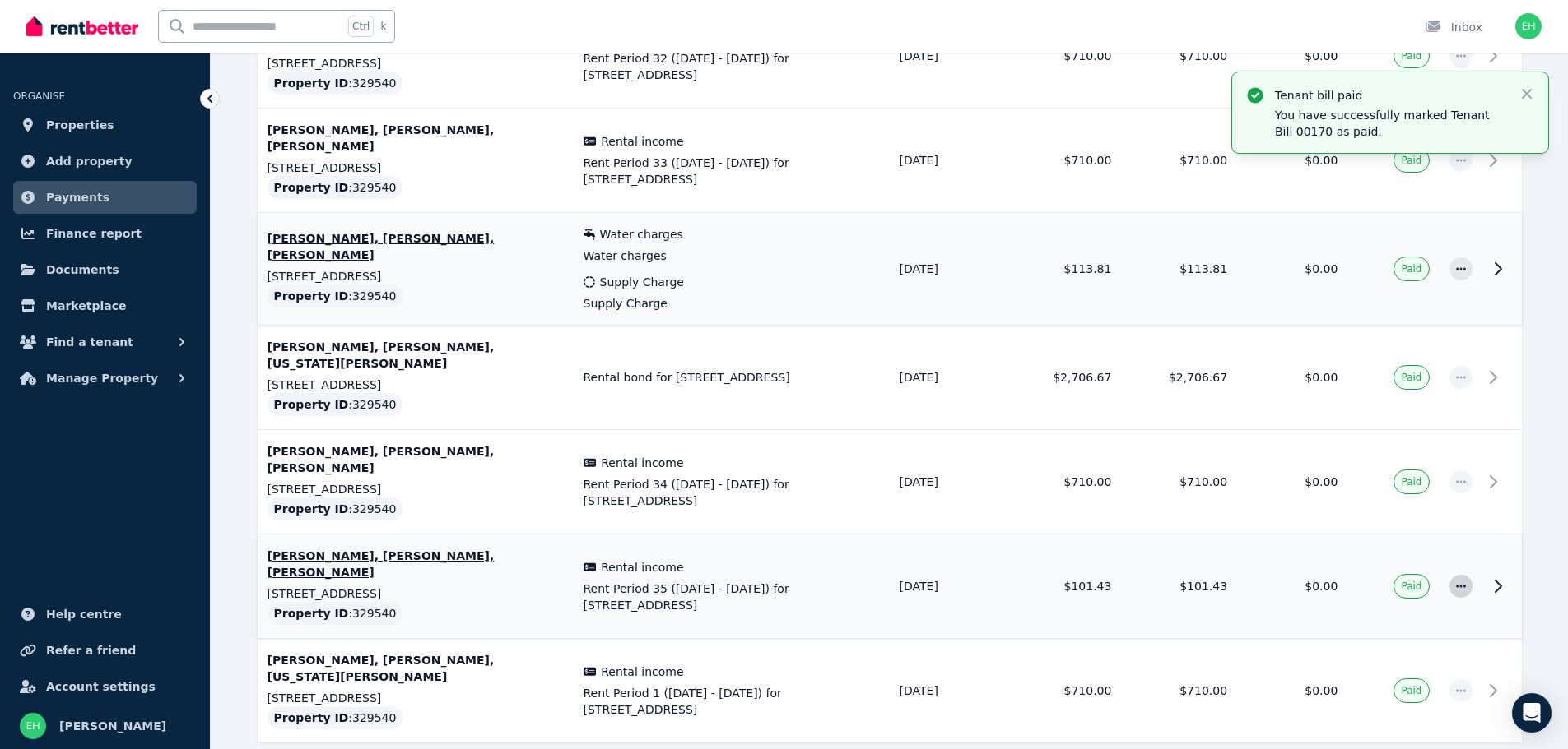
click at [1466, 581] on icon "button" at bounding box center [1461, 586] width 13 height 11
click at [1497, 581] on icon at bounding box center [1498, 586] width 6 height 11
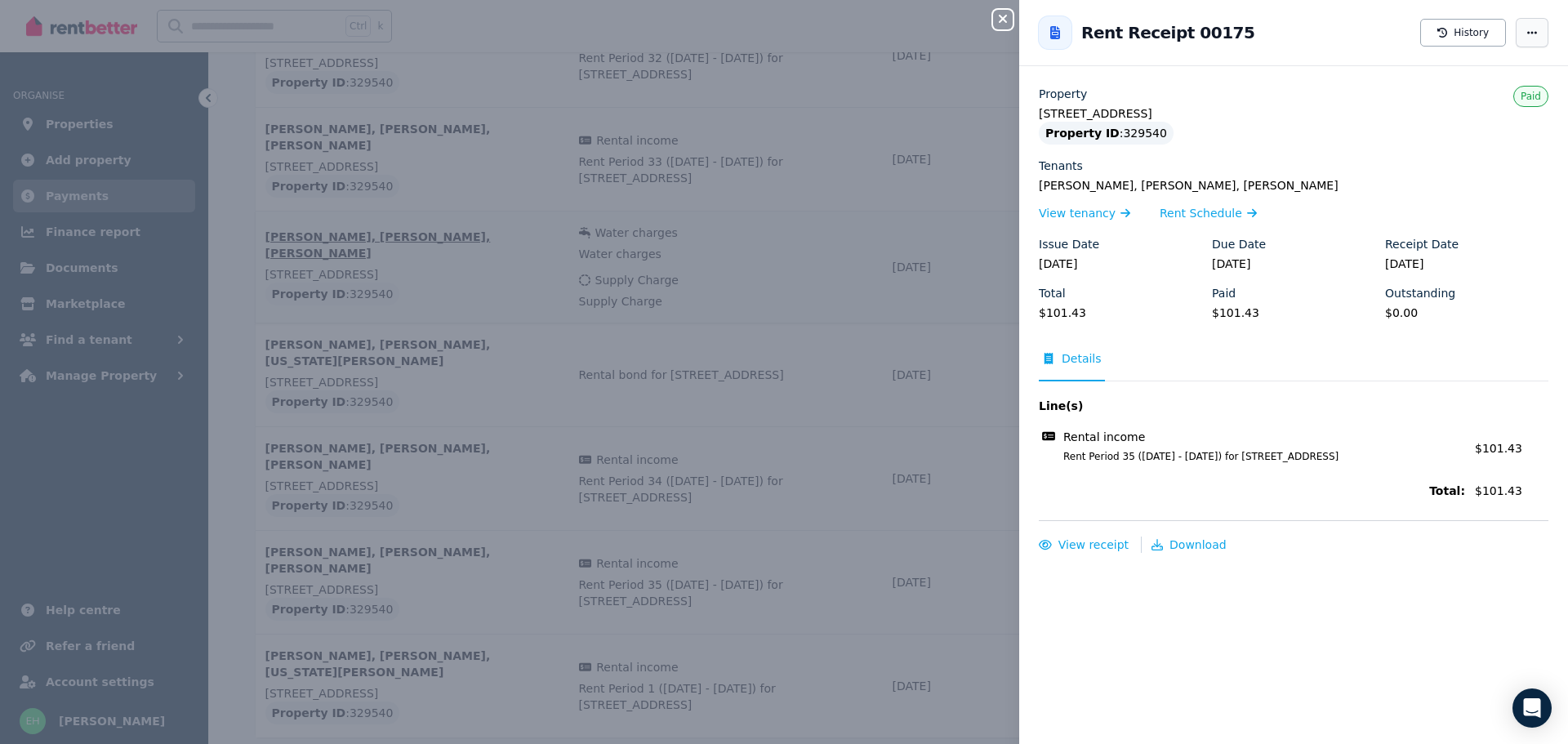
click at [1526, 35] on icon "button" at bounding box center [1532, 33] width 13 height 11
click at [84, 123] on div "Close panel Back to Rent Receipt 00175 History Mark as not paid Property [STREE…" at bounding box center [784, 372] width 1568 height 744
click at [1198, 214] on span "Rent Schedule" at bounding box center [1201, 213] width 83 height 17
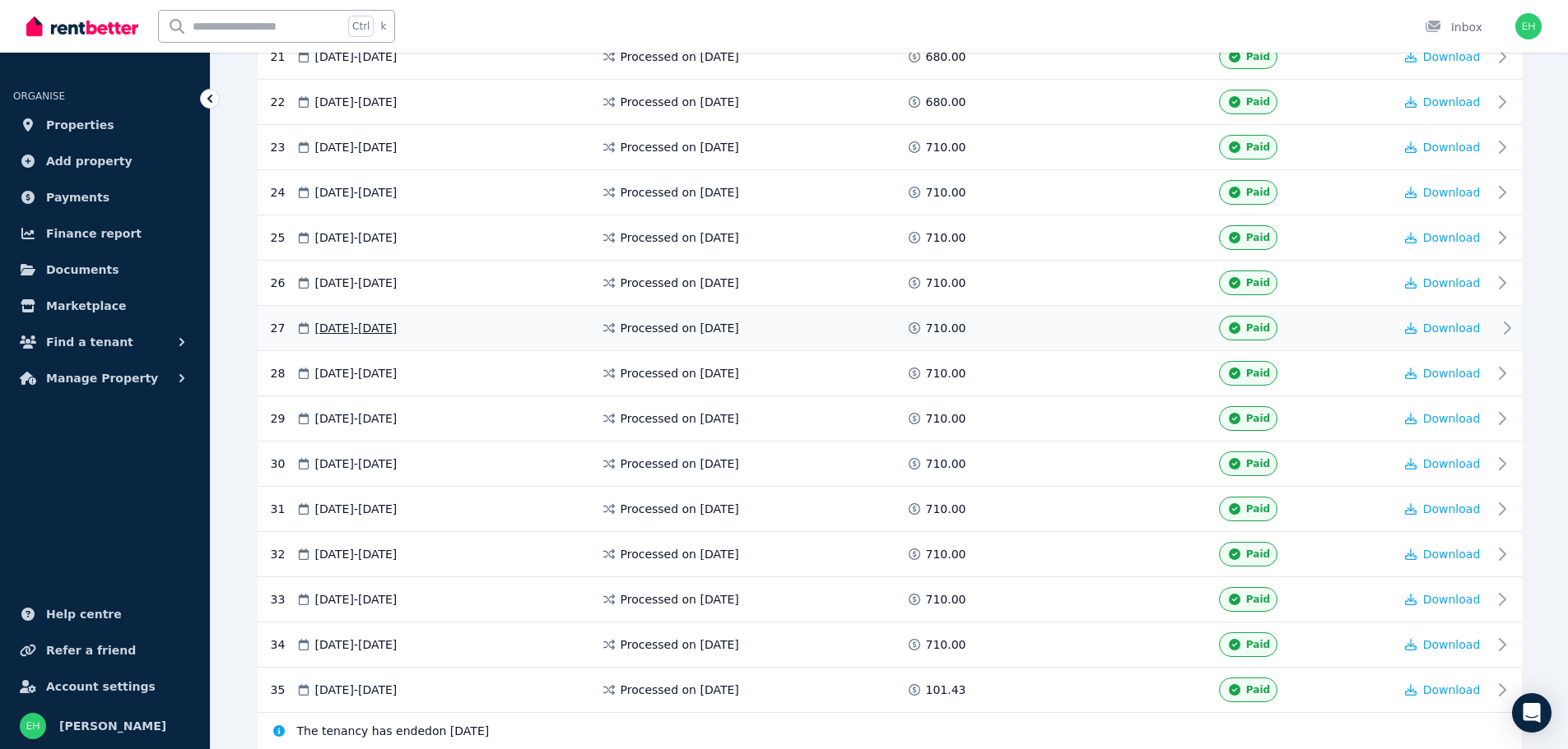
scroll to position [1280, 0]
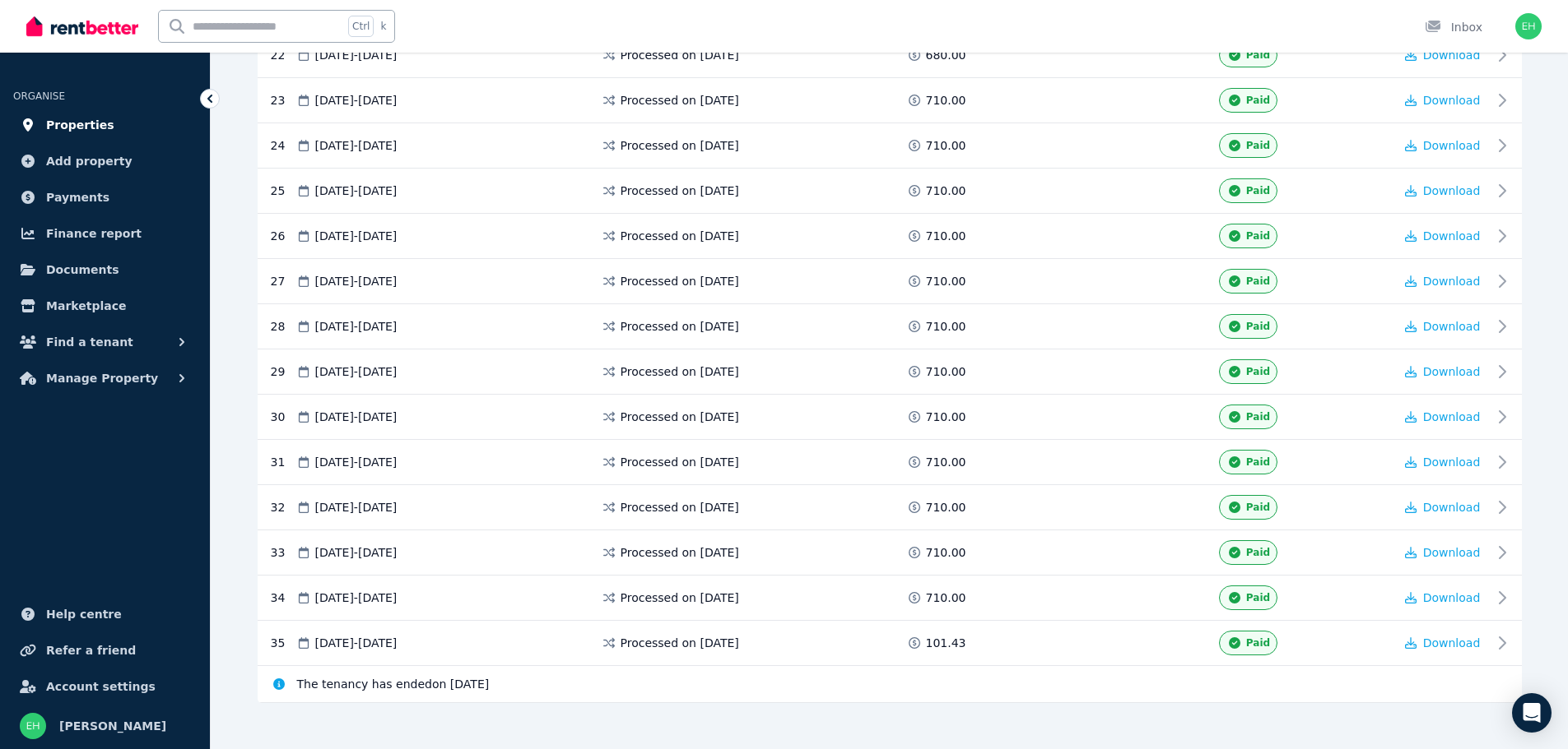
click at [73, 118] on span "Properties" at bounding box center [80, 125] width 68 height 19
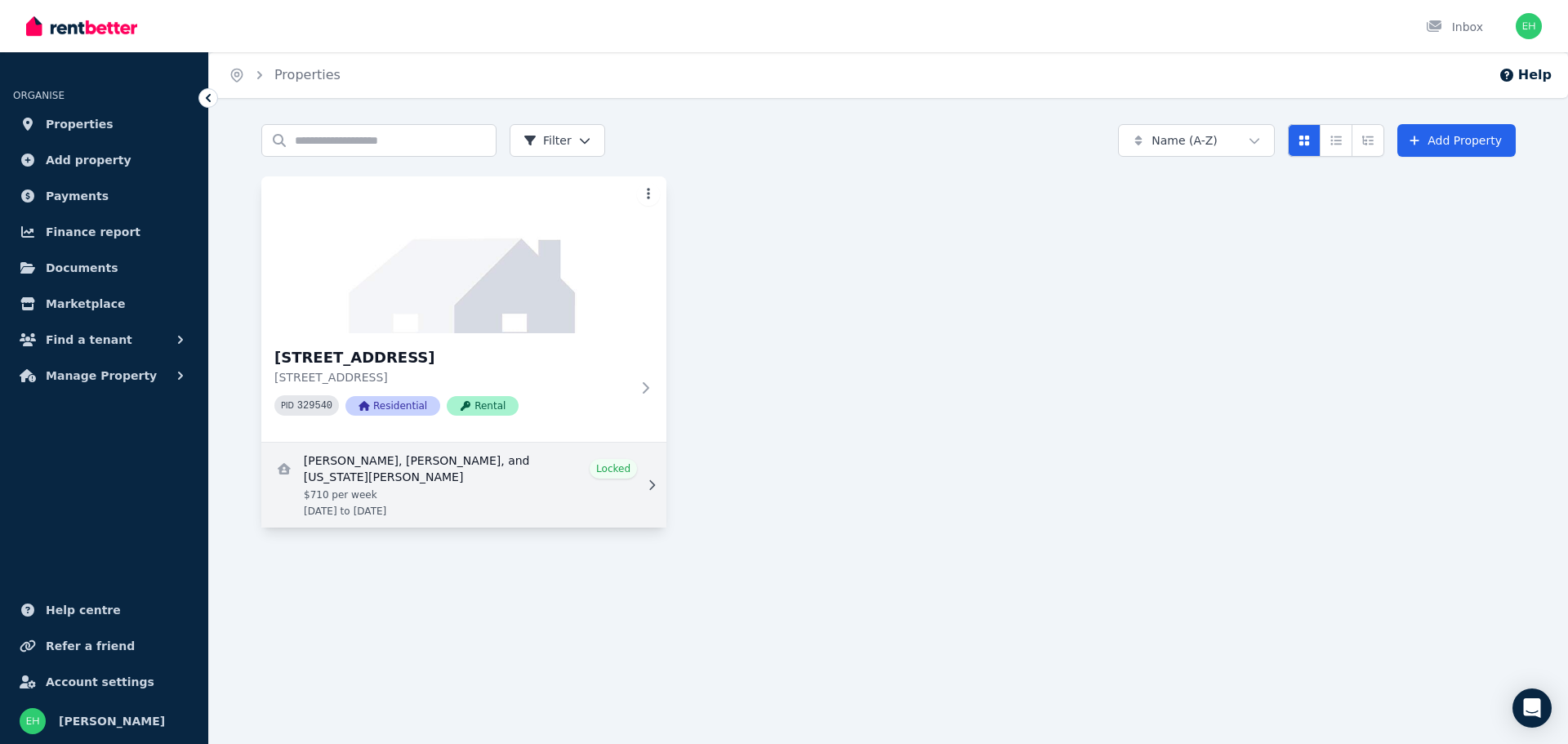
click at [618, 472] on link "View details for Shannon Hinchey, Annabelle Clough, and Georgia Langley-Watson" at bounding box center [464, 485] width 405 height 85
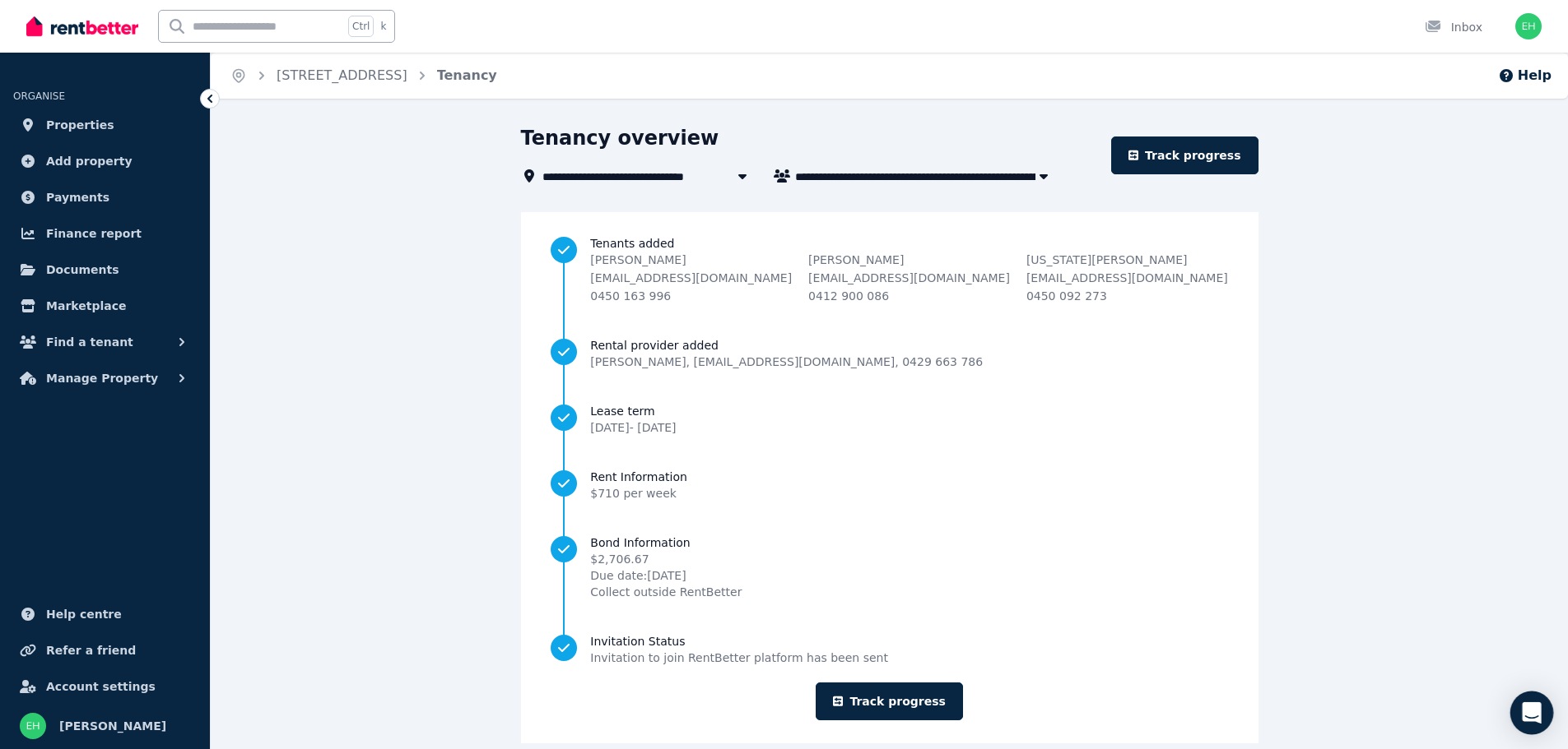
click at [1537, 709] on icon "Open Intercom Messenger" at bounding box center [1531, 713] width 19 height 21
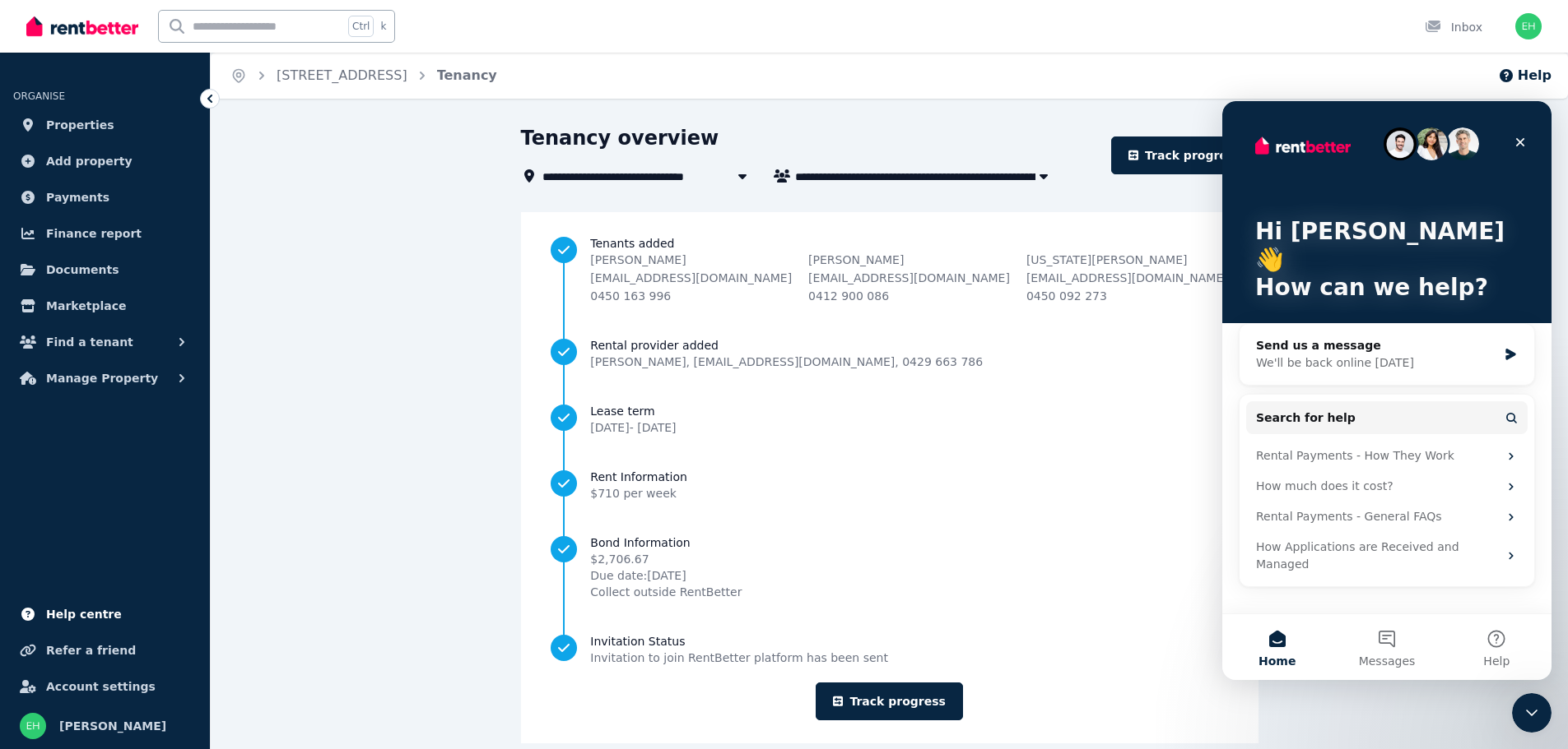
click at [99, 612] on span "Help centre" at bounding box center [84, 615] width 76 height 19
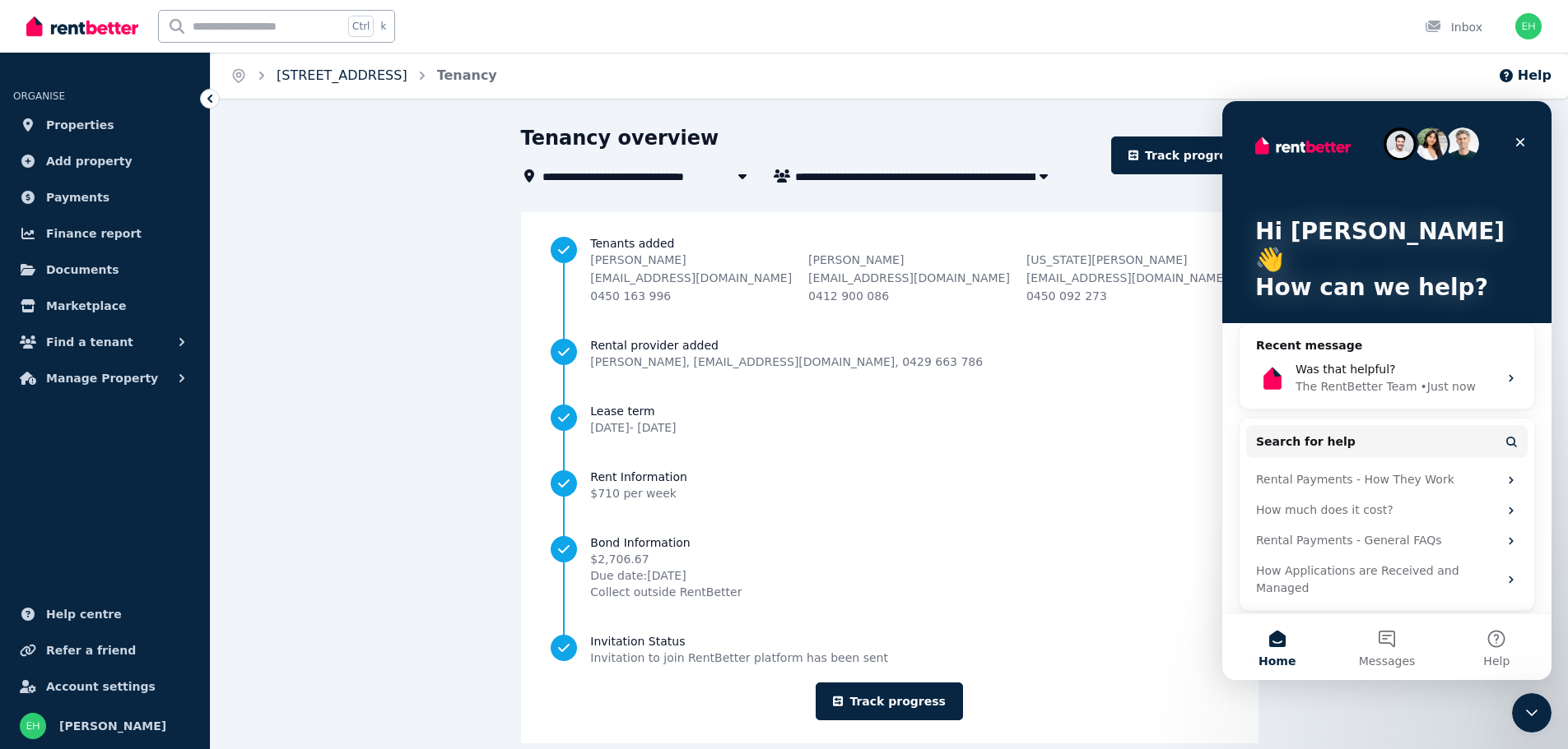
click at [336, 80] on link "[STREET_ADDRESS]" at bounding box center [342, 75] width 131 height 16
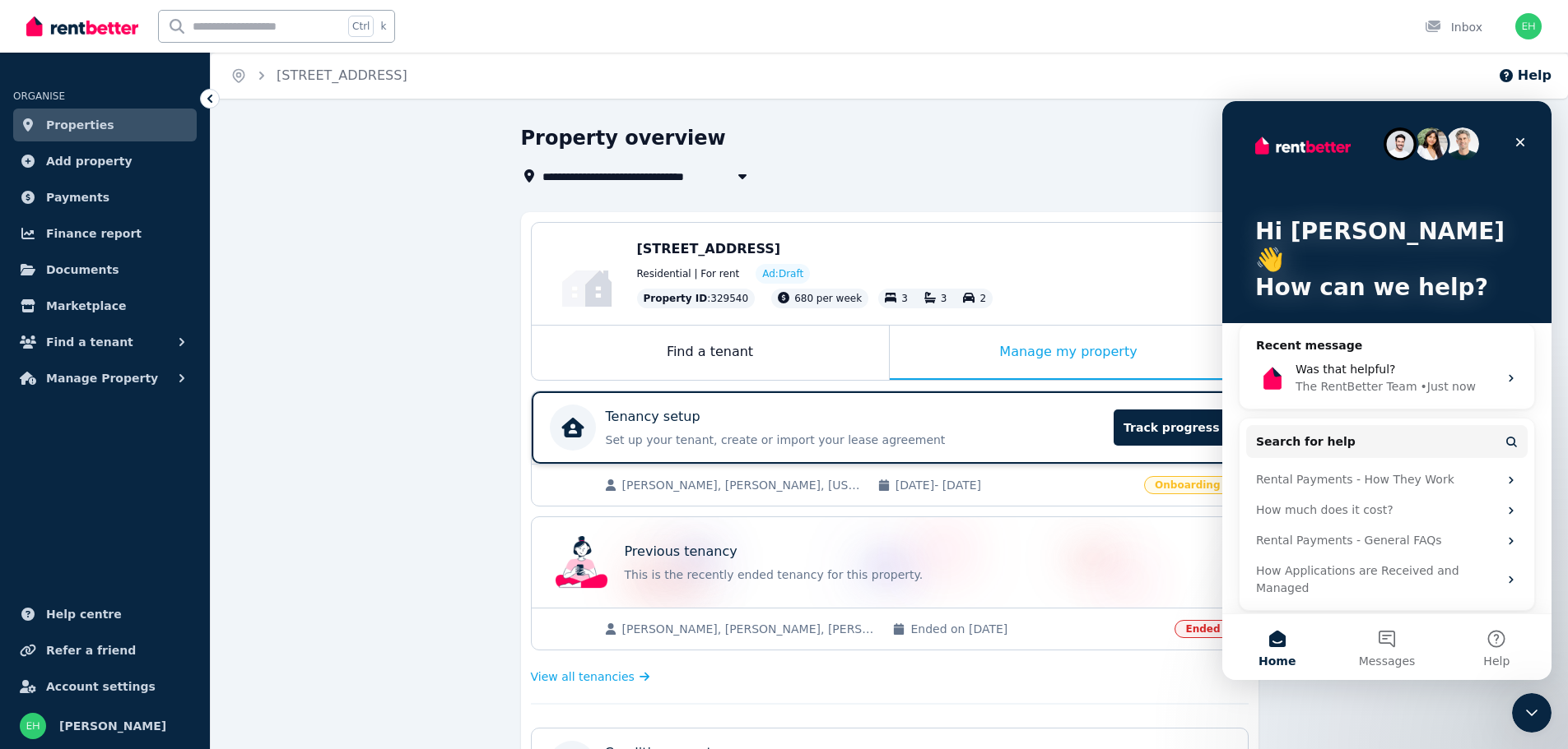
click at [659, 419] on p "Tenancy setup" at bounding box center [653, 417] width 95 height 19
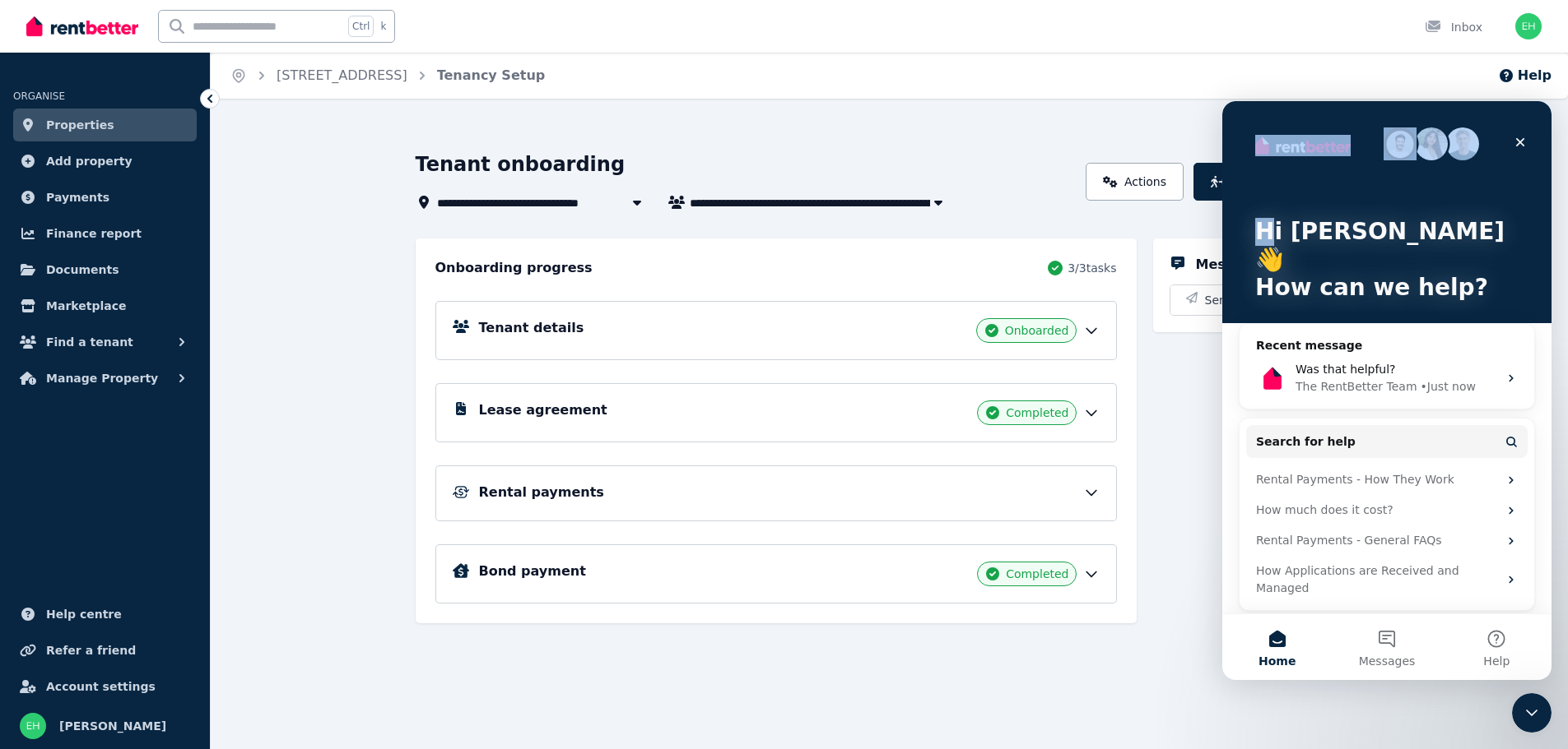
drag, startPoint x: 1355, startPoint y: 118, endPoint x: 1271, endPoint y: 207, distance: 122.4
click at [1271, 207] on div "Hi [PERSON_NAME] 👋 How can we help?" at bounding box center [1387, 225] width 296 height 250
click at [1390, 109] on div "Hi [PERSON_NAME] 👋 How can we help?" at bounding box center [1387, 225] width 296 height 250
click at [1523, 141] on icon "Close" at bounding box center [1521, 142] width 9 height 9
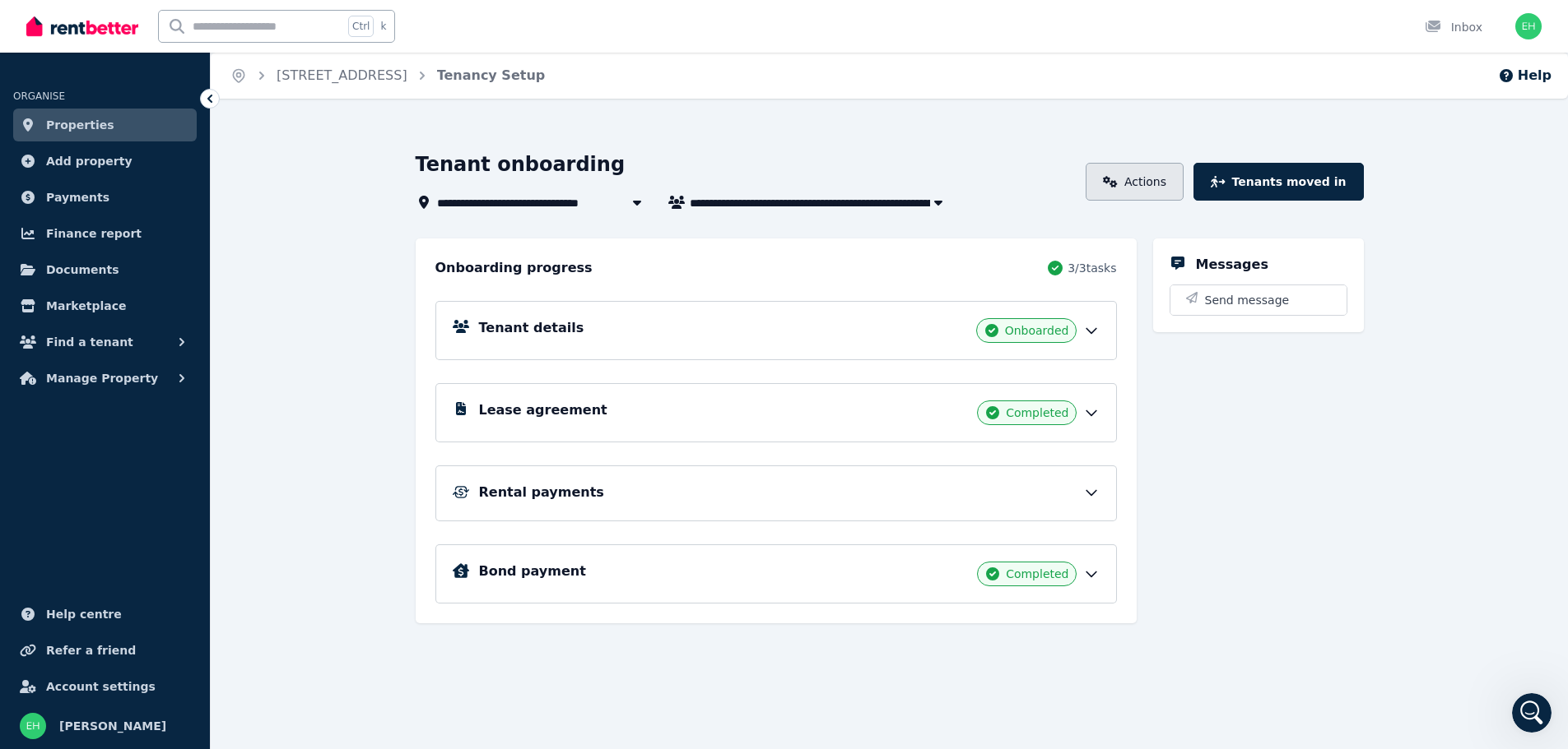
click at [1184, 186] on link "Actions" at bounding box center [1134, 181] width 98 height 38
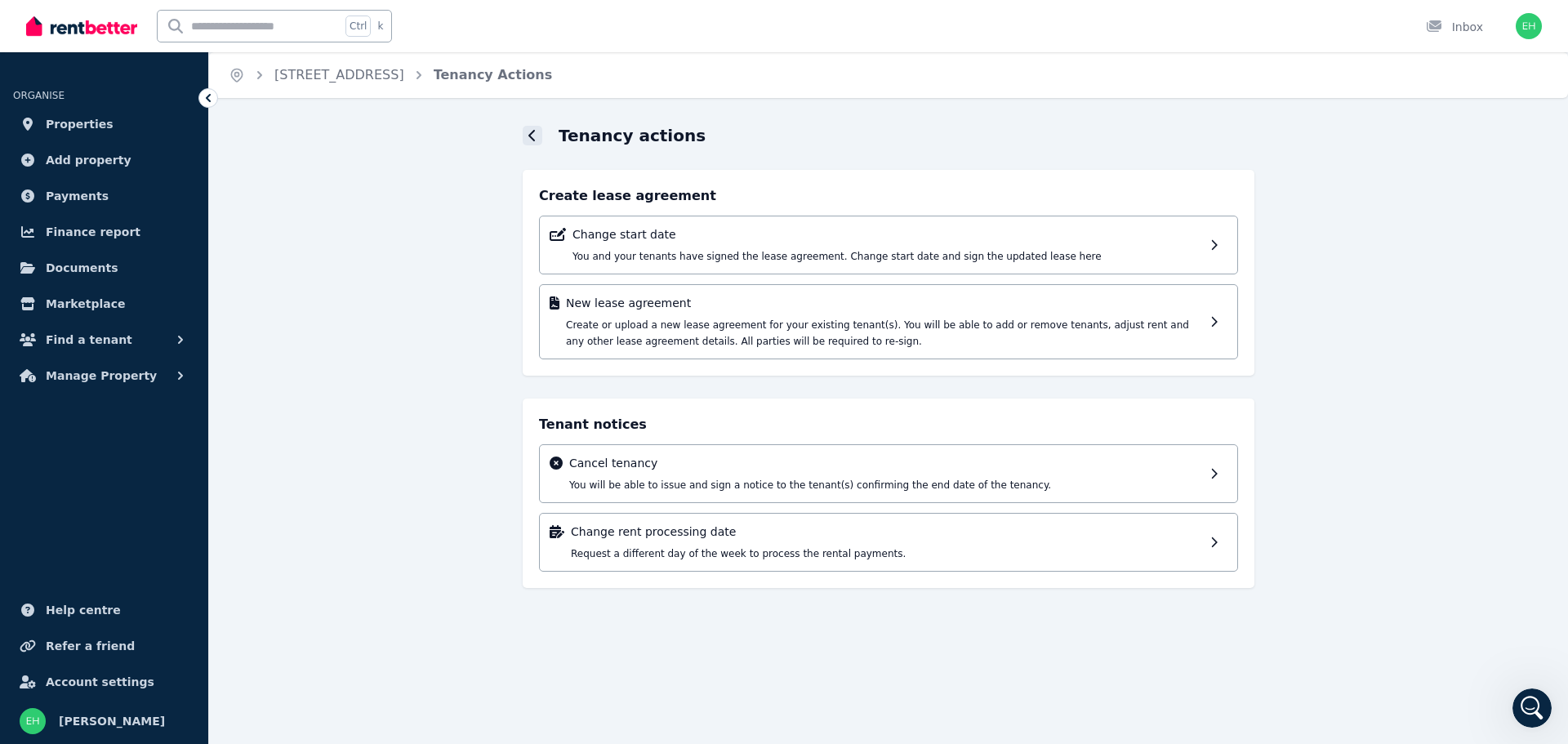
click at [524, 134] on div at bounding box center [532, 135] width 19 height 19
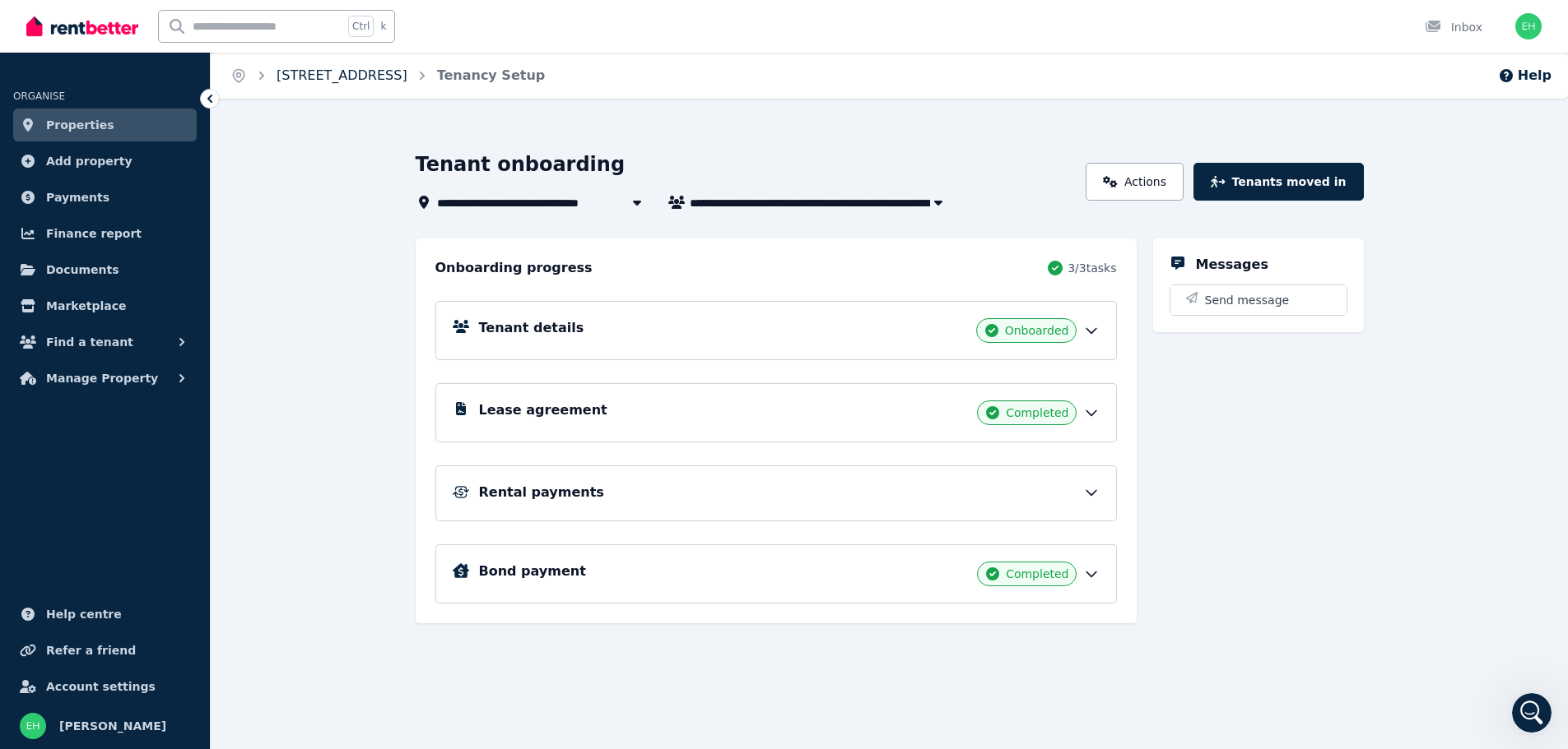
click at [319, 76] on link "[STREET_ADDRESS]" at bounding box center [342, 75] width 131 height 16
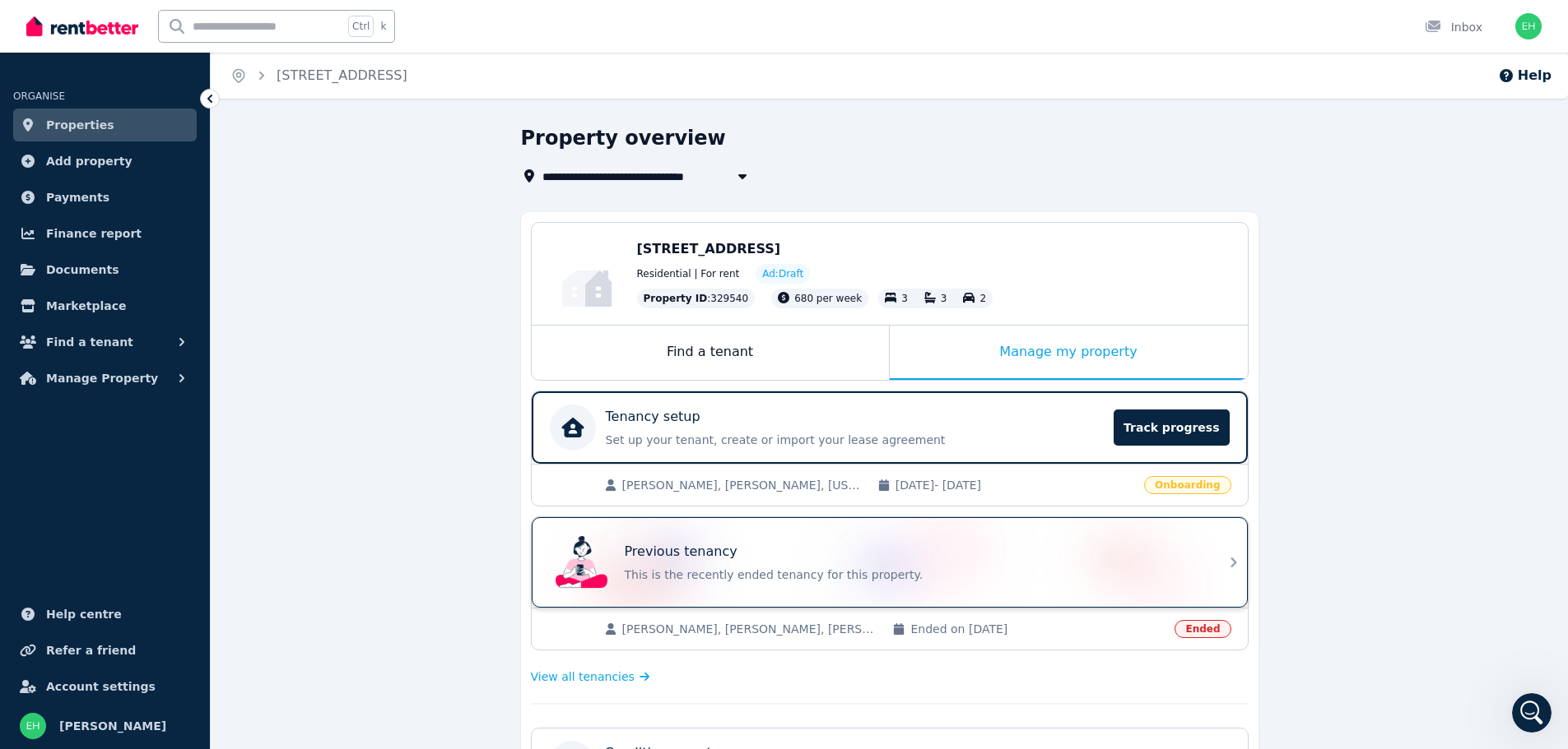
click at [872, 546] on div "Previous tenancy" at bounding box center [912, 552] width 576 height 19
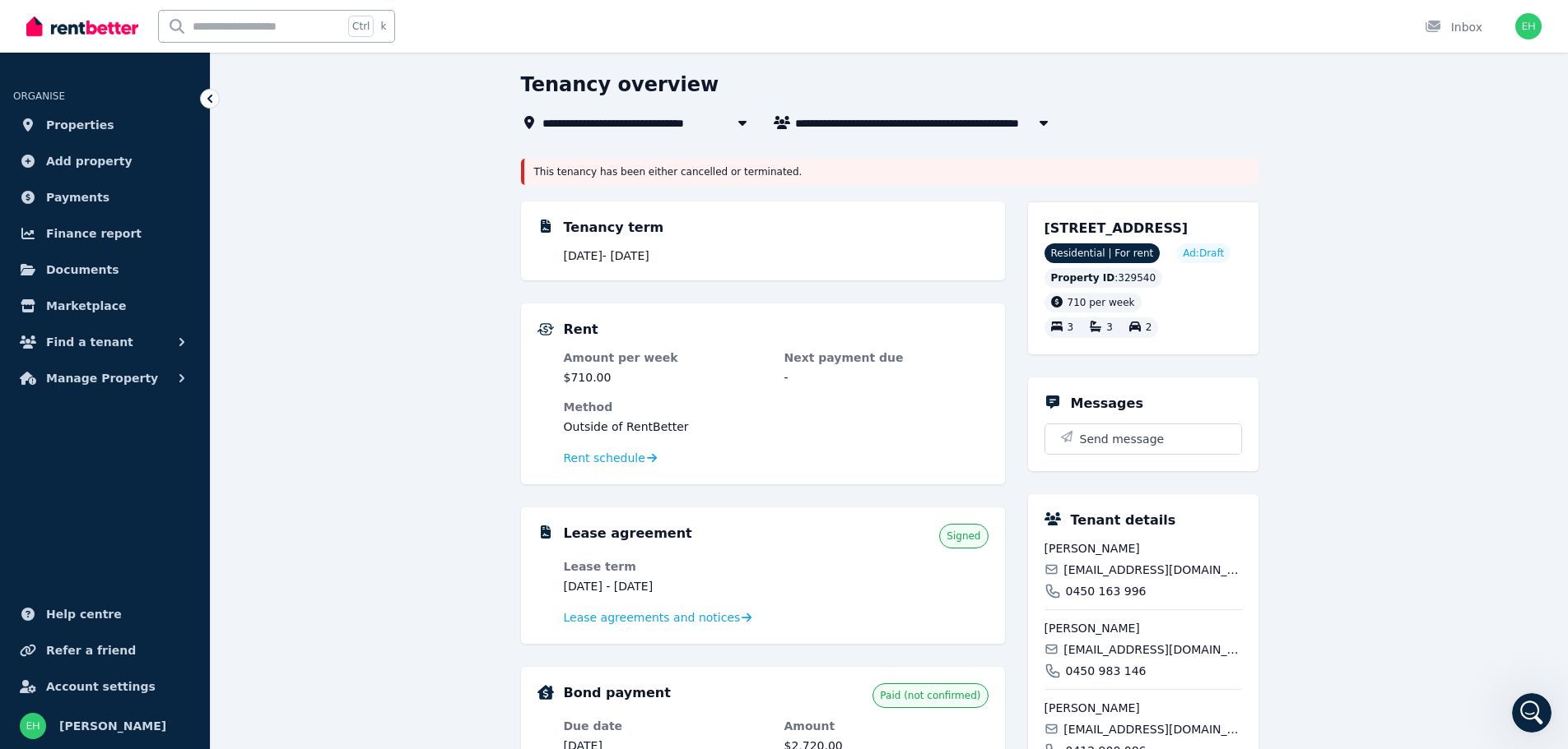
scroll to position [82, 0]
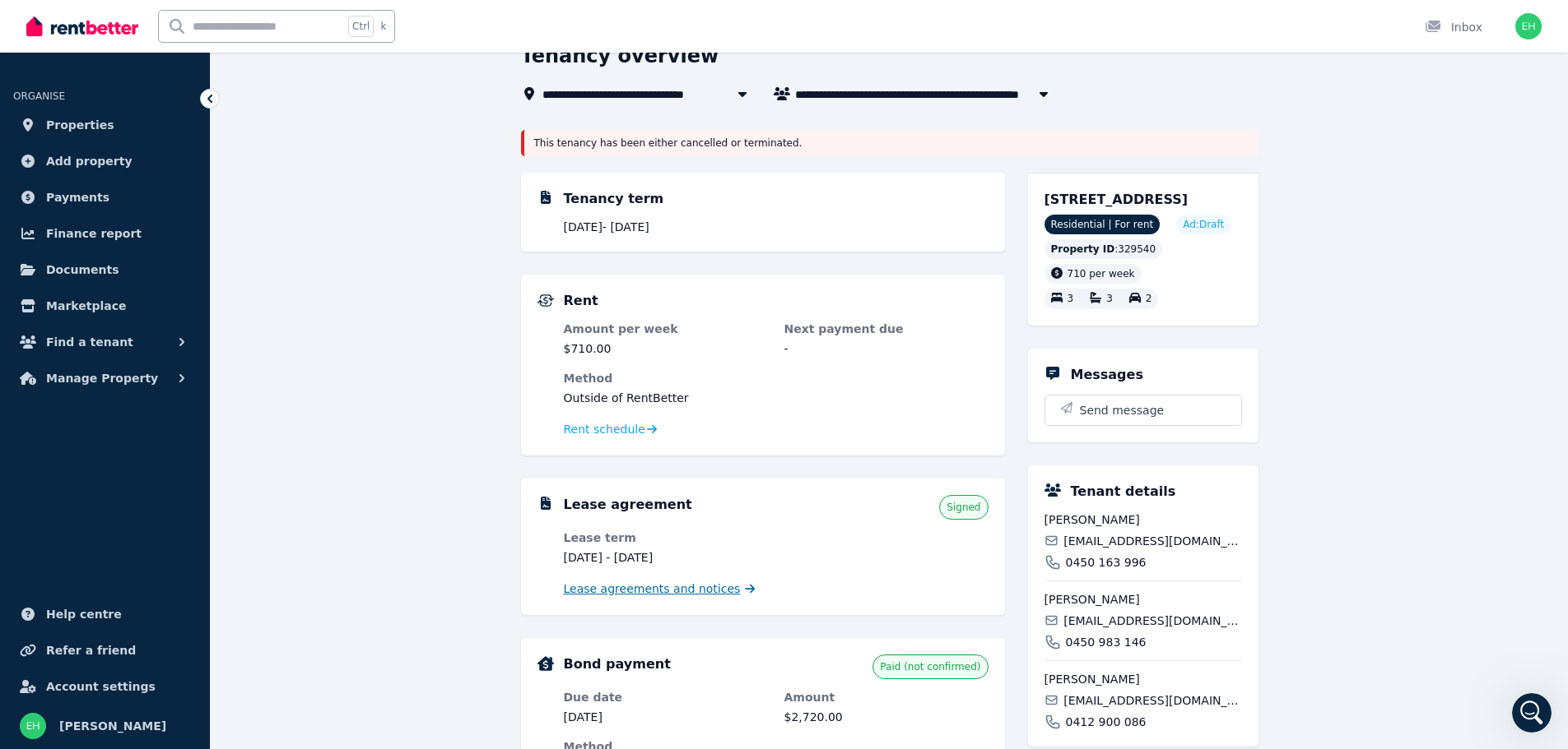
click at [693, 593] on span "Lease agreements and notices" at bounding box center [652, 589] width 177 height 17
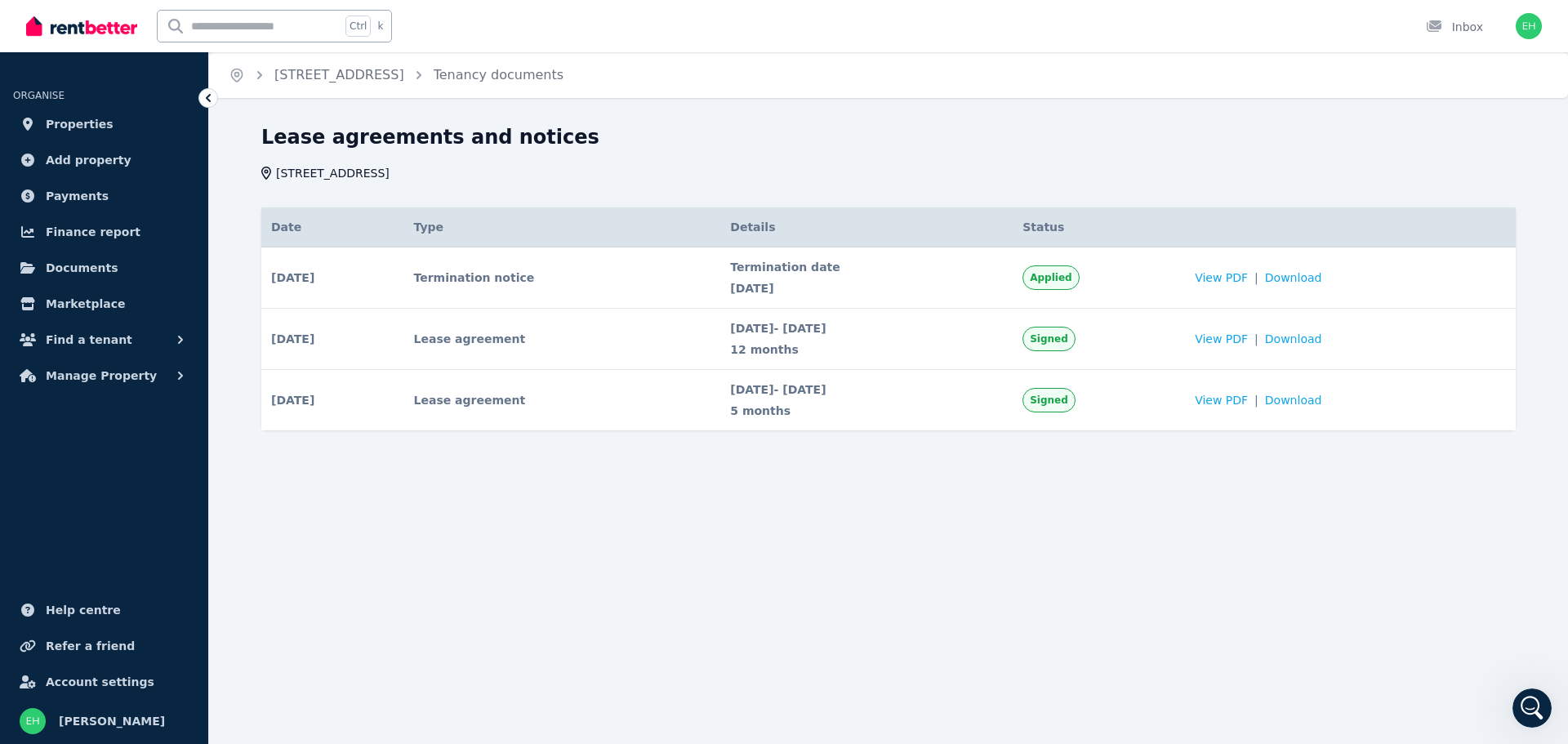
click at [1072, 278] on span "Applied" at bounding box center [1050, 278] width 41 height 13
click at [404, 79] on link "[STREET_ADDRESS]" at bounding box center [340, 75] width 130 height 16
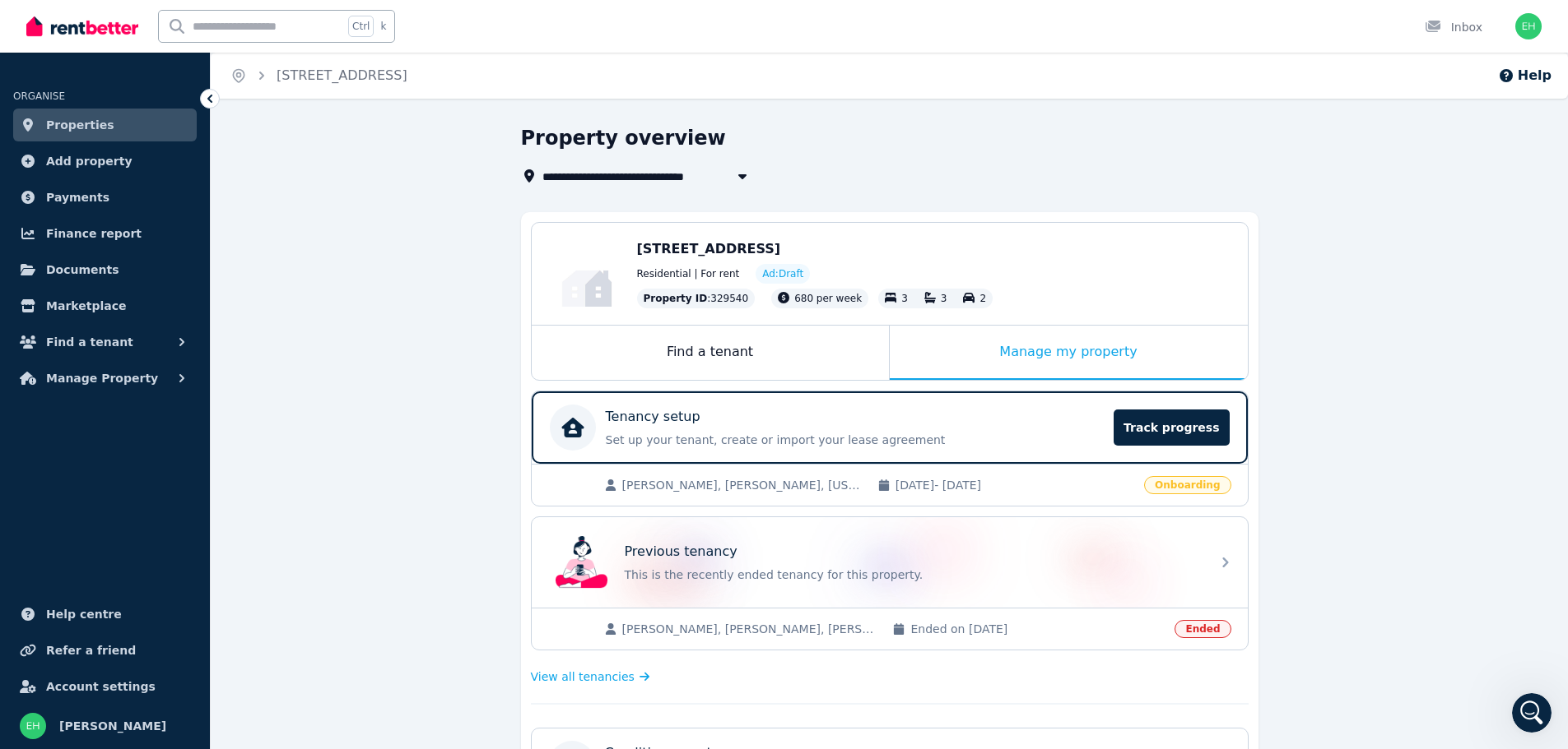
click at [742, 172] on icon "button" at bounding box center [742, 176] width 17 height 13
type input "**********"
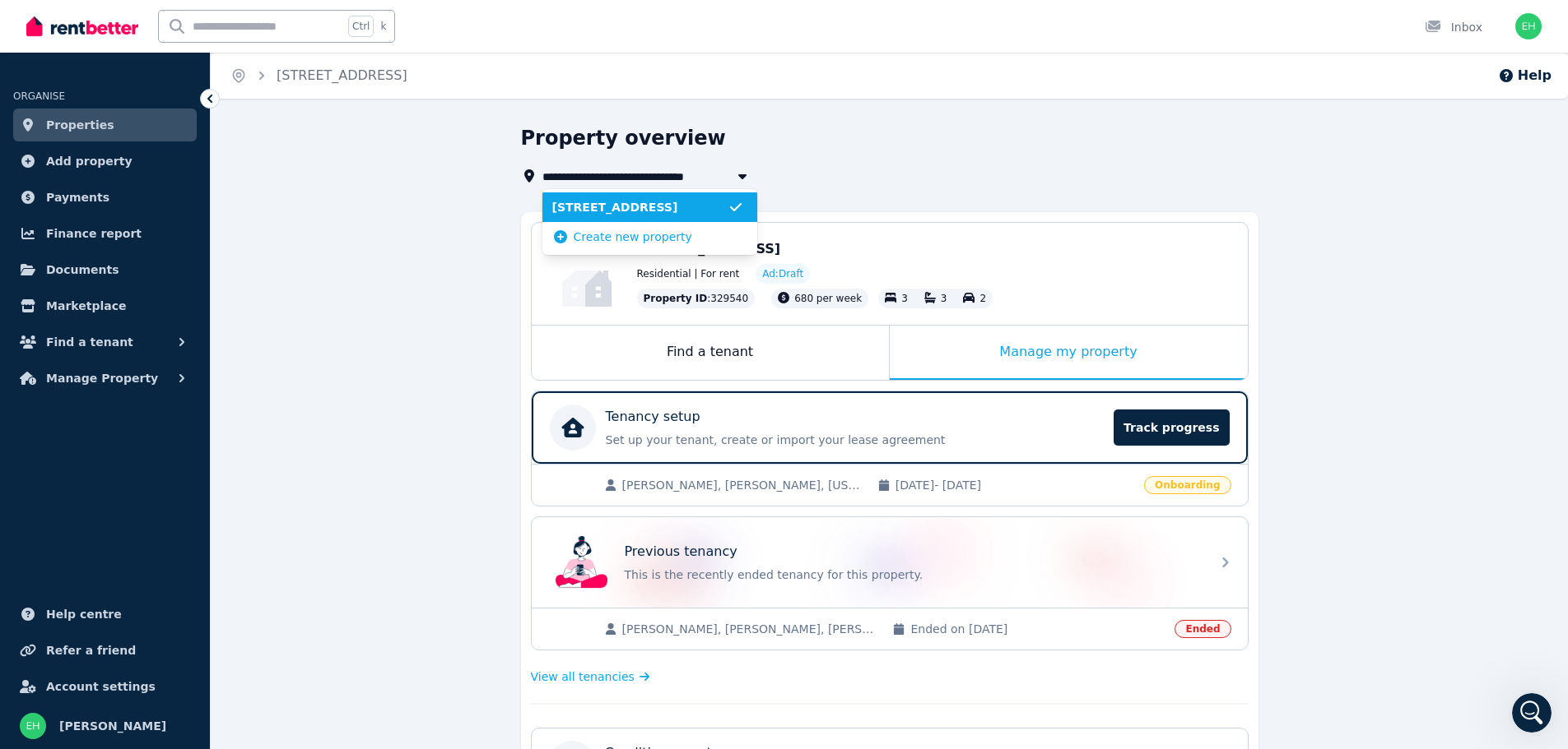
click at [853, 162] on div "**********" at bounding box center [885, 155] width 727 height 61
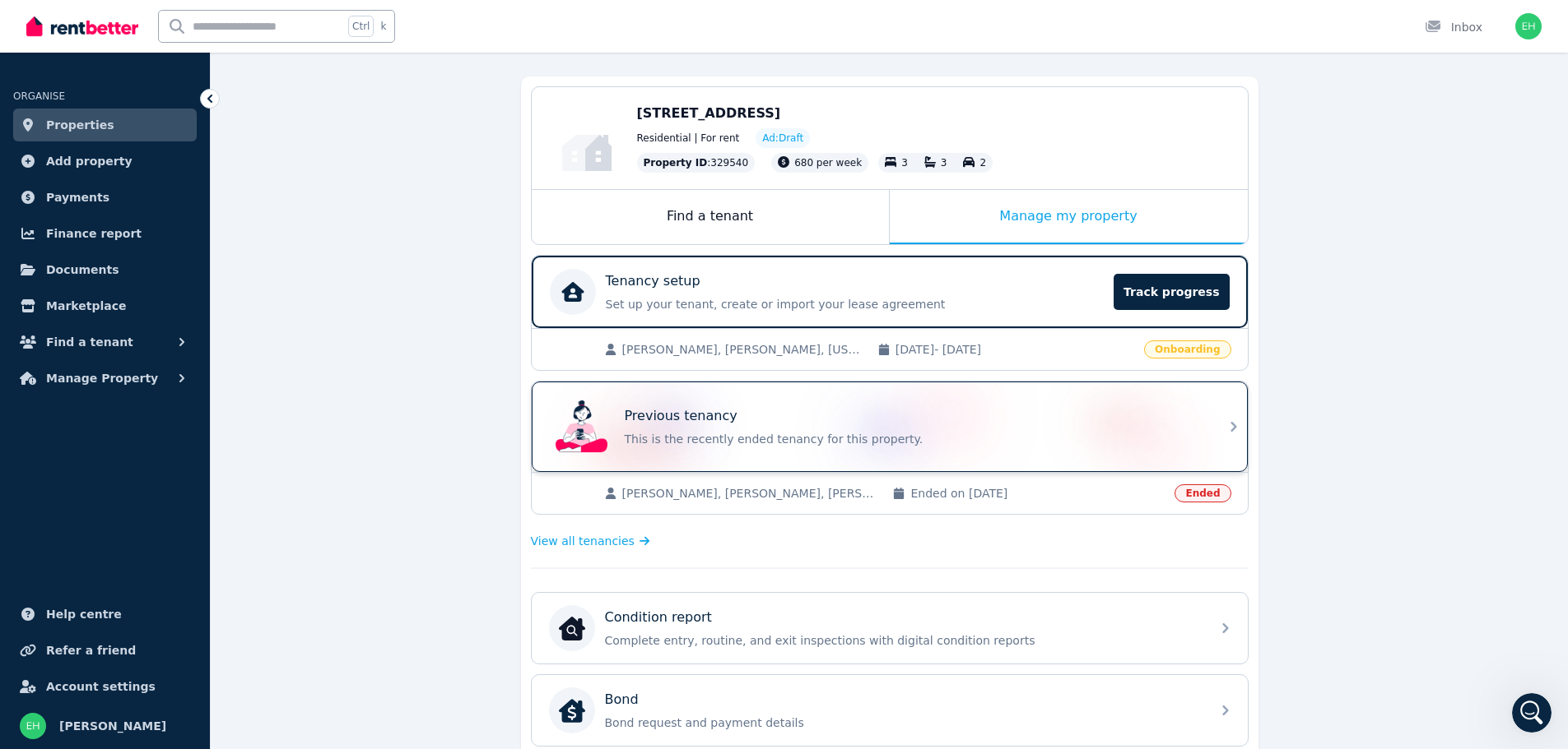
scroll to position [164, 0]
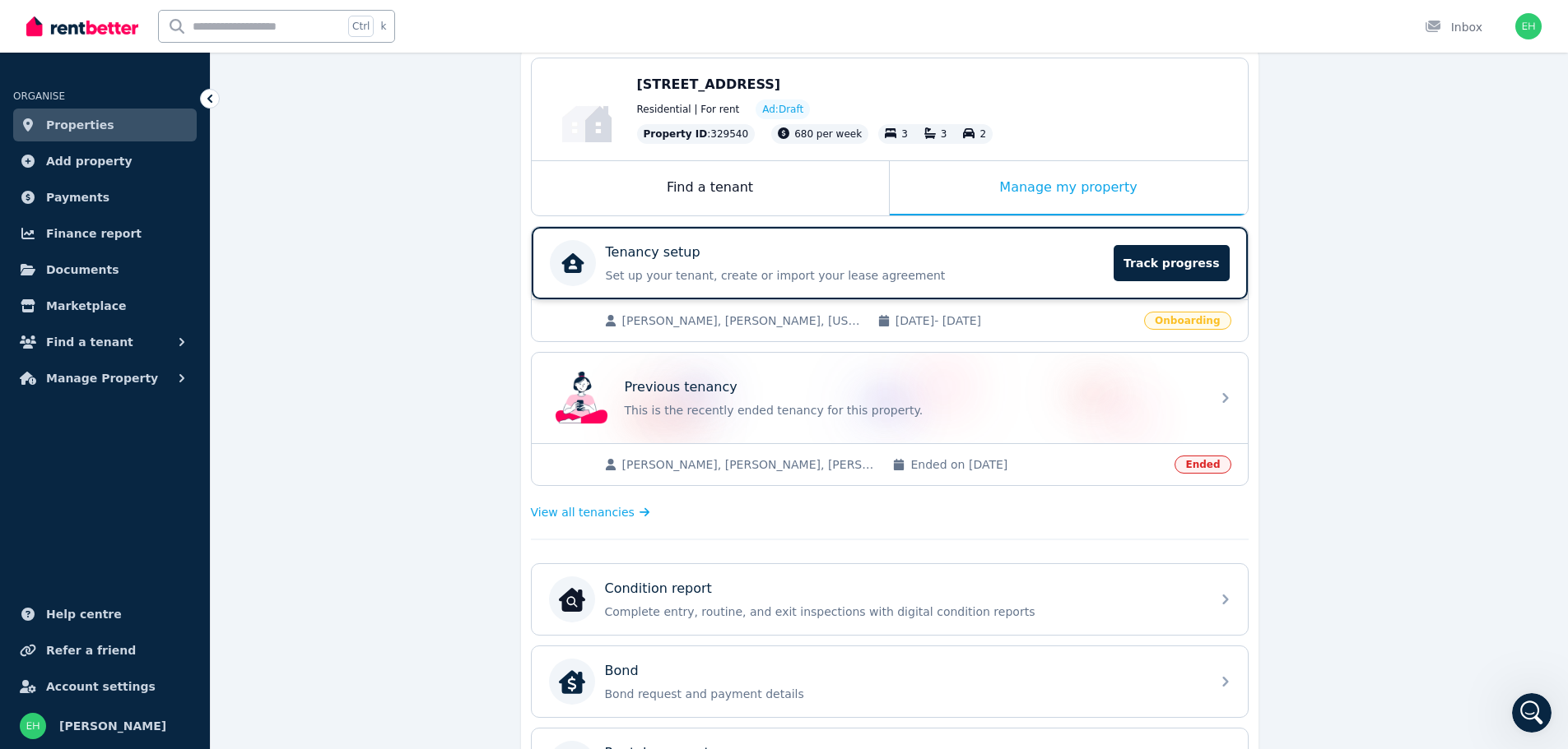
click at [809, 260] on div "Tenancy setup" at bounding box center [856, 252] width 499 height 19
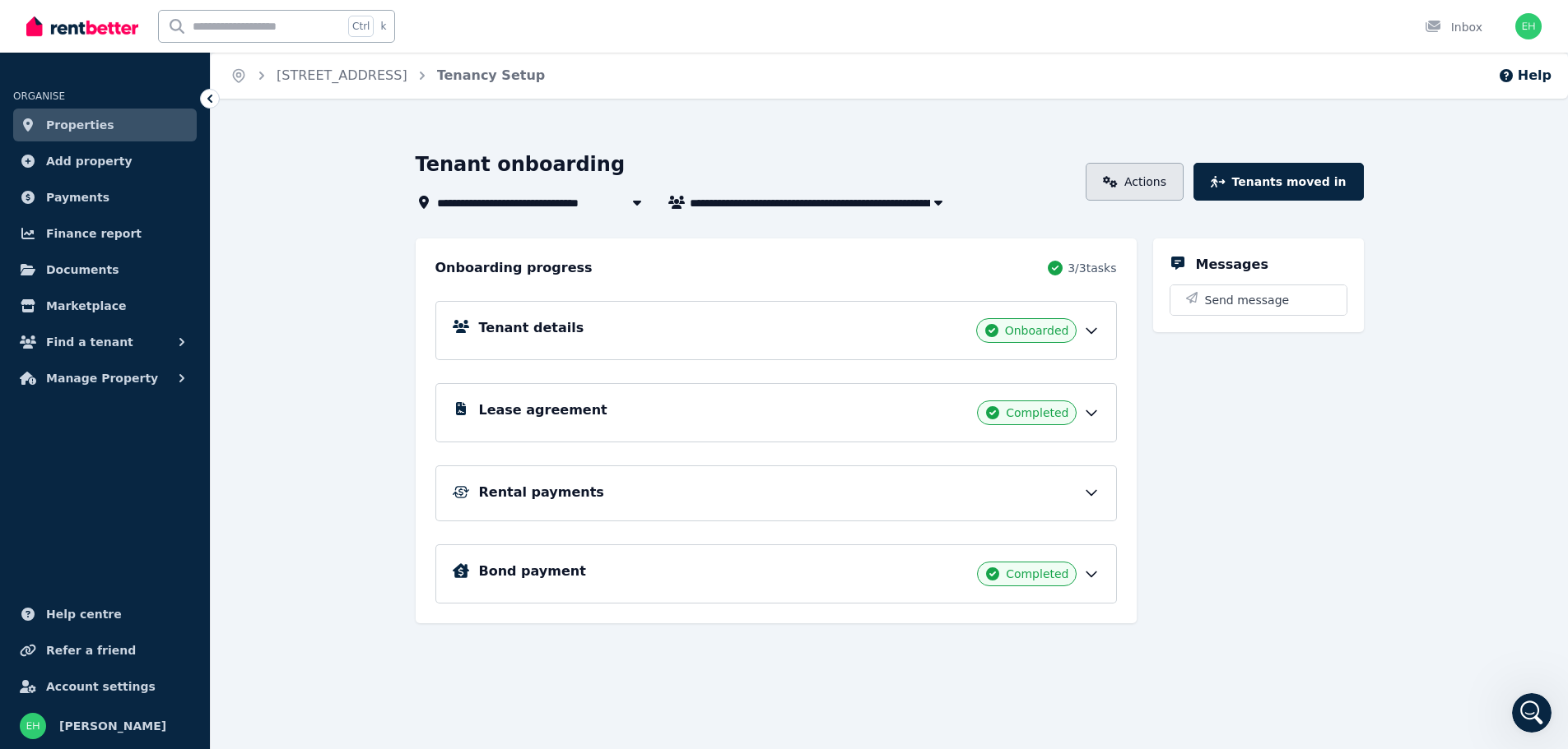
click at [1184, 184] on link "Actions" at bounding box center [1134, 181] width 98 height 38
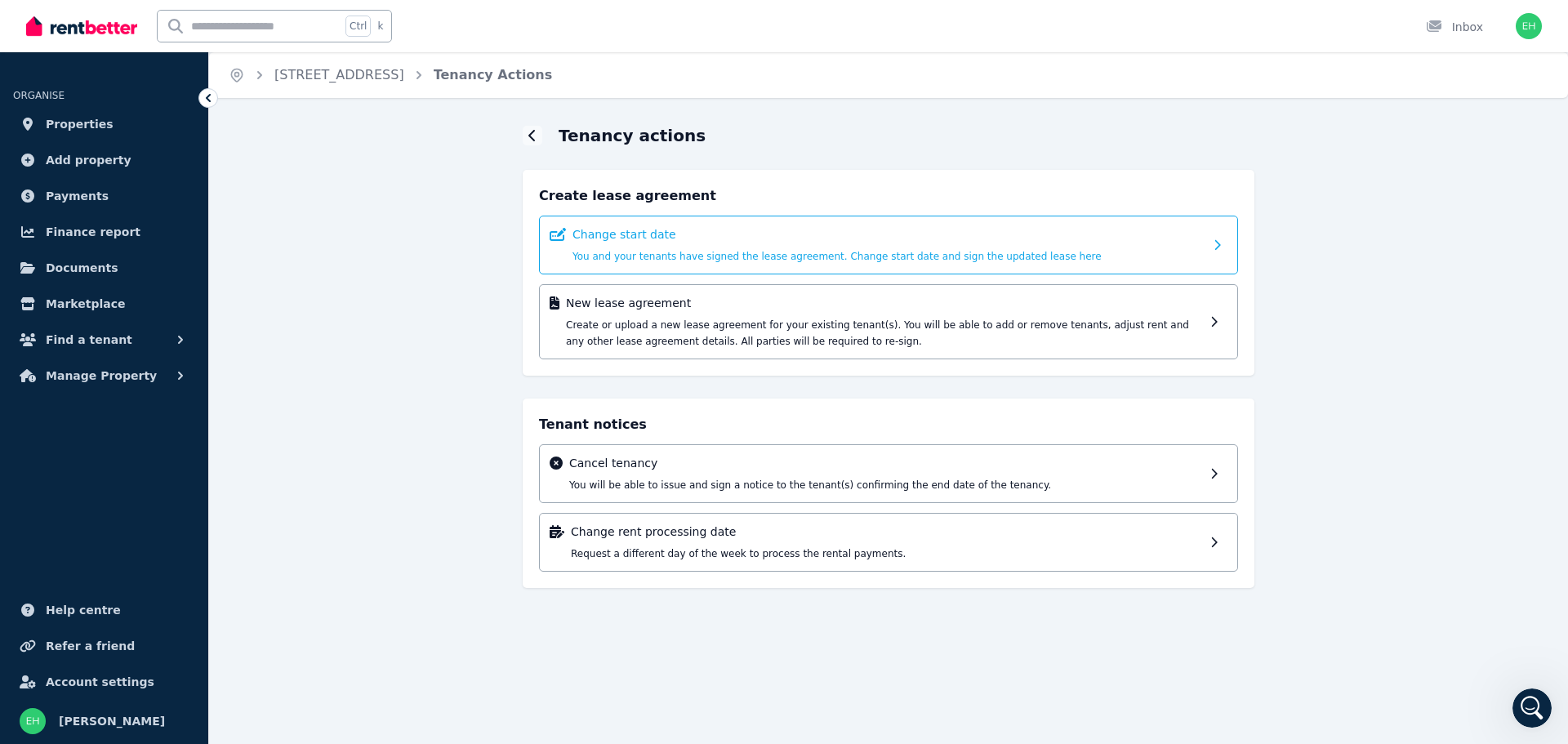
click at [1221, 246] on icon at bounding box center [1222, 245] width 18 height 11
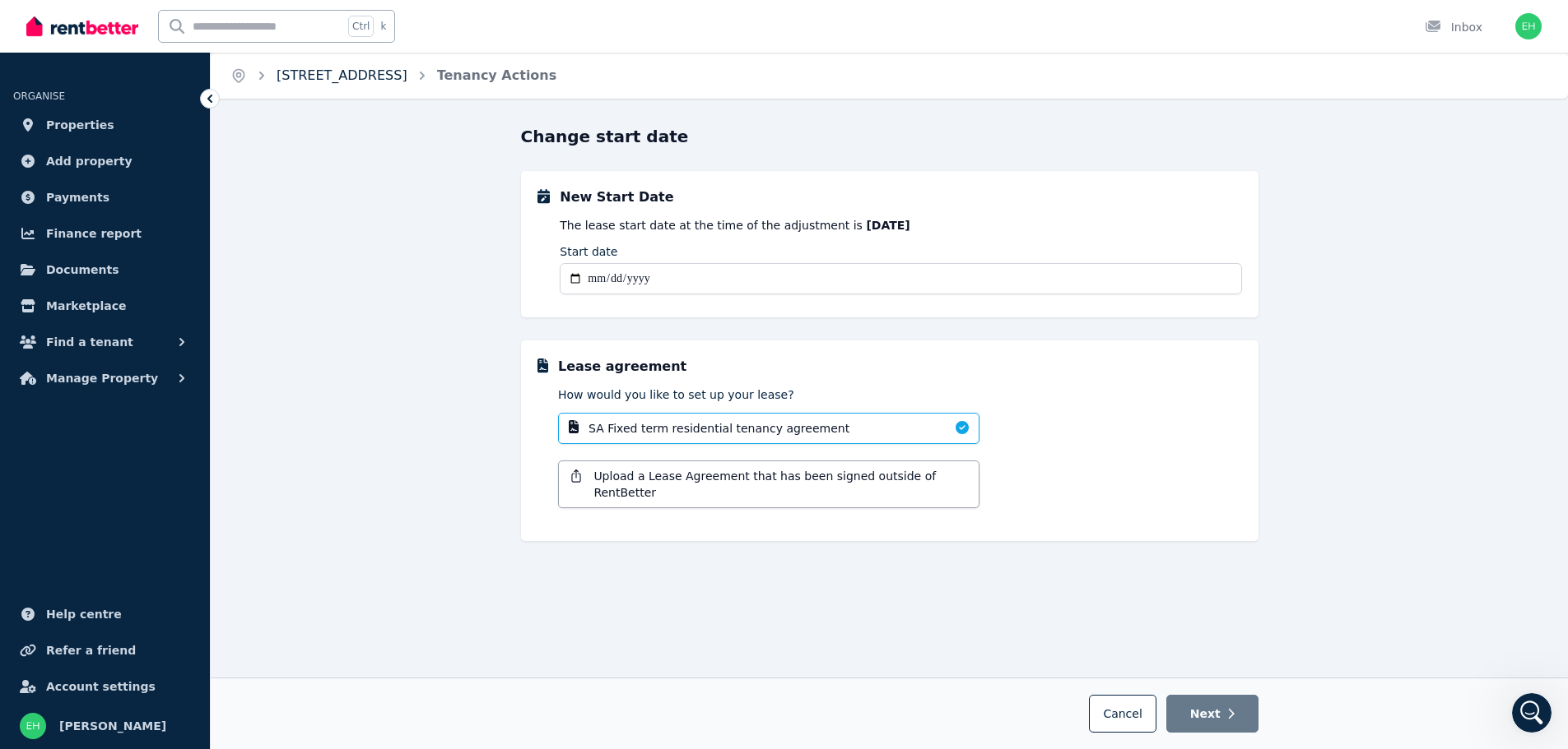
click at [362, 75] on link "[STREET_ADDRESS]" at bounding box center [342, 75] width 131 height 16
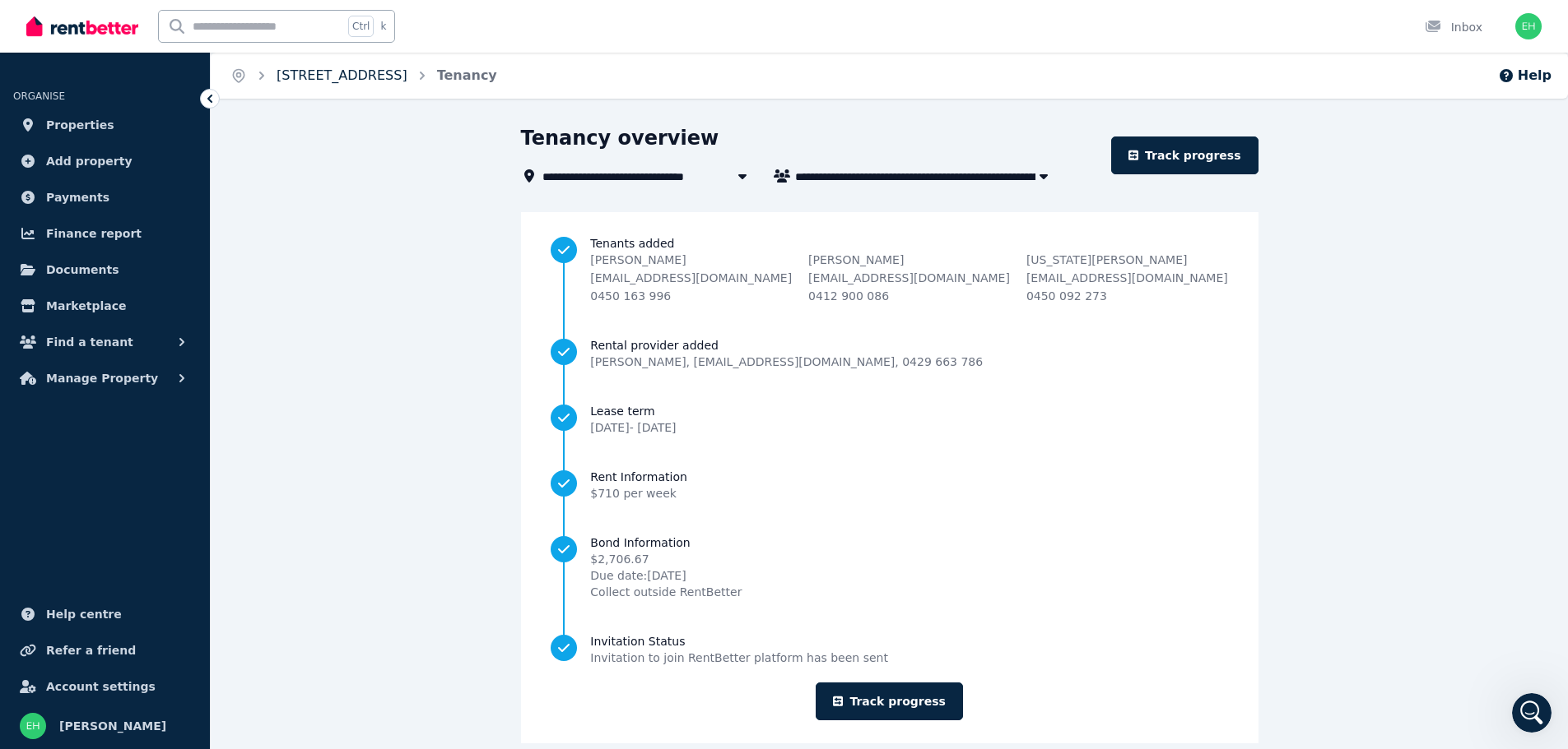
click at [350, 79] on link "[STREET_ADDRESS]" at bounding box center [342, 75] width 131 height 16
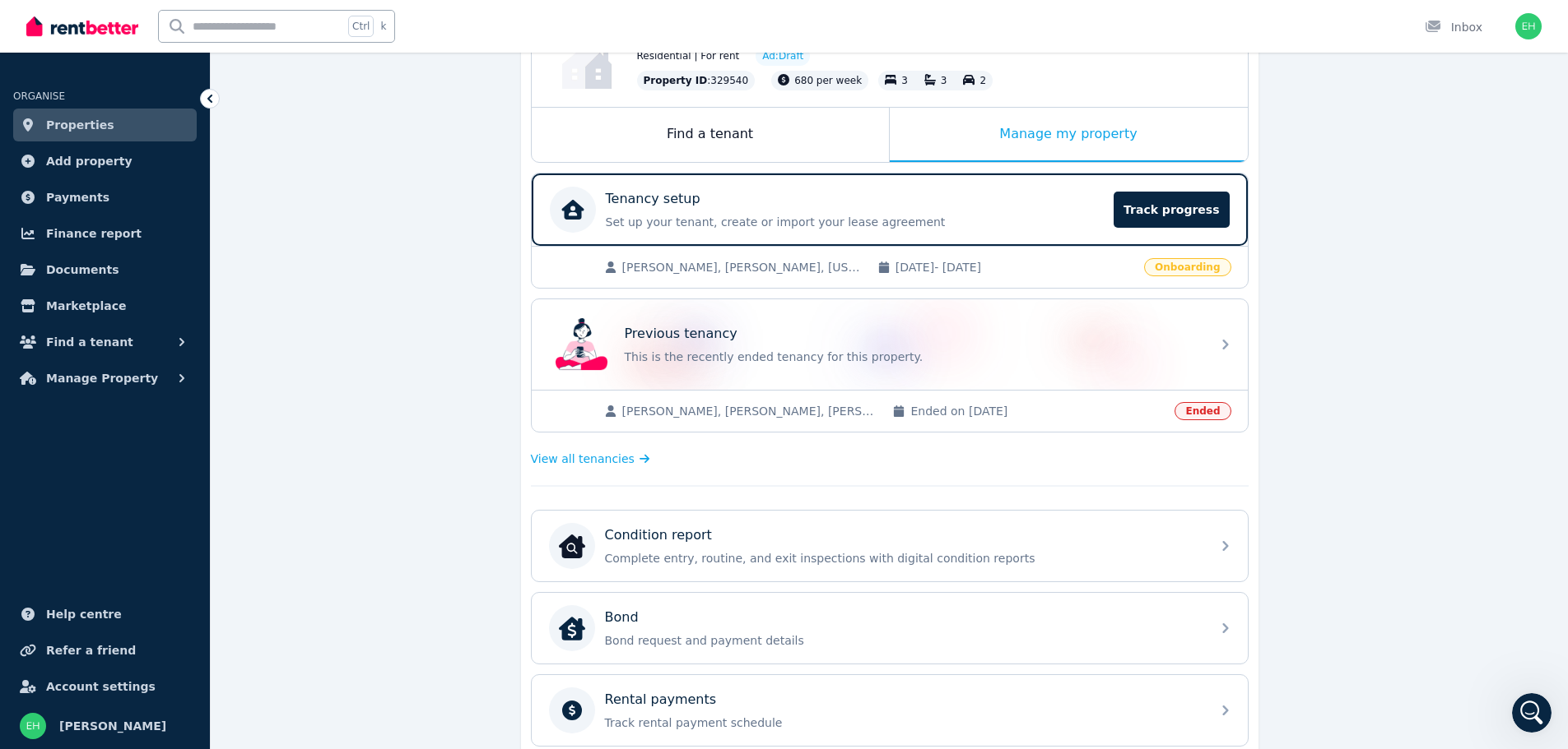
scroll to position [247, 0]
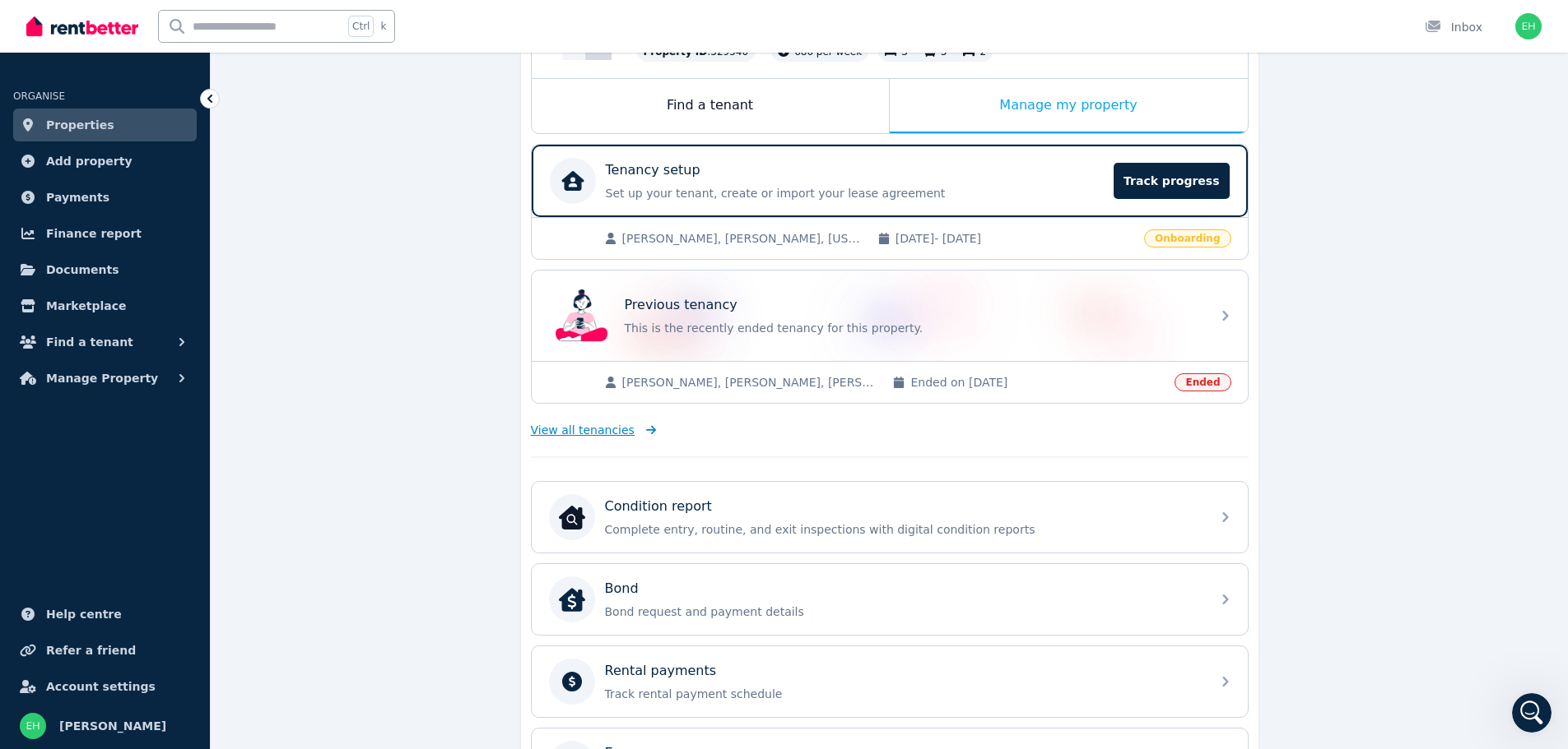
click at [615, 429] on span "View all tenancies" at bounding box center [582, 430] width 104 height 17
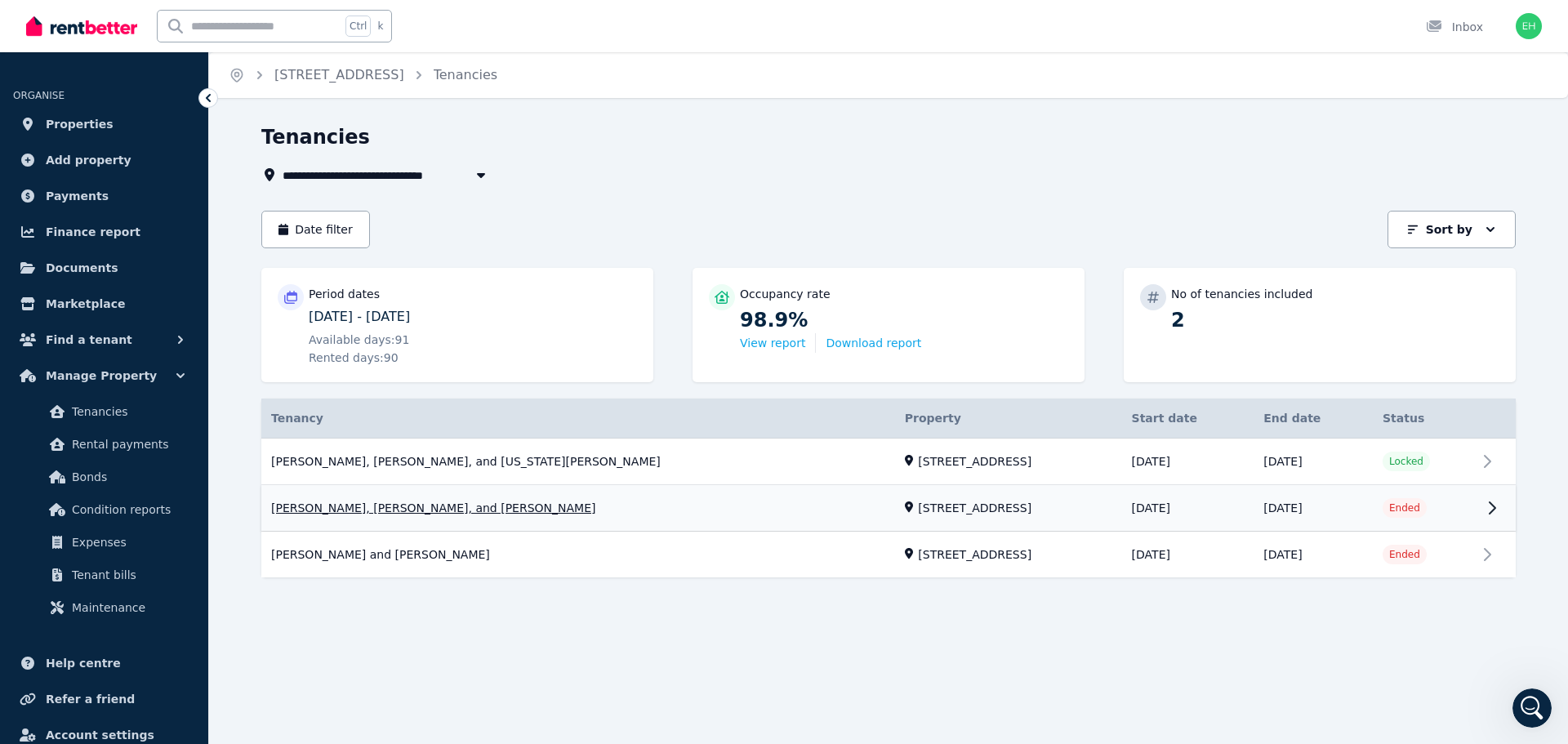
click at [1493, 513] on link "View property details" at bounding box center [888, 509] width 1255 height 46
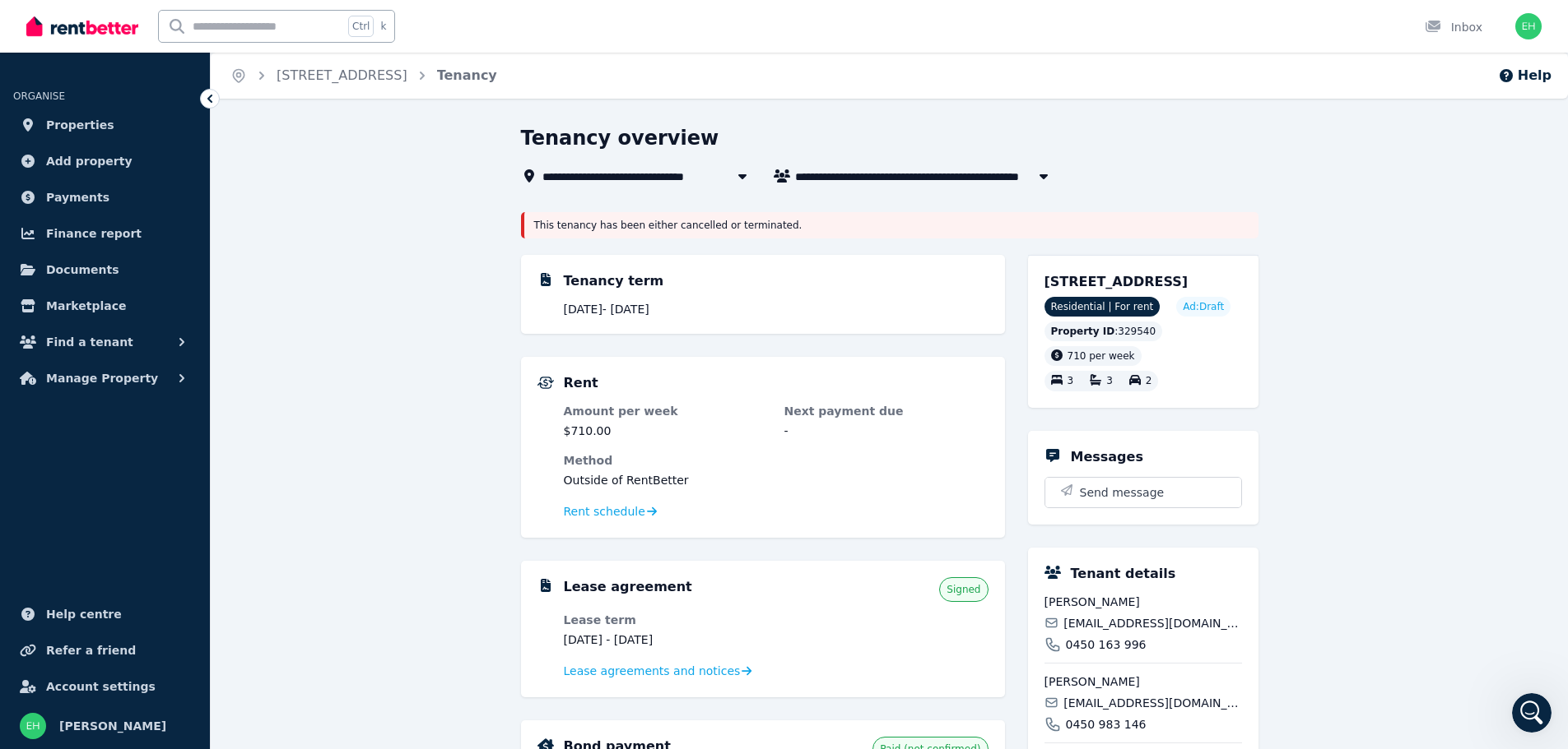
drag, startPoint x: 1464, startPoint y: 335, endPoint x: 1393, endPoint y: 231, distance: 125.9
click at [1393, 231] on div "**********" at bounding box center [889, 736] width 1357 height 1222
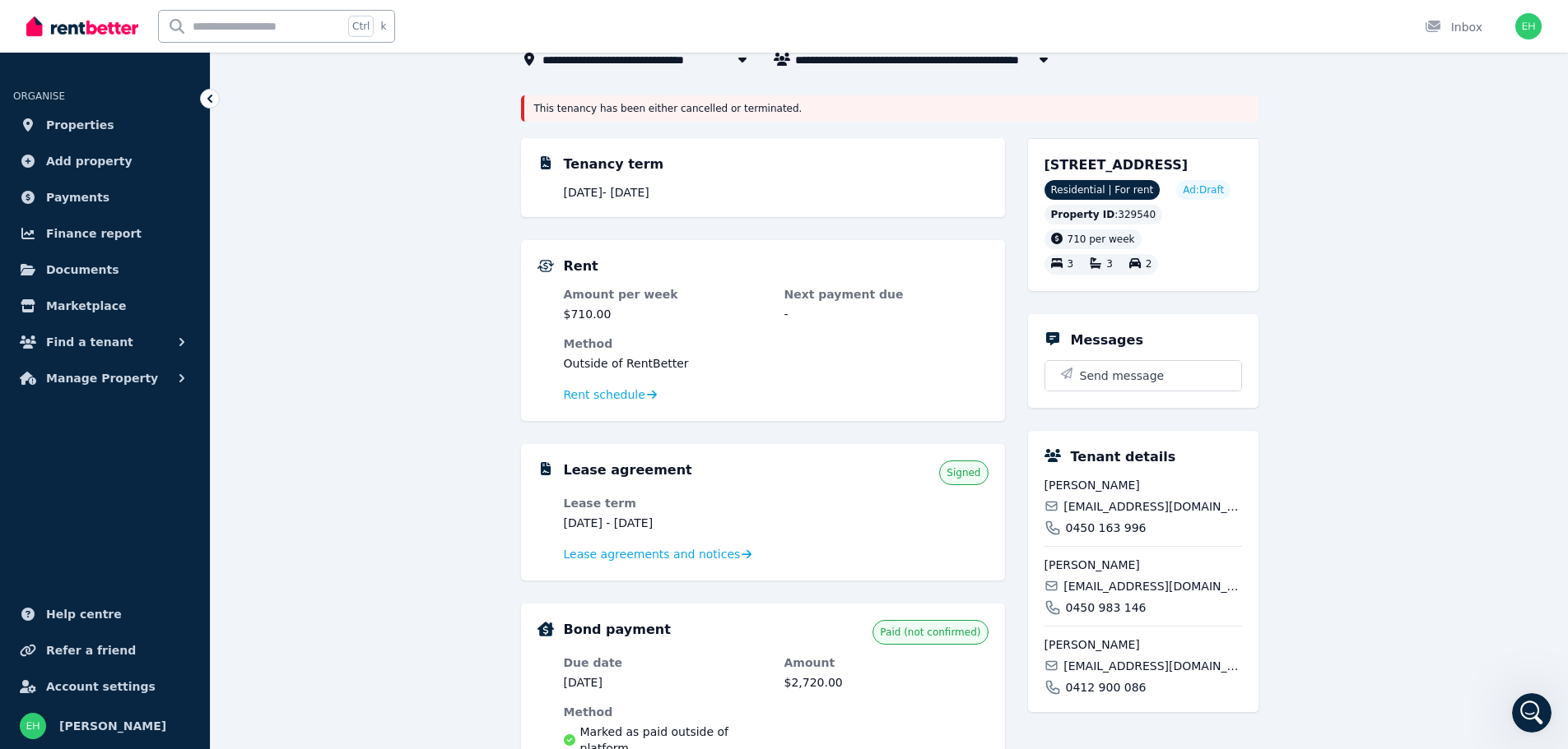
scroll to position [89, 0]
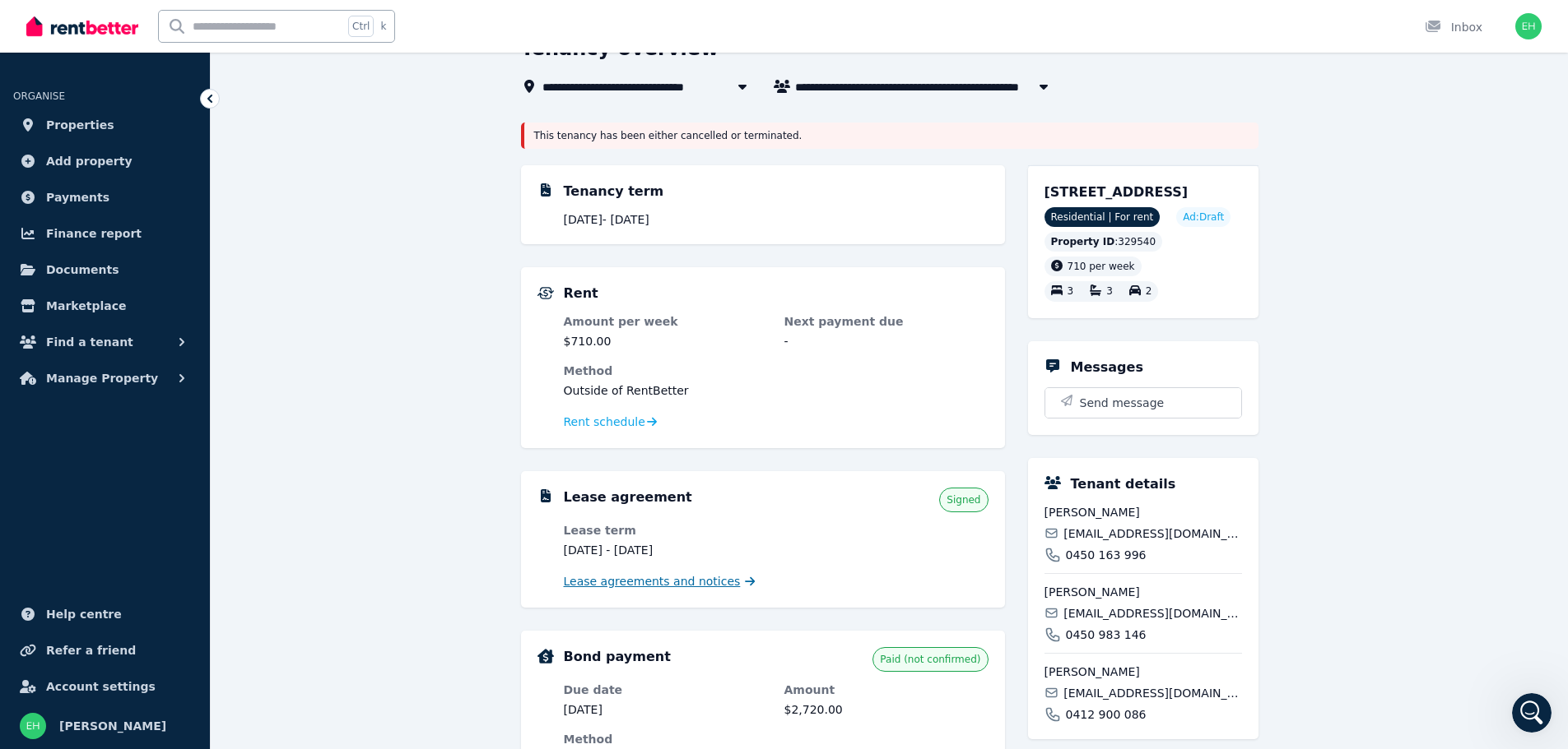
click at [664, 584] on span "Lease agreements and notices" at bounding box center [652, 581] width 177 height 17
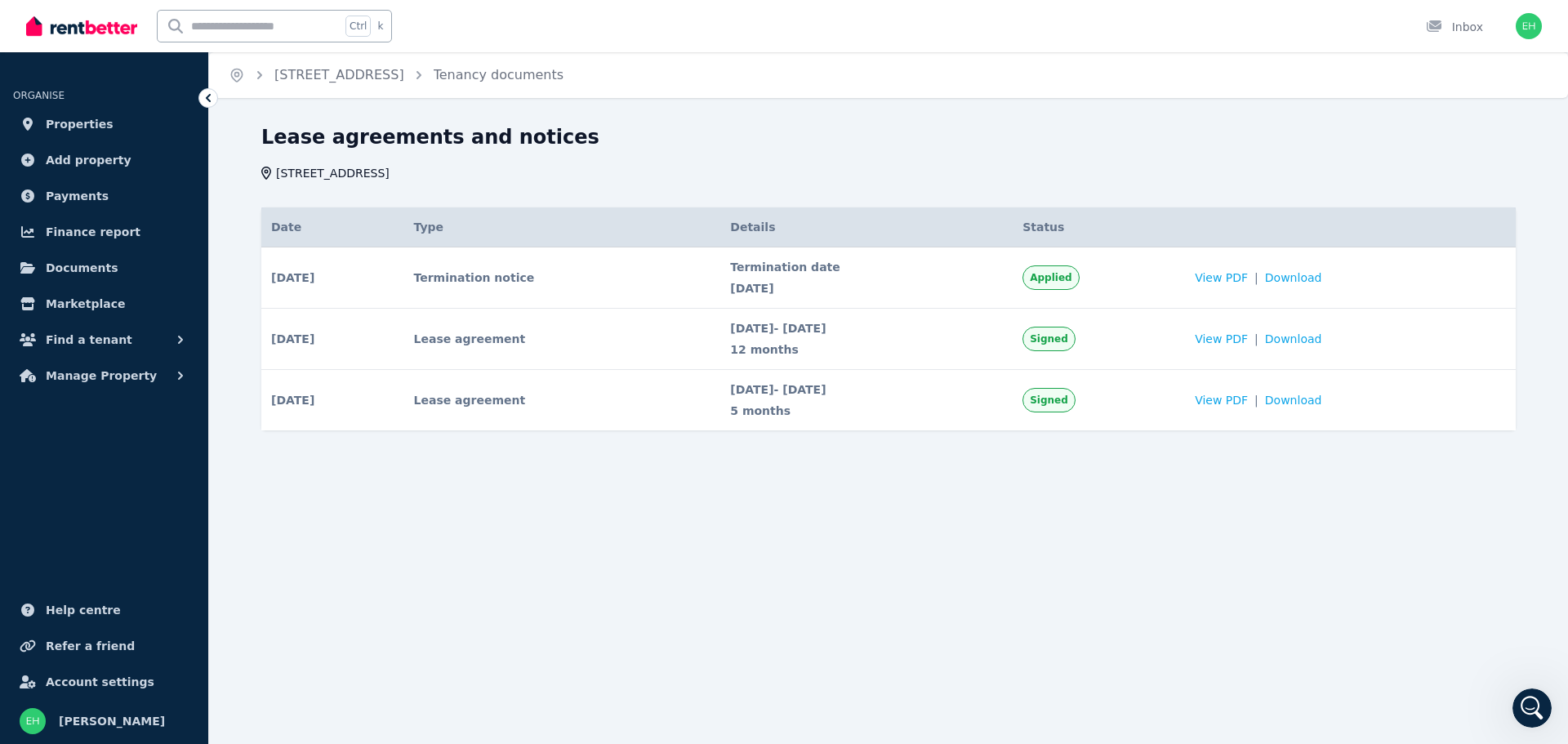
click at [1072, 278] on span "Applied" at bounding box center [1050, 278] width 41 height 13
click at [404, 278] on td "[DATE] # 1 Termination notice Applied Date [DATE] Details Termination date [DAT…" at bounding box center [333, 278] width 143 height 61
click at [1528, 29] on img "button" at bounding box center [1529, 26] width 26 height 26
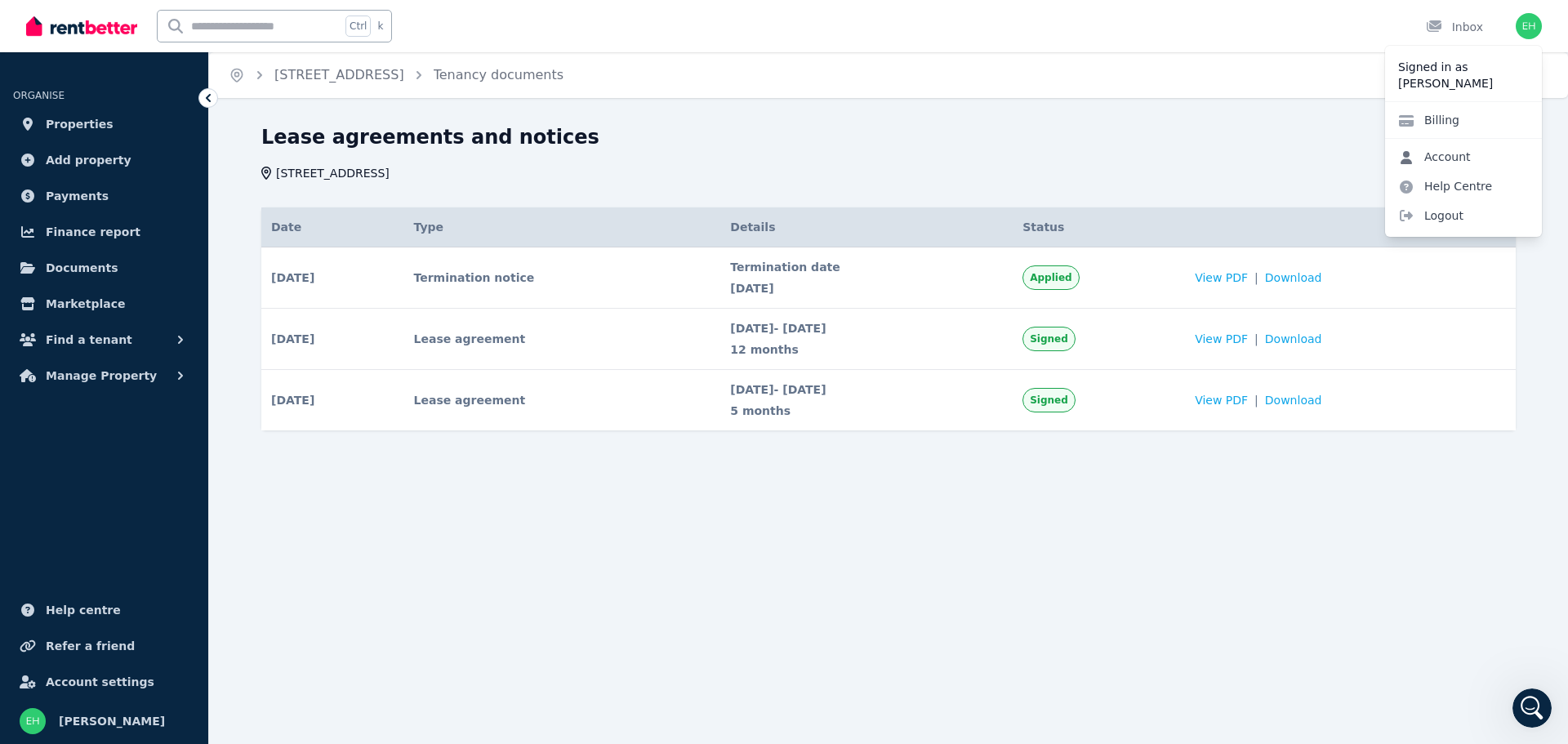
click at [1444, 152] on link "Account" at bounding box center [1435, 156] width 99 height 29
